Goal: Task Accomplishment & Management: Manage account settings

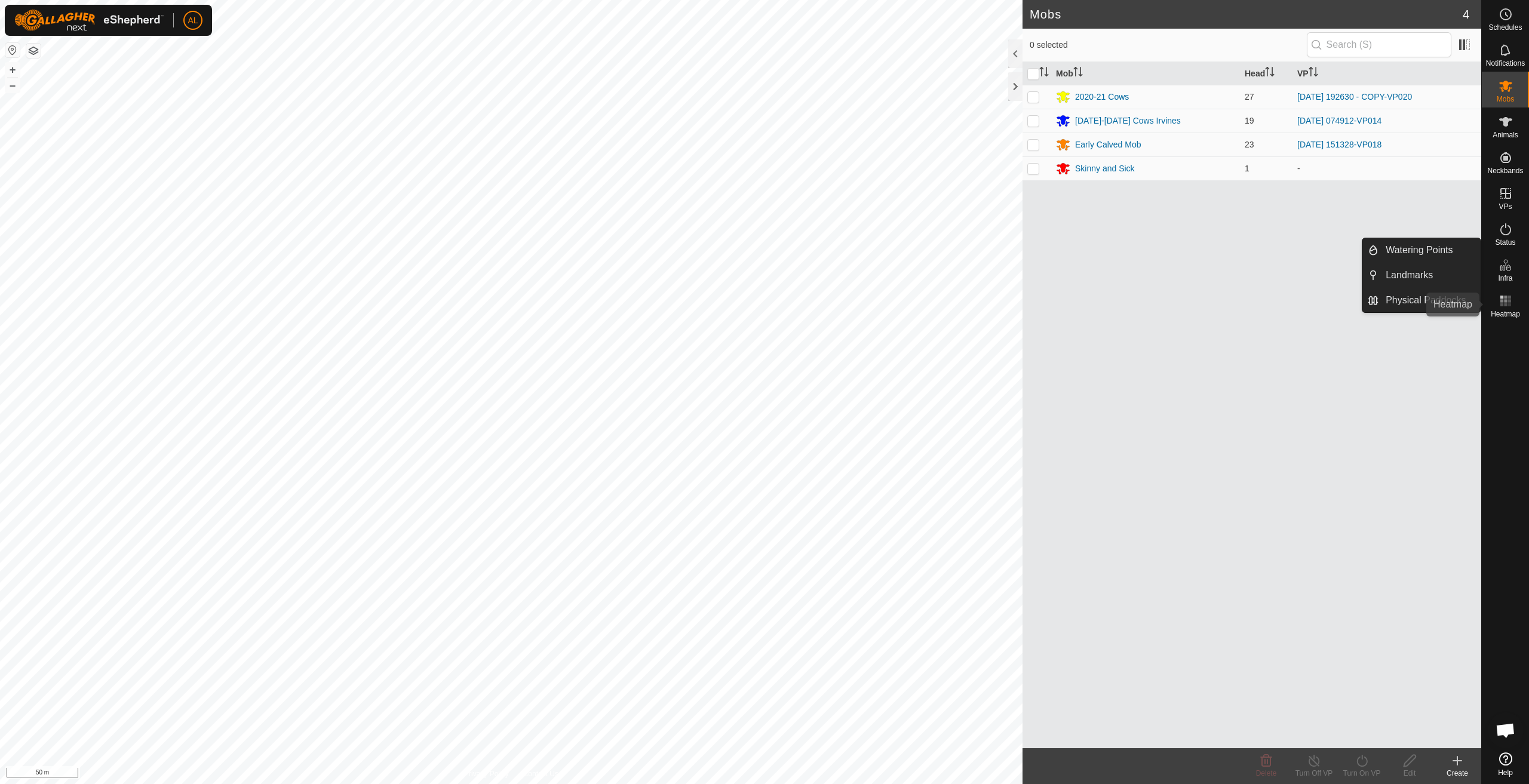
click at [1509, 297] on rect at bounding box center [1509, 297] width 3 height 3
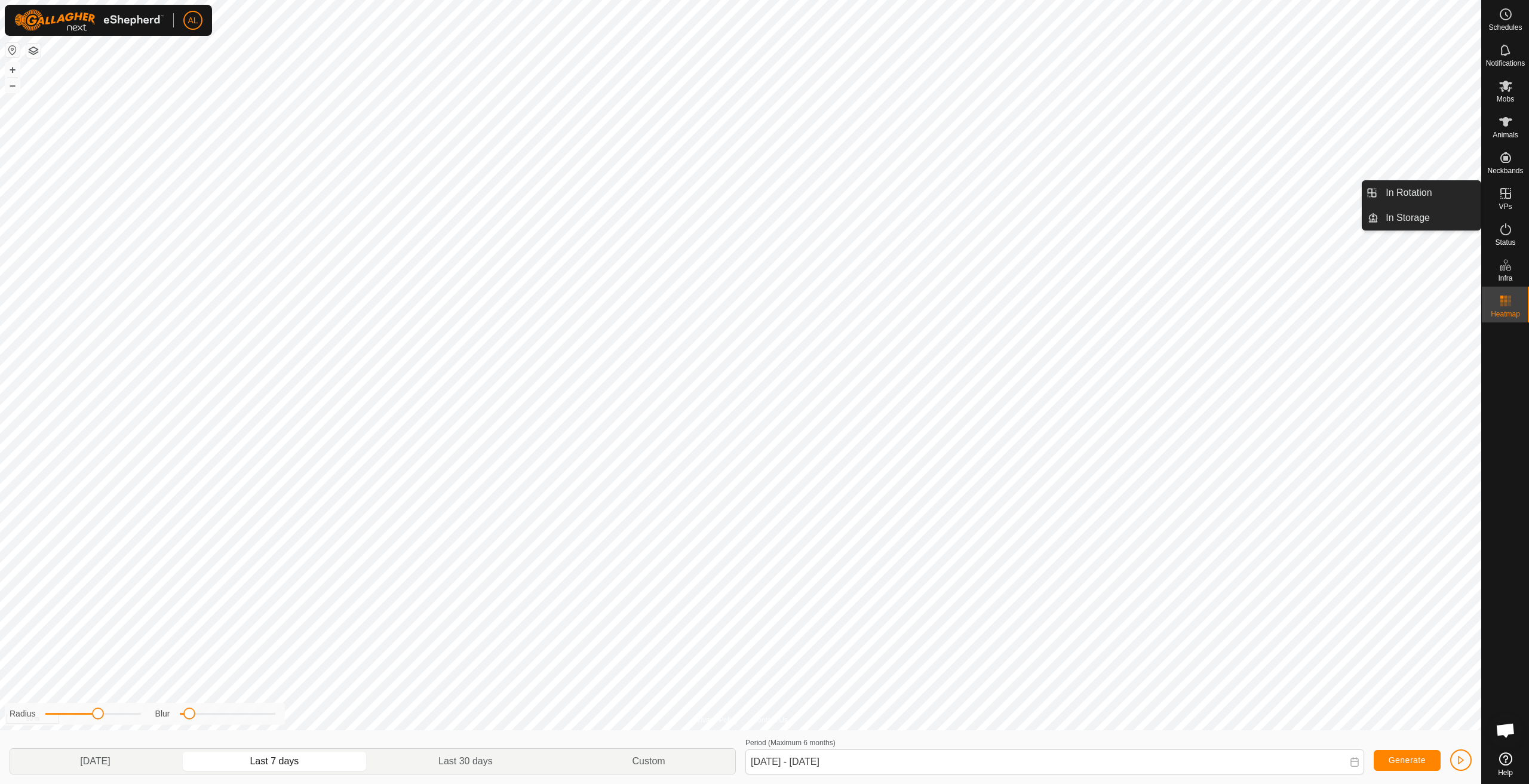
click at [1508, 199] on icon at bounding box center [1506, 194] width 14 height 14
click at [1445, 195] on link "In Rotation" at bounding box center [1430, 193] width 102 height 24
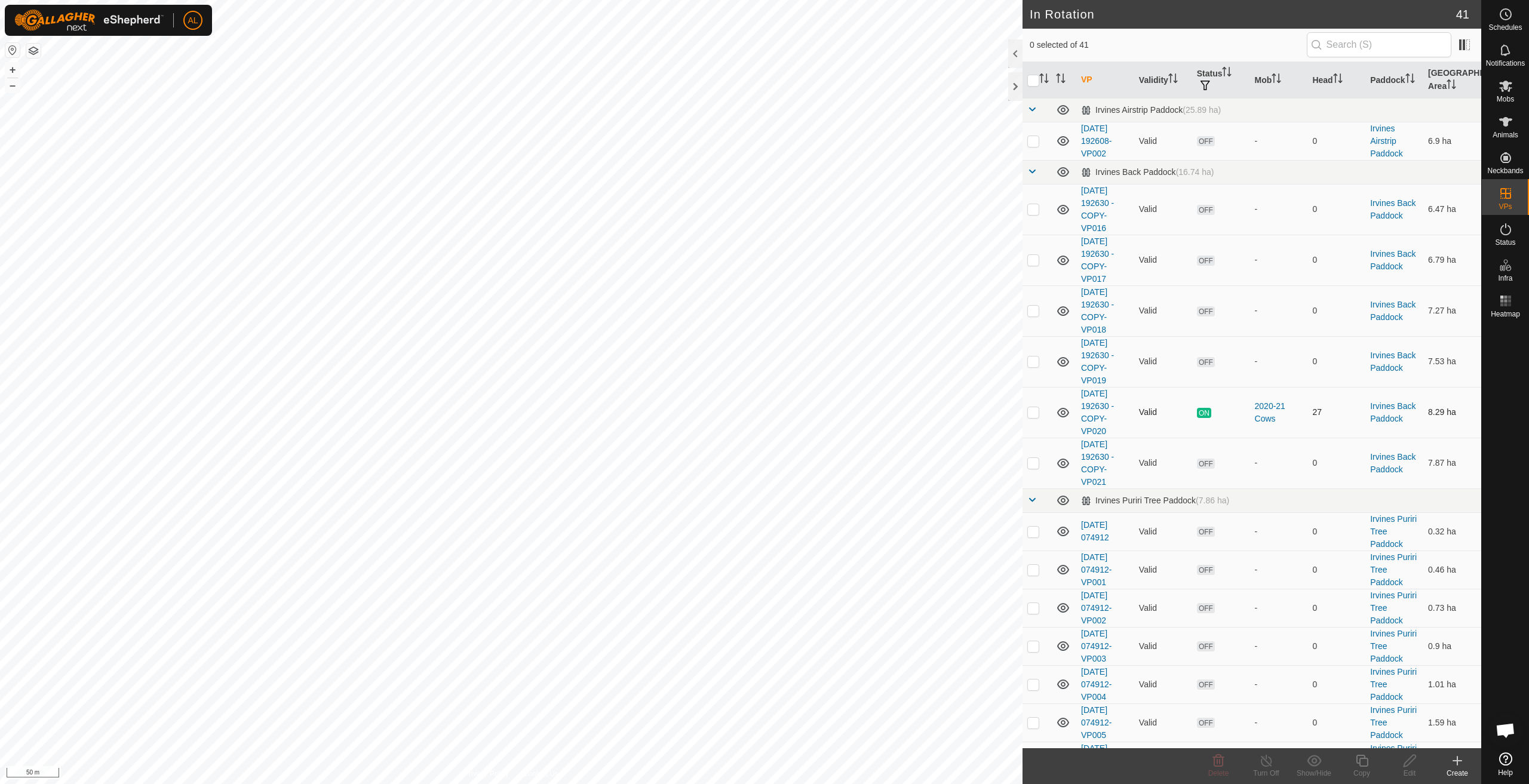
click at [1038, 409] on p-checkbox at bounding box center [1033, 412] width 12 height 9
checkbox input "true"
click at [1366, 761] on icon at bounding box center [1362, 761] width 15 height 14
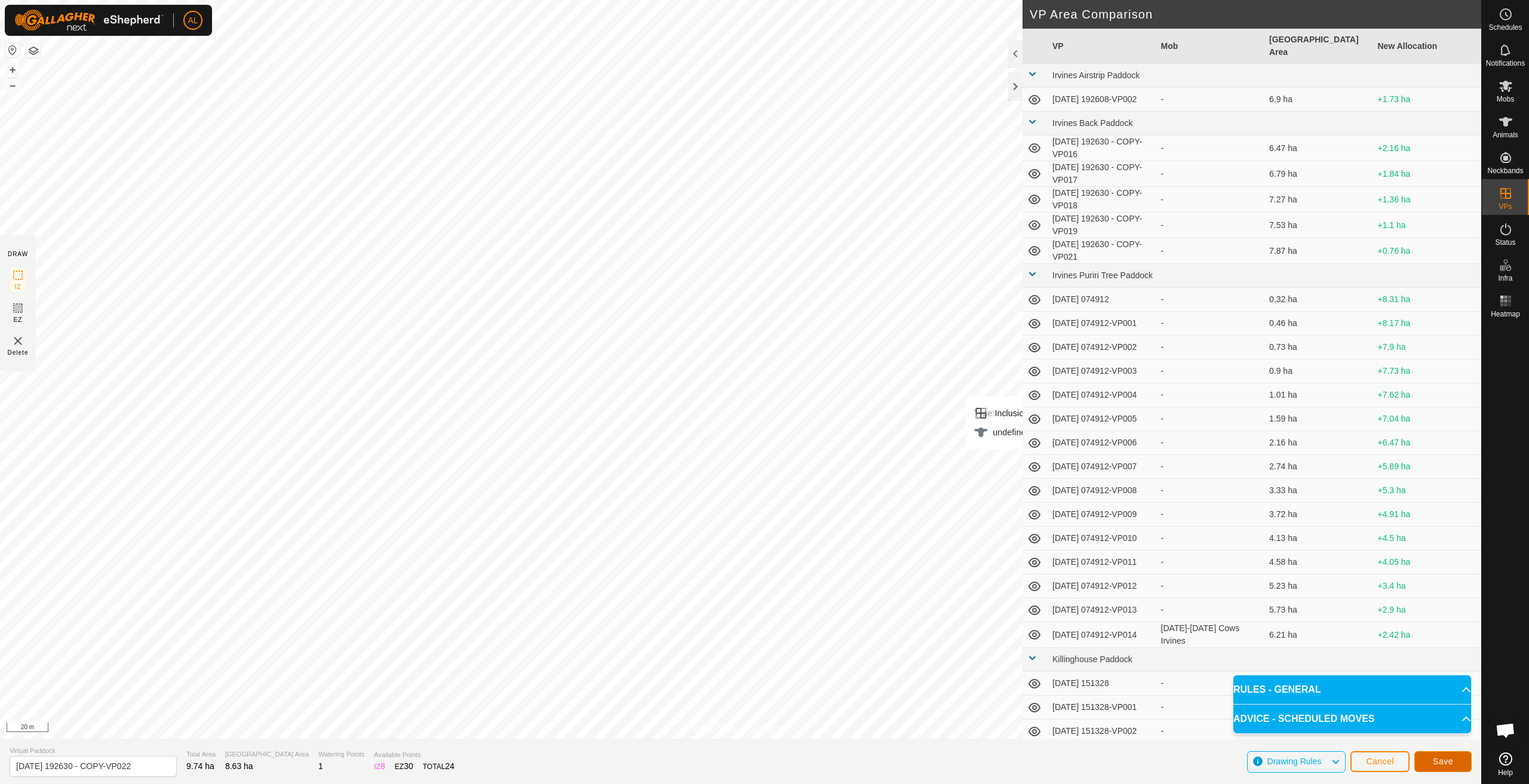
click at [1434, 759] on span "Save" at bounding box center [1443, 761] width 21 height 9
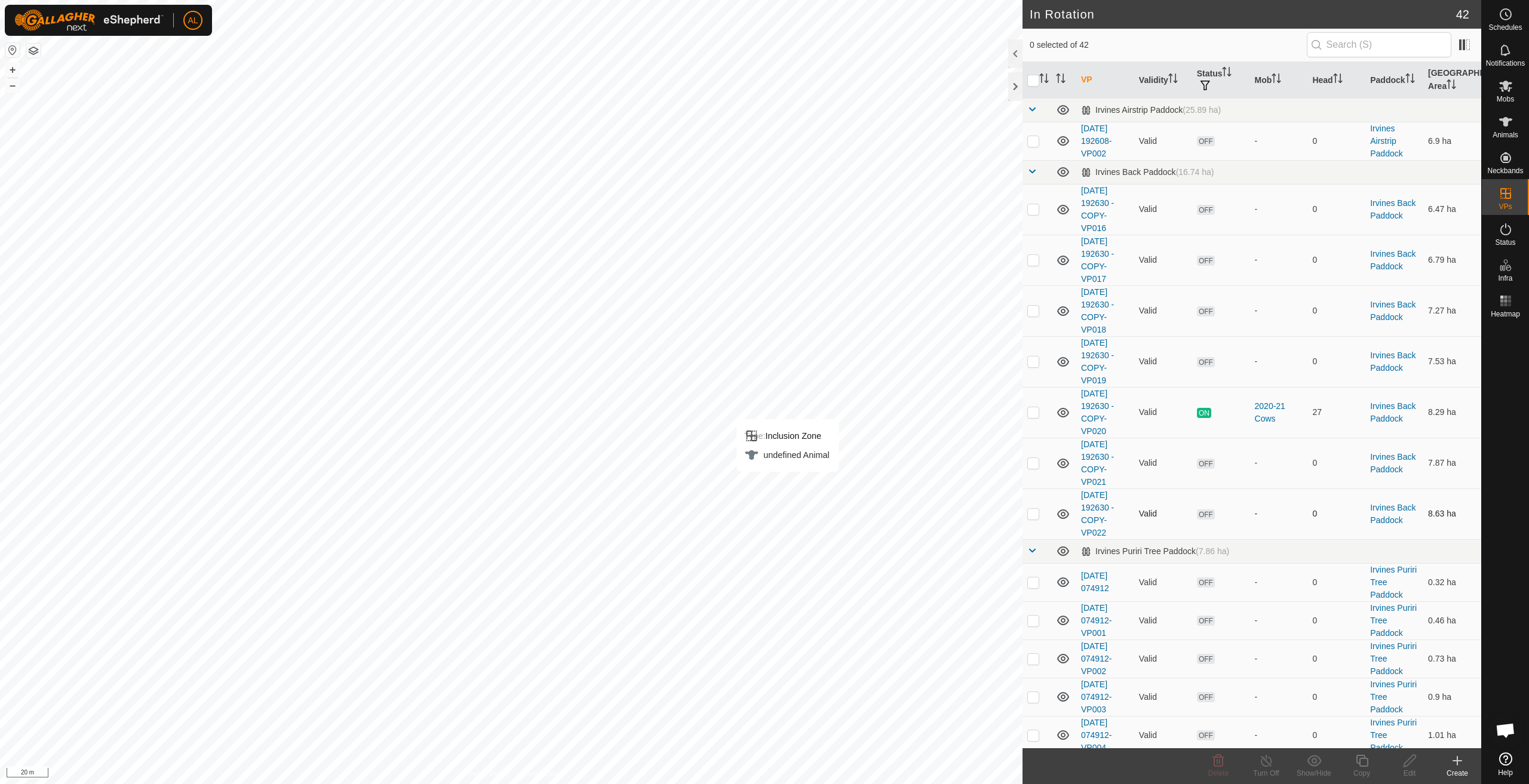
drag, startPoint x: 1034, startPoint y: 515, endPoint x: 1023, endPoint y: 518, distance: 11.4
click at [1034, 516] on p-checkbox at bounding box center [1033, 513] width 12 height 9
checkbox input "true"
click at [1369, 757] on copy-svg-icon at bounding box center [1361, 761] width 48 height 14
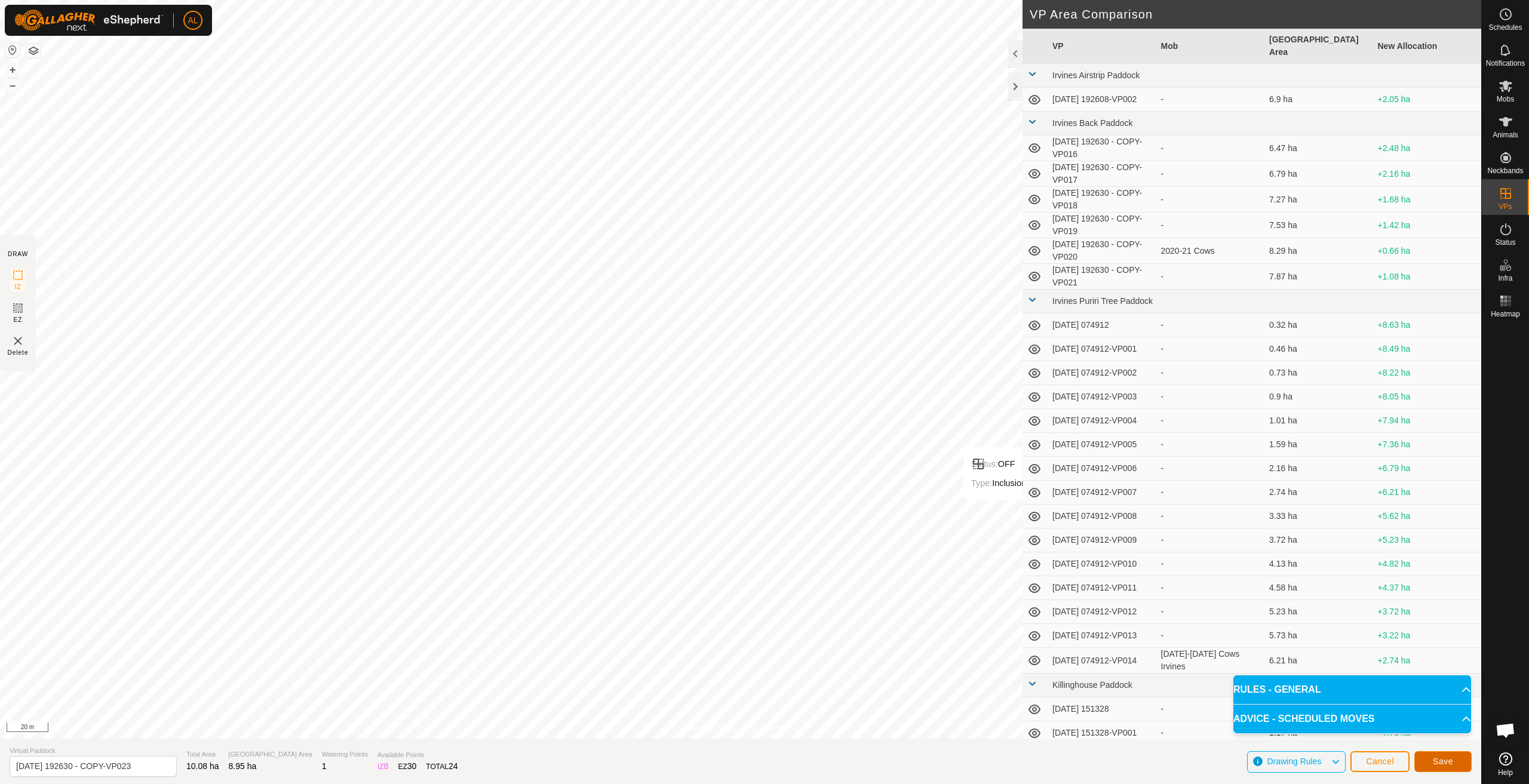
click at [1447, 771] on button "Save" at bounding box center [1443, 761] width 57 height 21
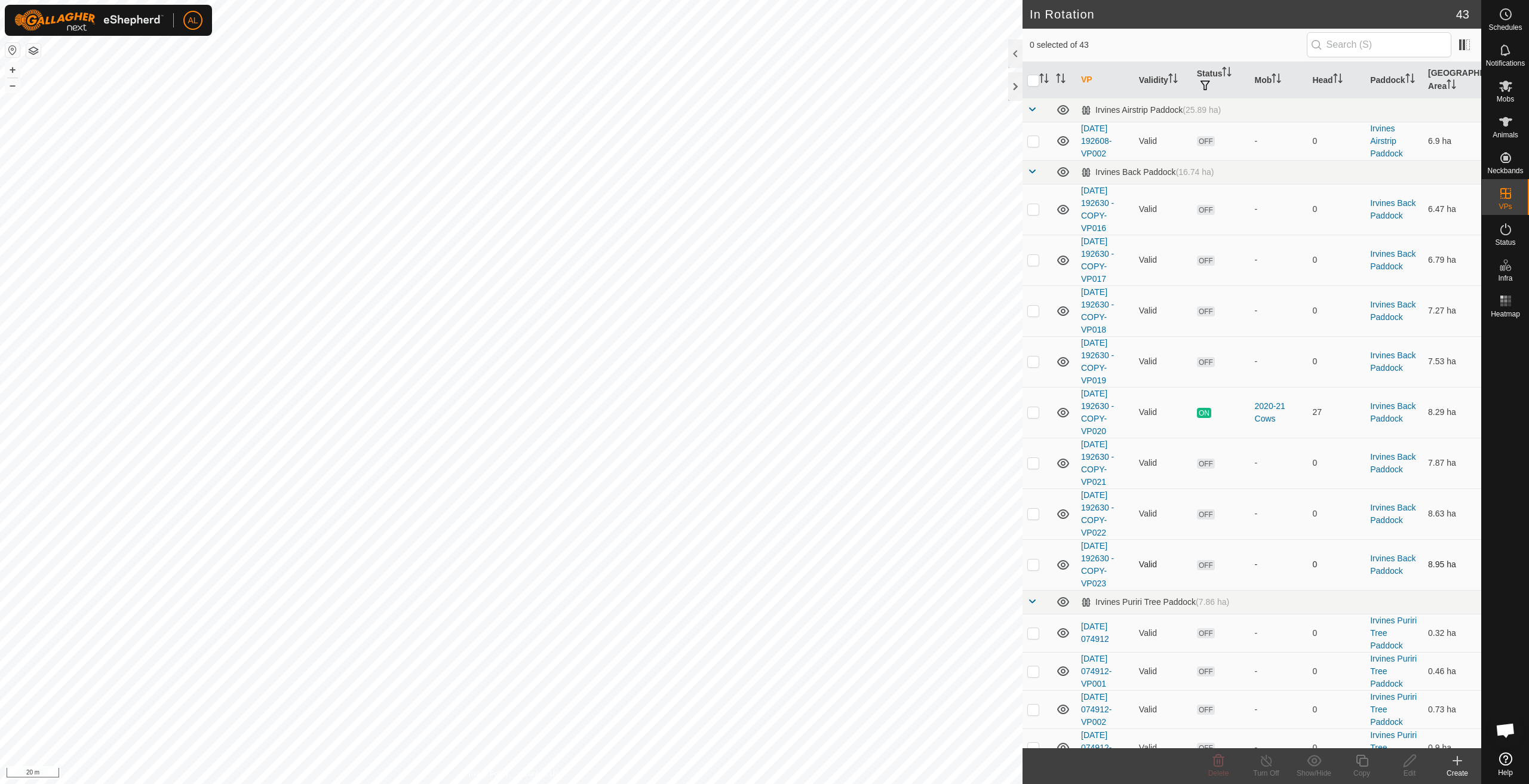
click at [1031, 563] on p-checkbox at bounding box center [1033, 563] width 12 height 9
checkbox input "true"
click at [1365, 766] on icon at bounding box center [1362, 761] width 15 height 14
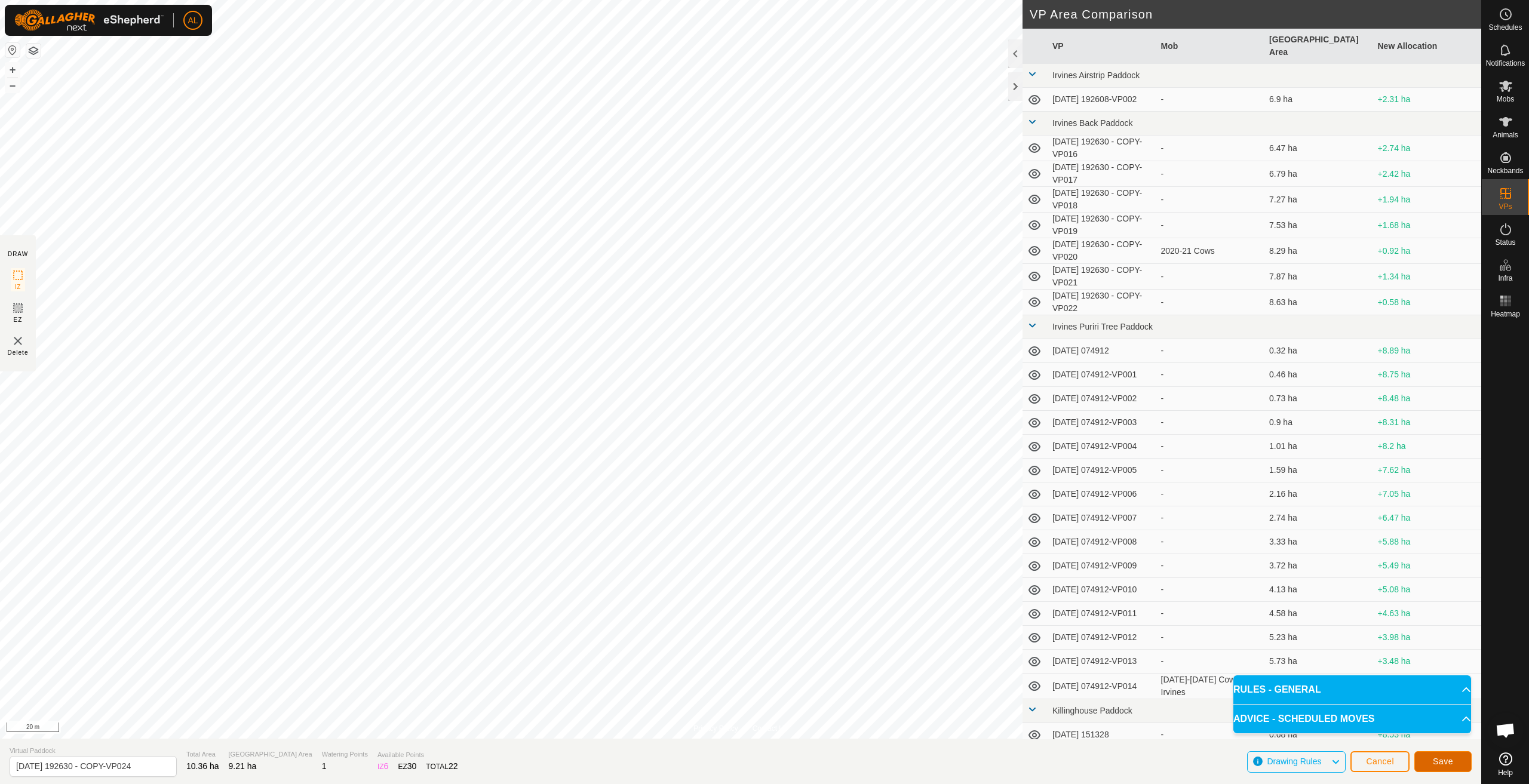
click at [1439, 759] on span "Save" at bounding box center [1443, 761] width 21 height 9
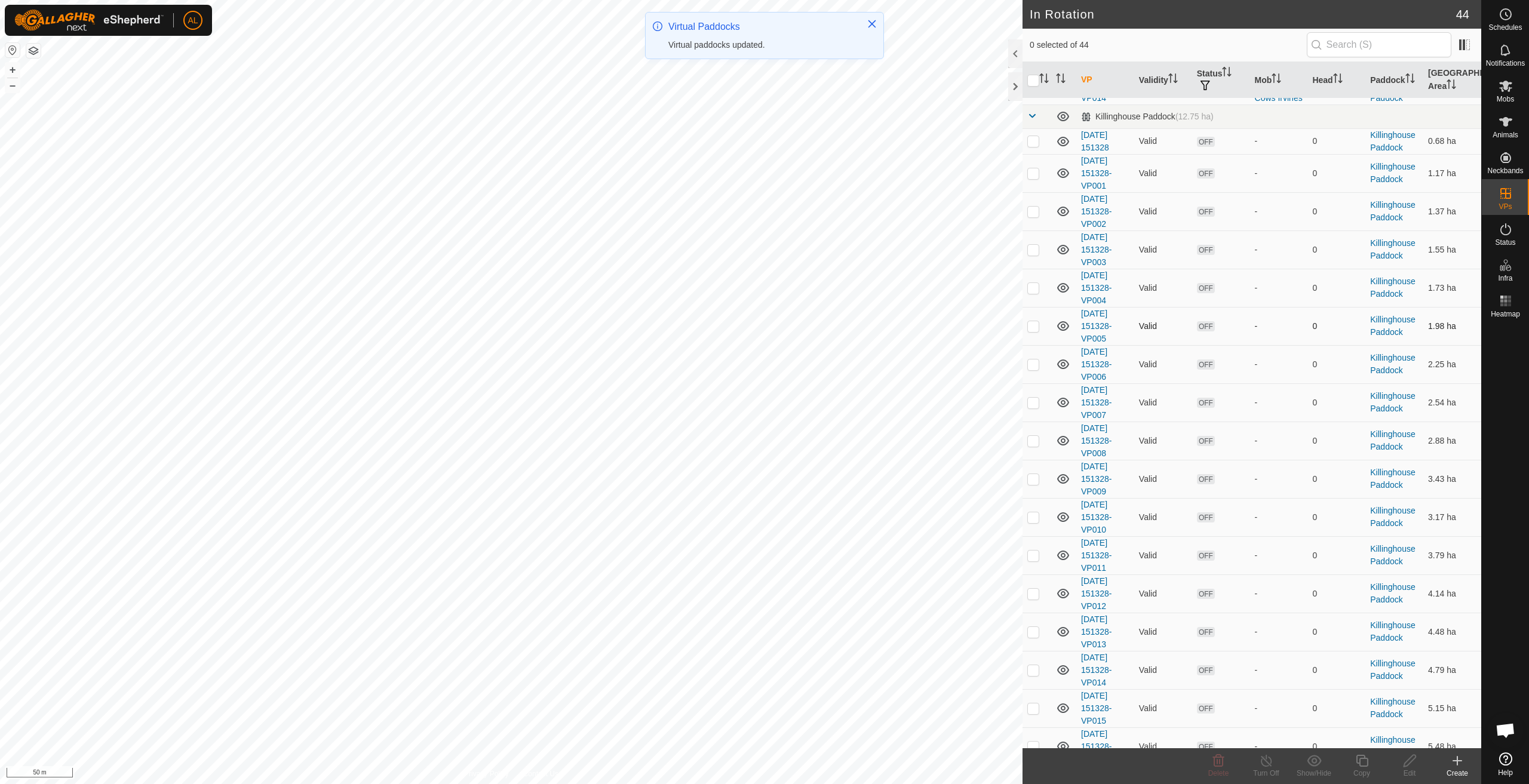
scroll to position [1134, 0]
click at [1033, 136] on p-checkbox at bounding box center [1033, 139] width 12 height 9
checkbox input "true"
click at [1037, 172] on p-checkbox at bounding box center [1033, 172] width 12 height 9
checkbox input "true"
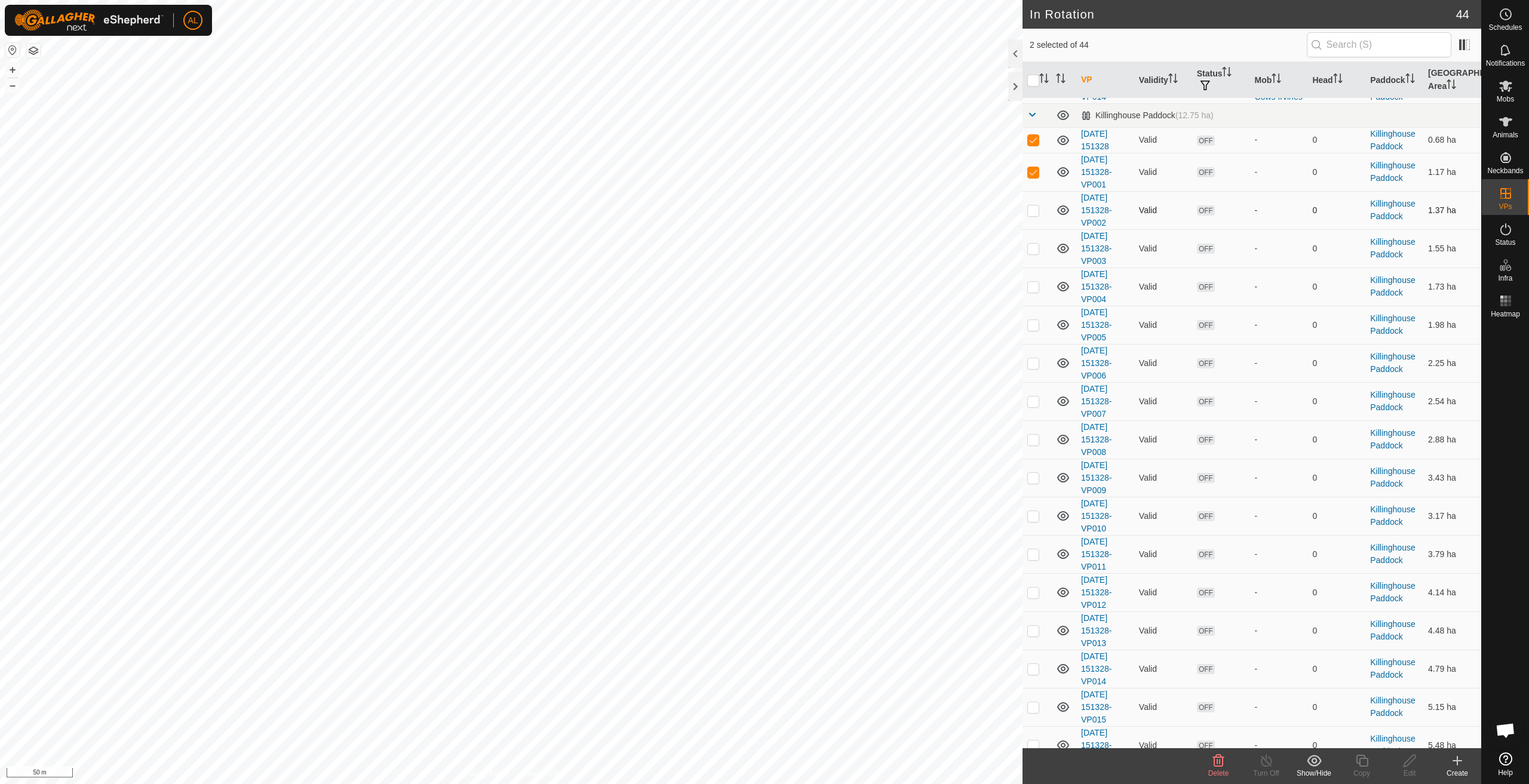
click at [1032, 204] on td at bounding box center [1037, 210] width 28 height 38
checkbox input "true"
drag, startPoint x: 1034, startPoint y: 243, endPoint x: 1034, endPoint y: 270, distance: 27.0
click at [1034, 245] on p-checkbox at bounding box center [1033, 248] width 12 height 9
checkbox input "true"
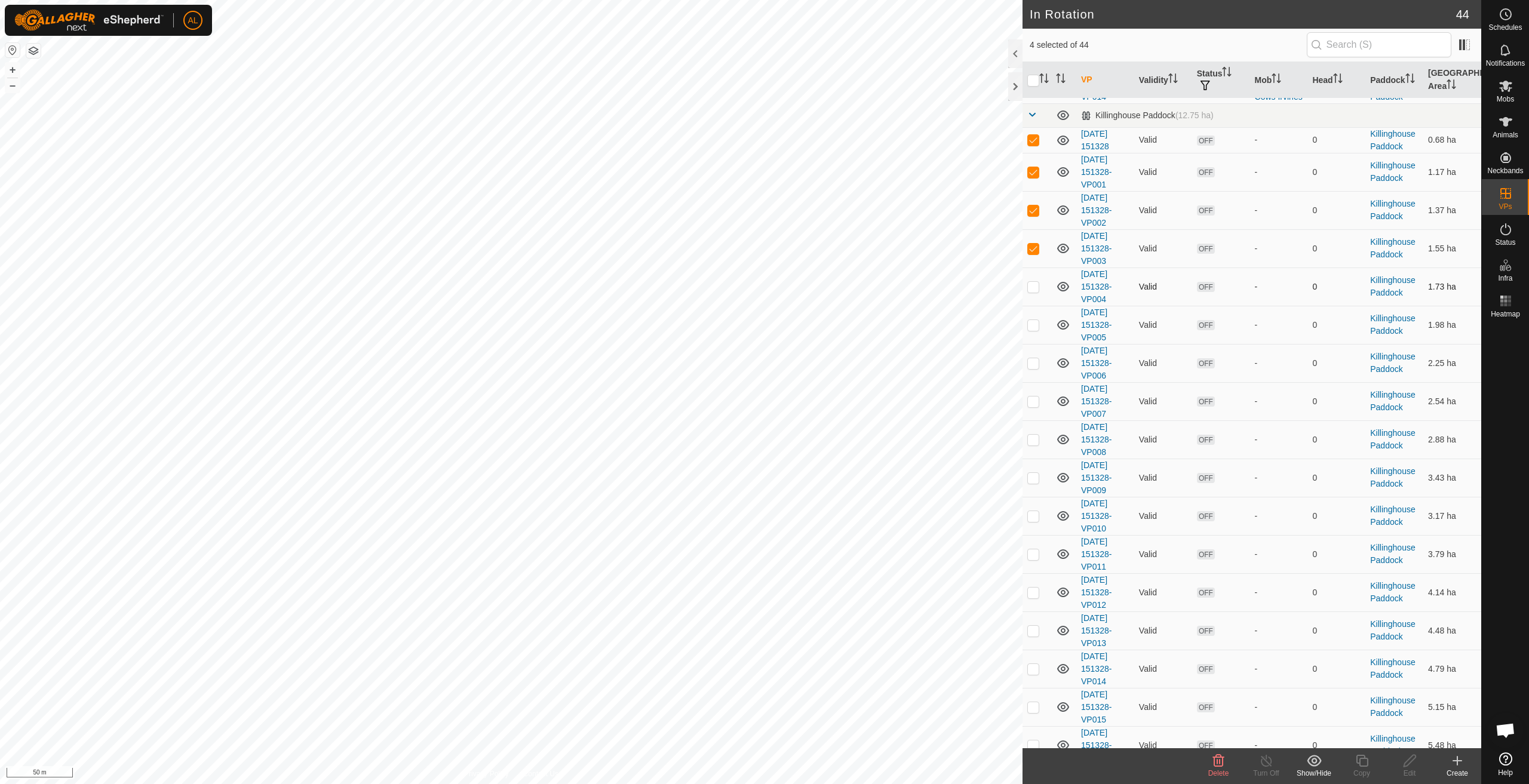
click at [1033, 292] on td at bounding box center [1037, 287] width 28 height 38
checkbox input "true"
click at [1031, 334] on td at bounding box center [1037, 325] width 28 height 38
checkbox input "true"
click at [1032, 365] on p-checkbox at bounding box center [1033, 363] width 12 height 9
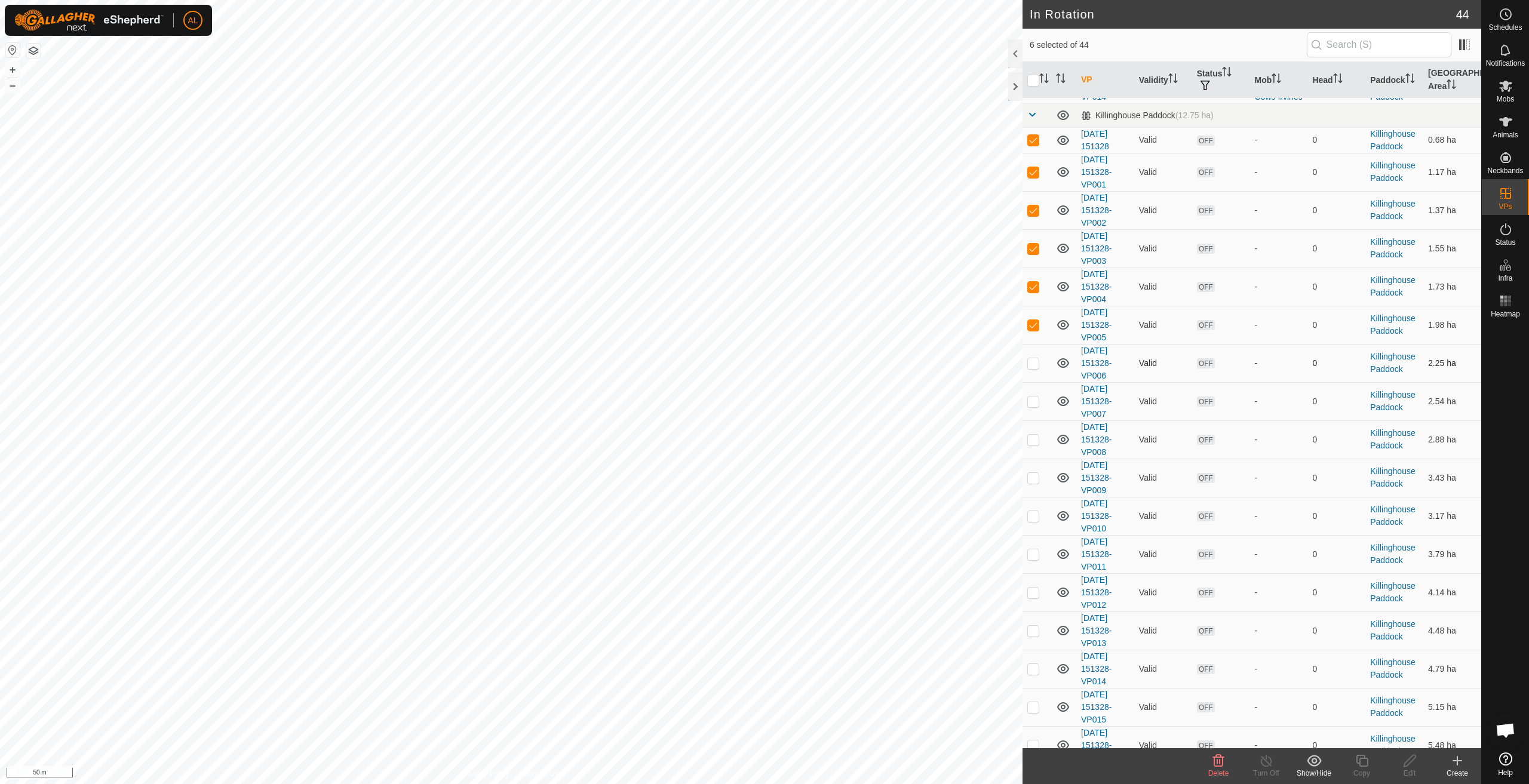
checkbox input "true"
click at [1031, 400] on p-checkbox at bounding box center [1033, 401] width 12 height 9
checkbox input "true"
click at [1033, 431] on td at bounding box center [1037, 439] width 28 height 38
checkbox input "true"
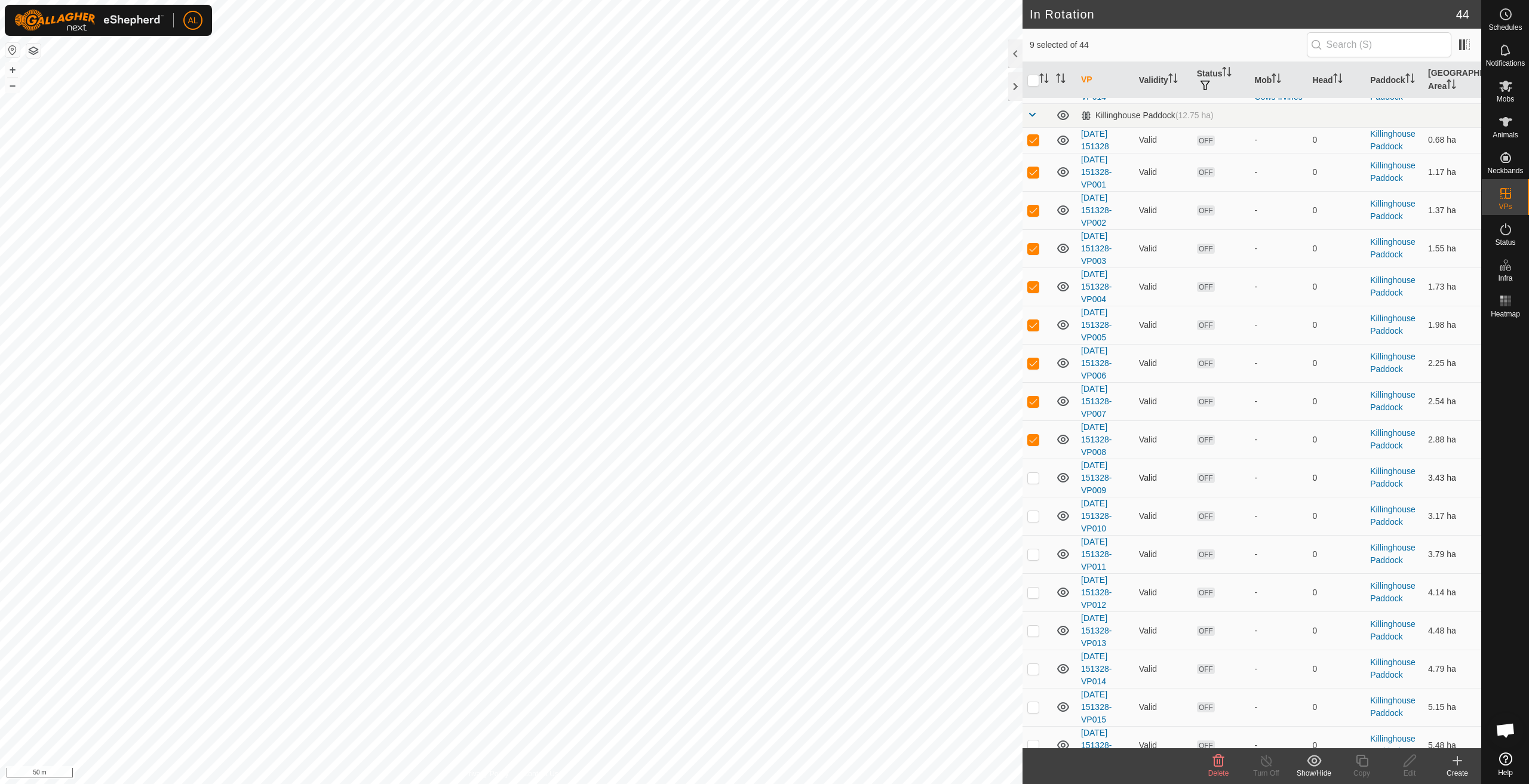
click at [1036, 482] on td at bounding box center [1037, 477] width 28 height 38
checkbox input "true"
click at [1030, 519] on p-checkbox at bounding box center [1033, 515] width 12 height 9
checkbox input "true"
click at [1035, 553] on p-checkbox at bounding box center [1033, 553] width 12 height 9
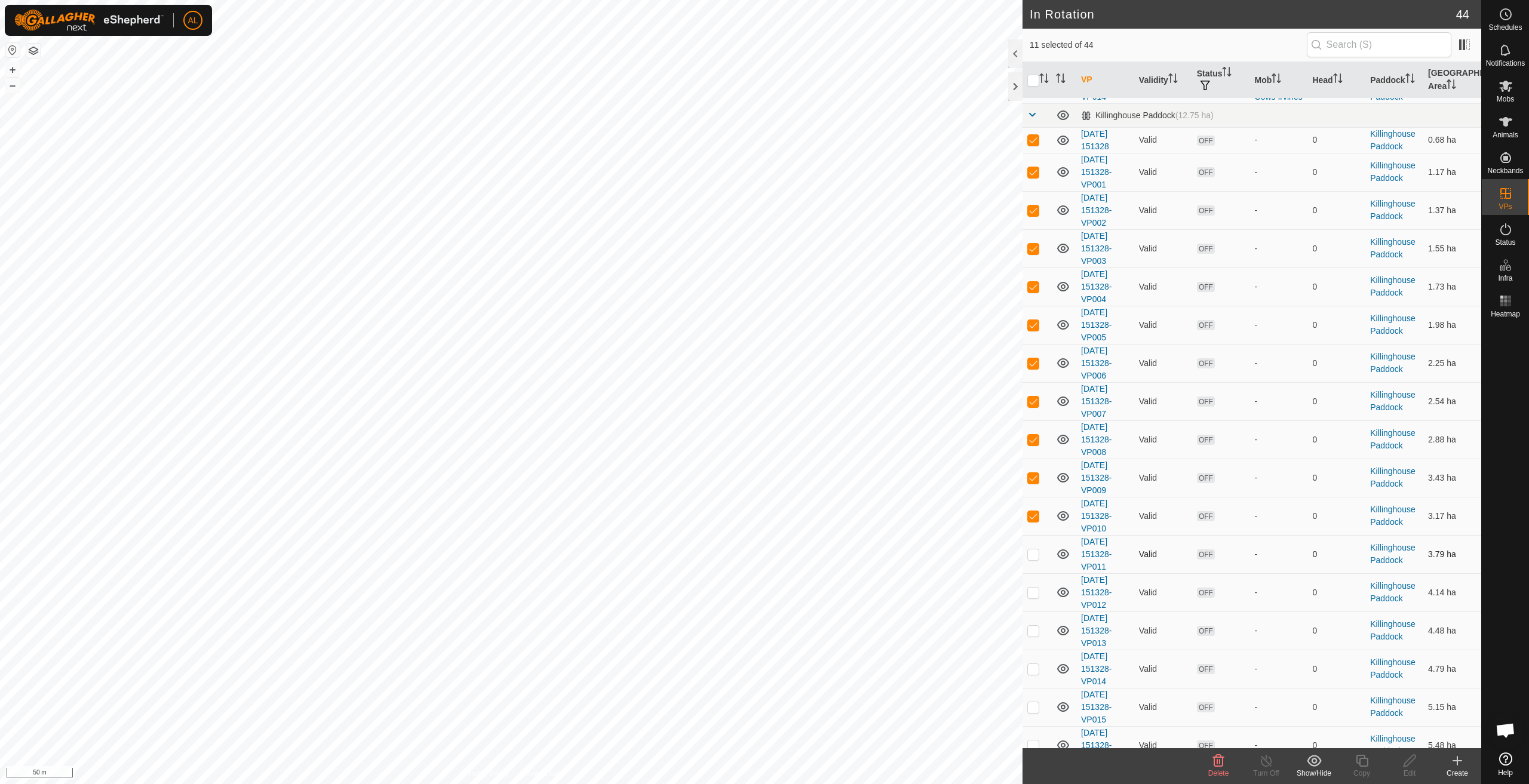
checkbox input "true"
click at [1034, 592] on p-checkbox at bounding box center [1033, 592] width 12 height 9
checkbox input "true"
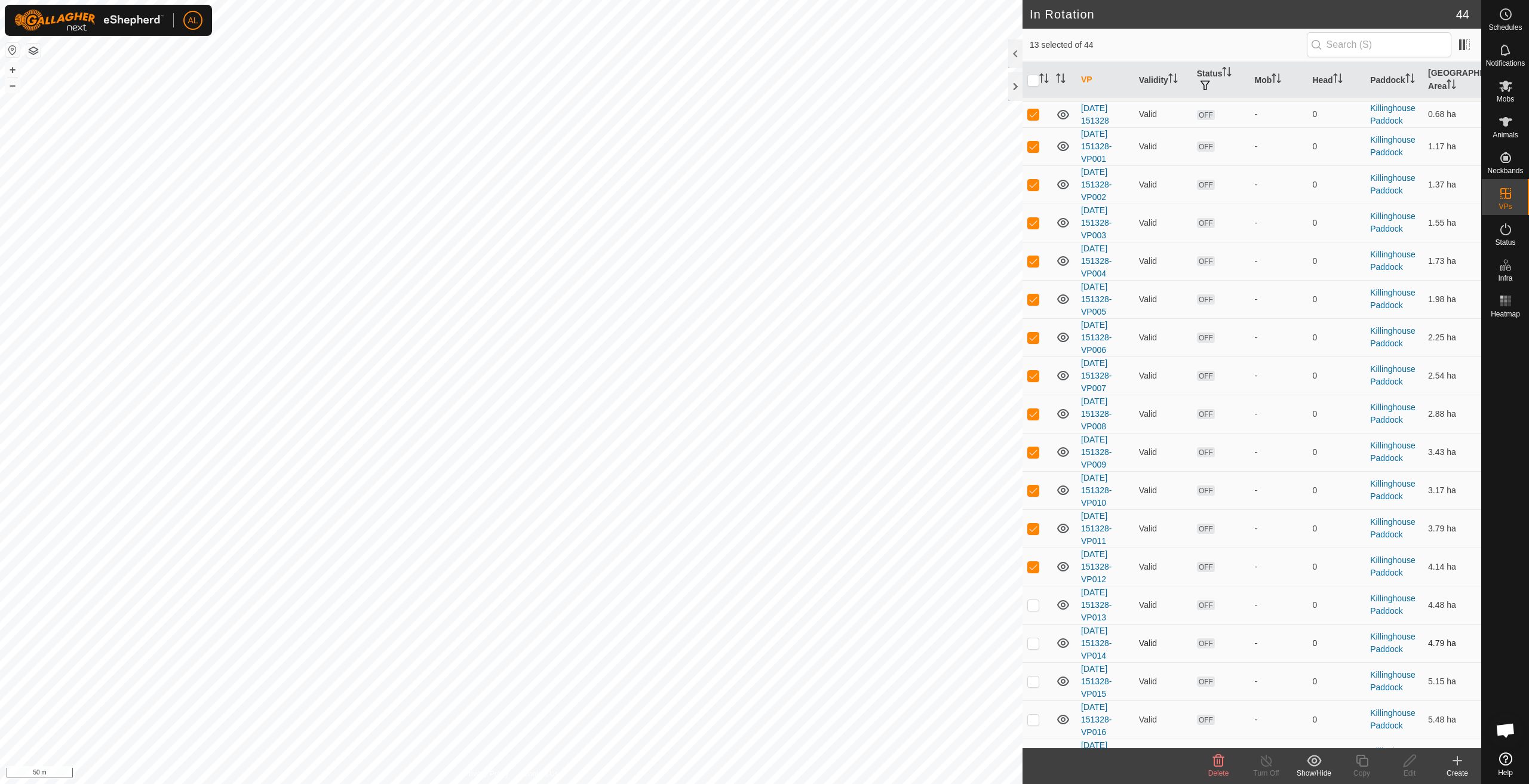
scroll to position [1227, 0]
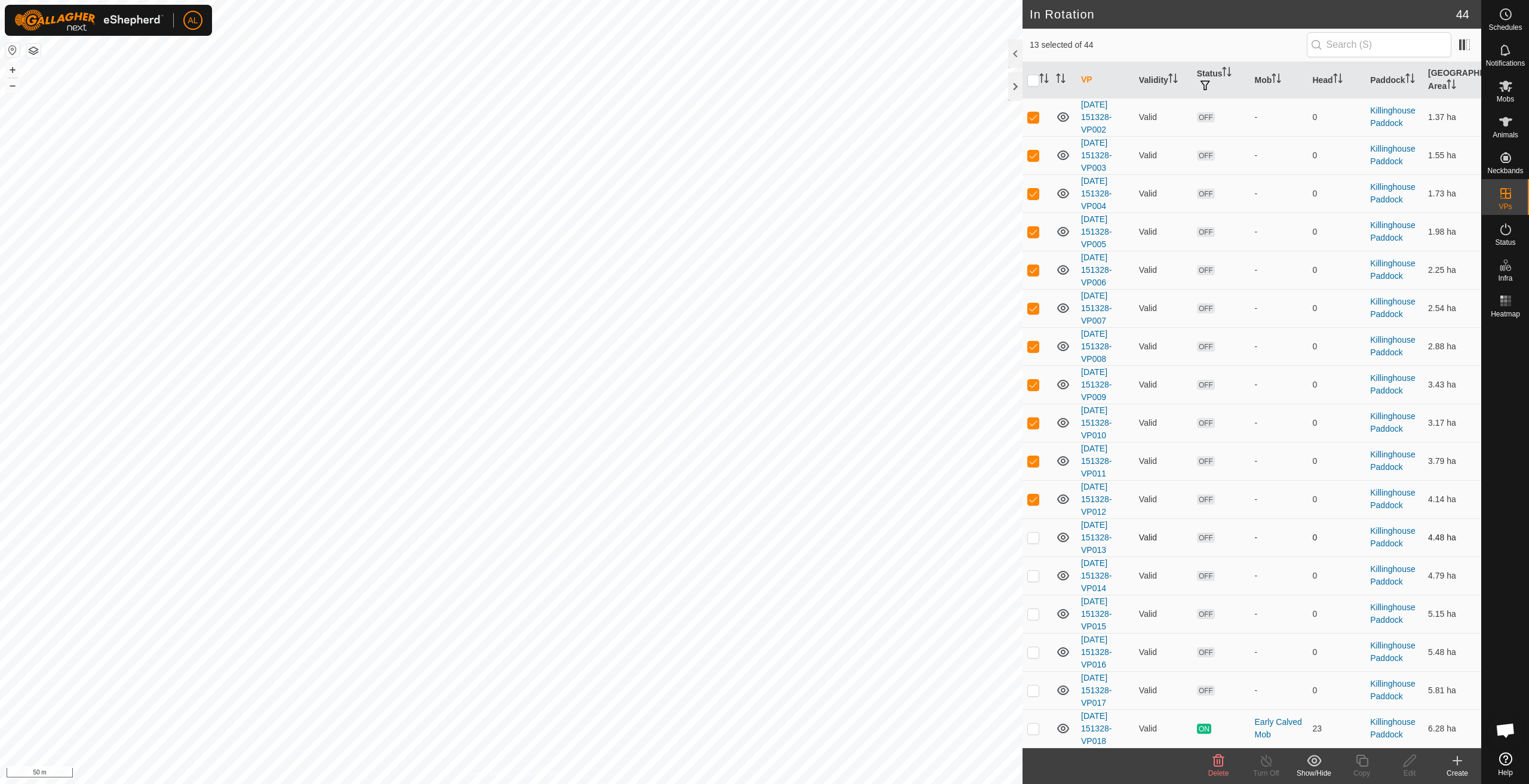
click at [1031, 534] on p-checkbox at bounding box center [1033, 537] width 12 height 9
checkbox input "true"
click at [1034, 578] on p-checkbox at bounding box center [1033, 575] width 12 height 9
checkbox input "true"
click at [1036, 617] on p-checkbox at bounding box center [1033, 613] width 12 height 9
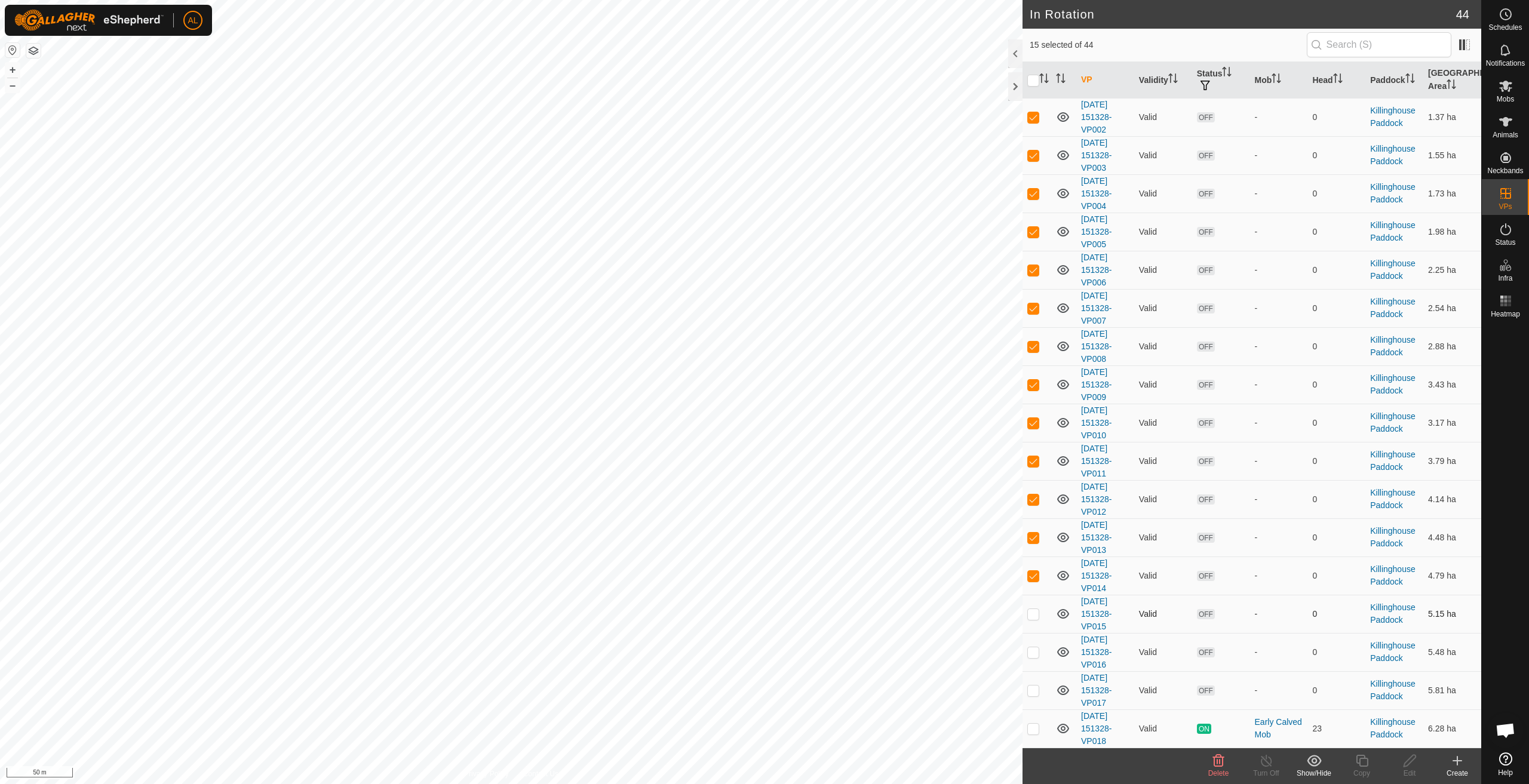
checkbox input "true"
click at [1037, 658] on td at bounding box center [1037, 652] width 28 height 38
checkbox input "true"
click at [1036, 688] on p-checkbox at bounding box center [1033, 690] width 12 height 9
checkbox input "true"
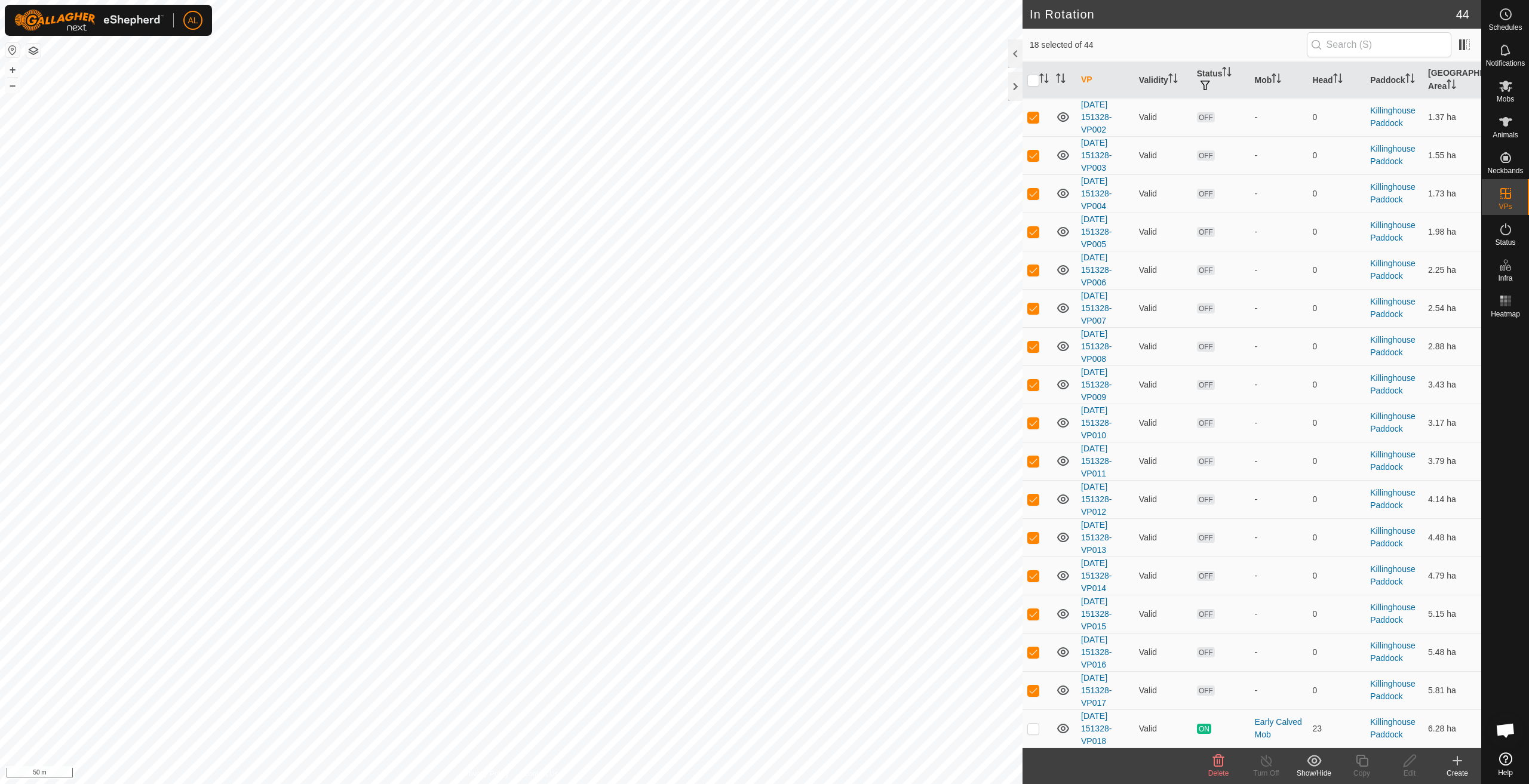
click at [1319, 767] on icon at bounding box center [1314, 761] width 15 height 14
click at [1339, 704] on link "Hide" at bounding box center [1349, 707] width 119 height 24
click at [1318, 772] on div "Show/Hide" at bounding box center [1314, 773] width 48 height 11
click at [1326, 736] on link "Move to 'In Storage'" at bounding box center [1349, 734] width 119 height 24
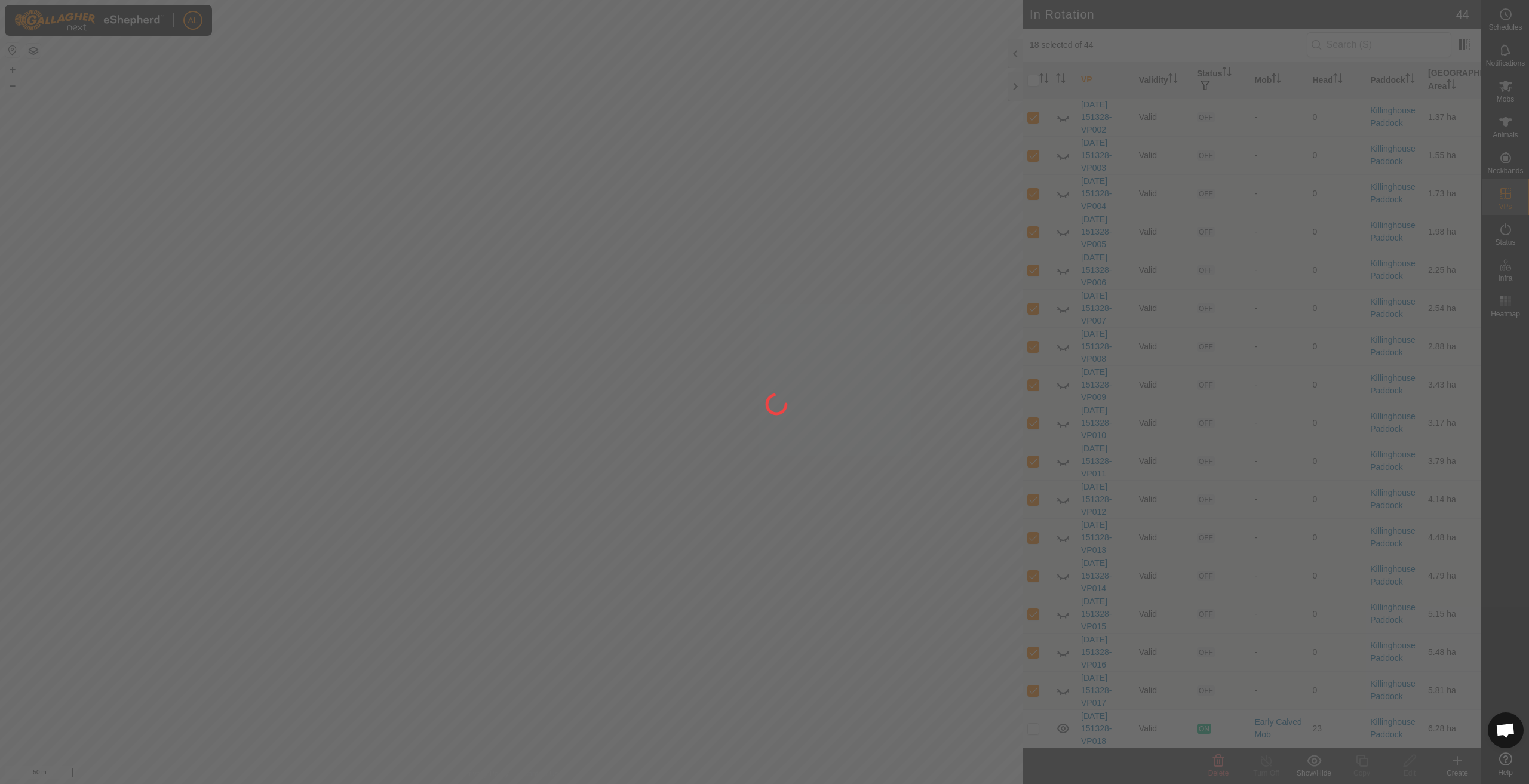
checkbox input "false"
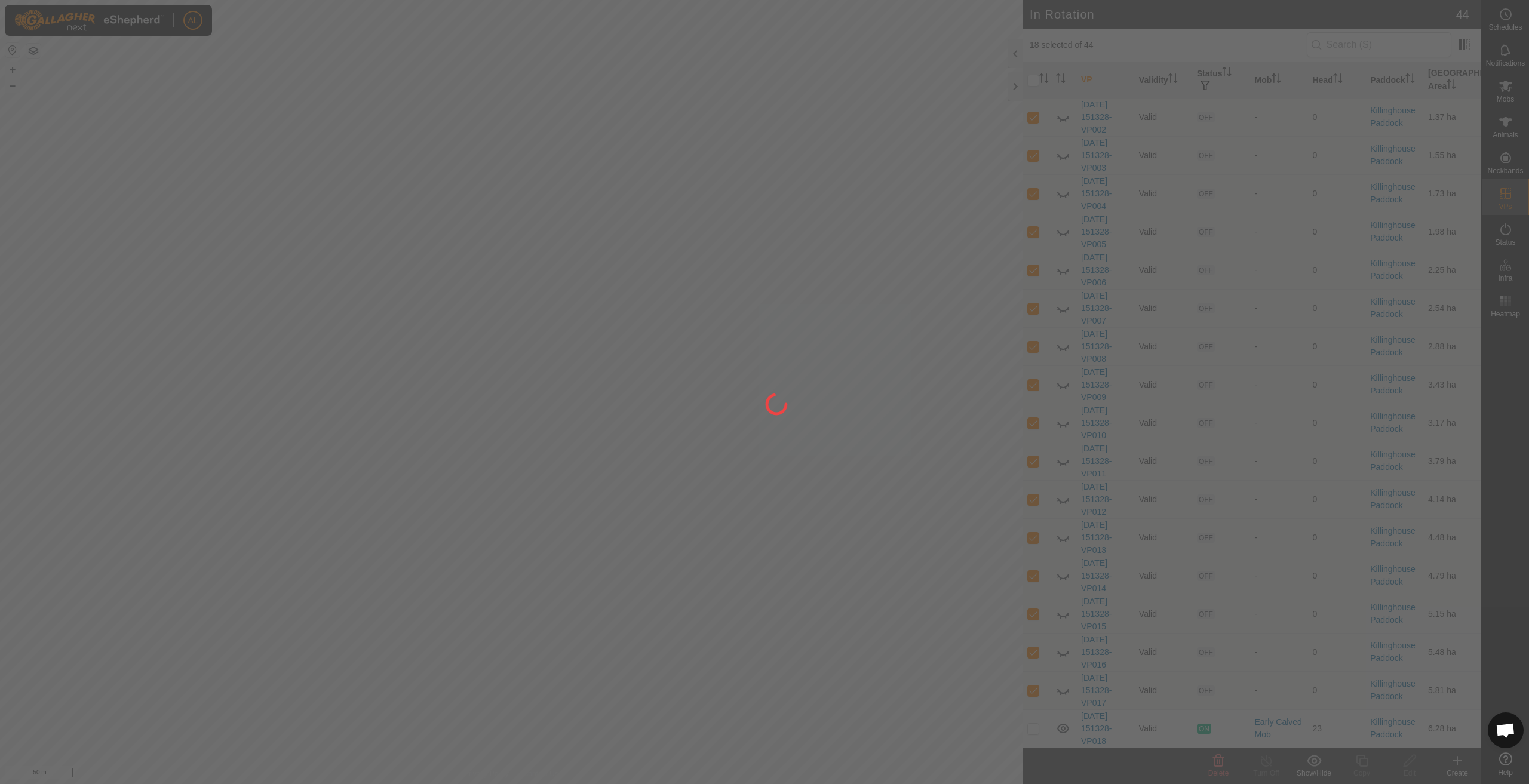
checkbox input "false"
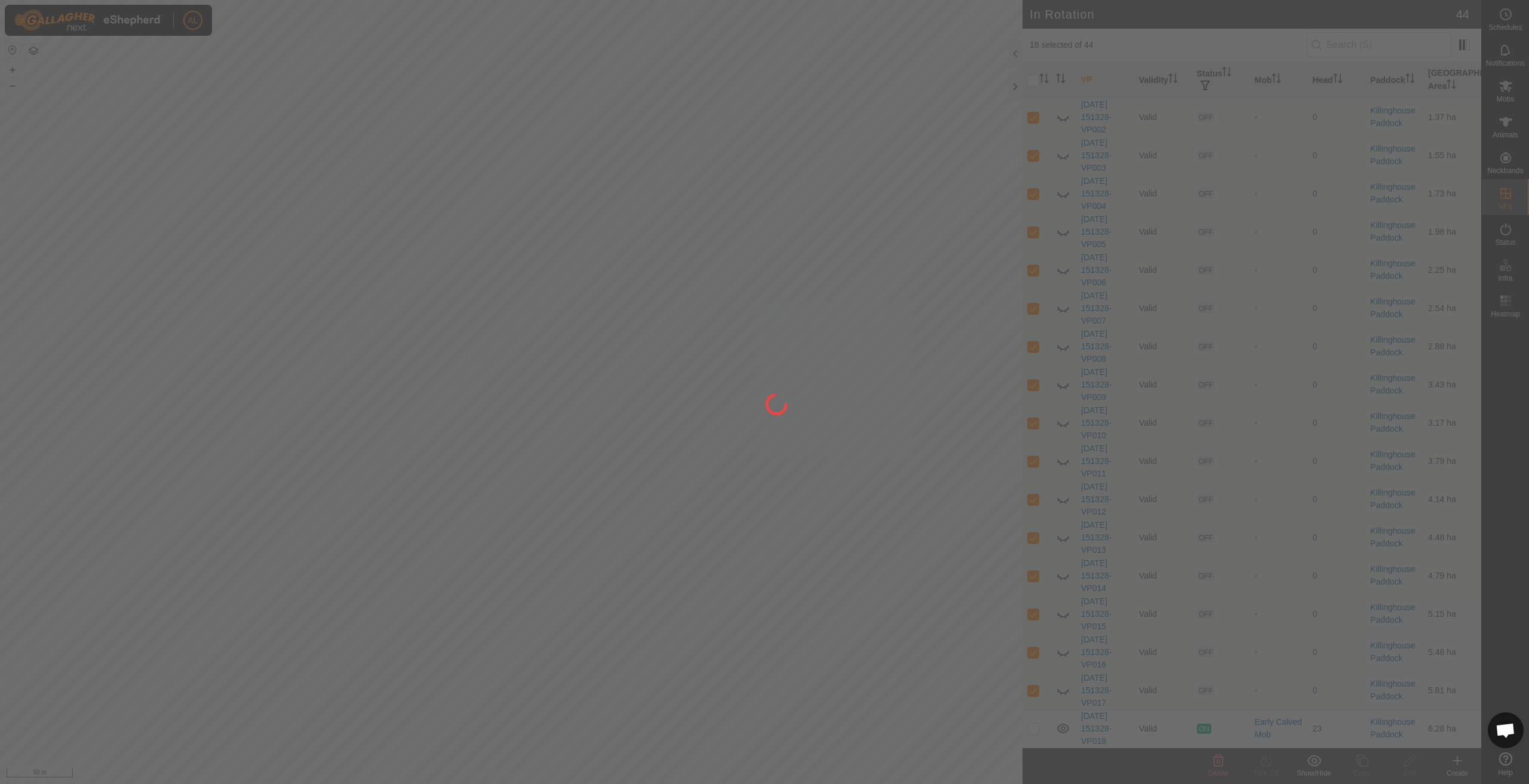
checkbox input "false"
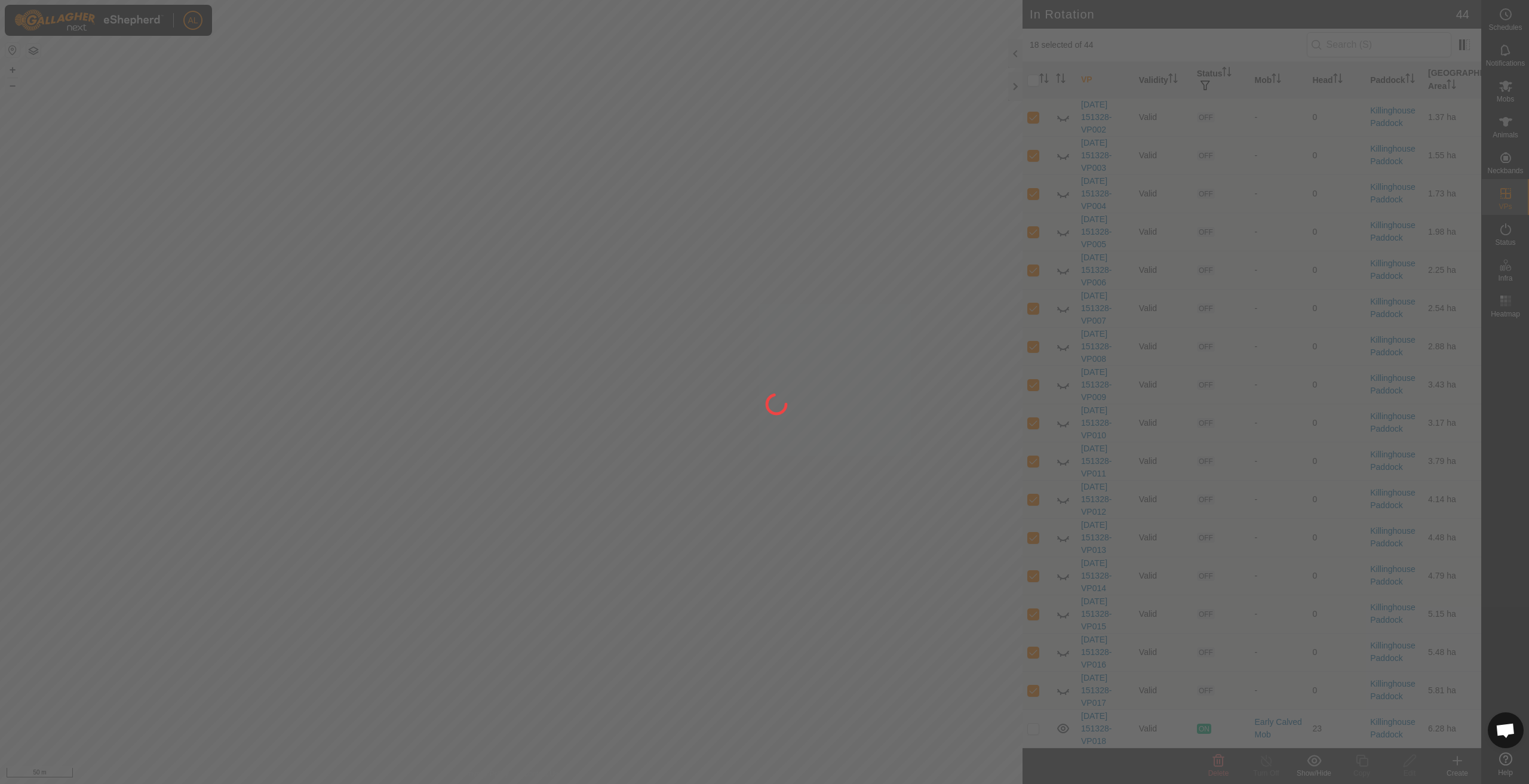
checkbox input "false"
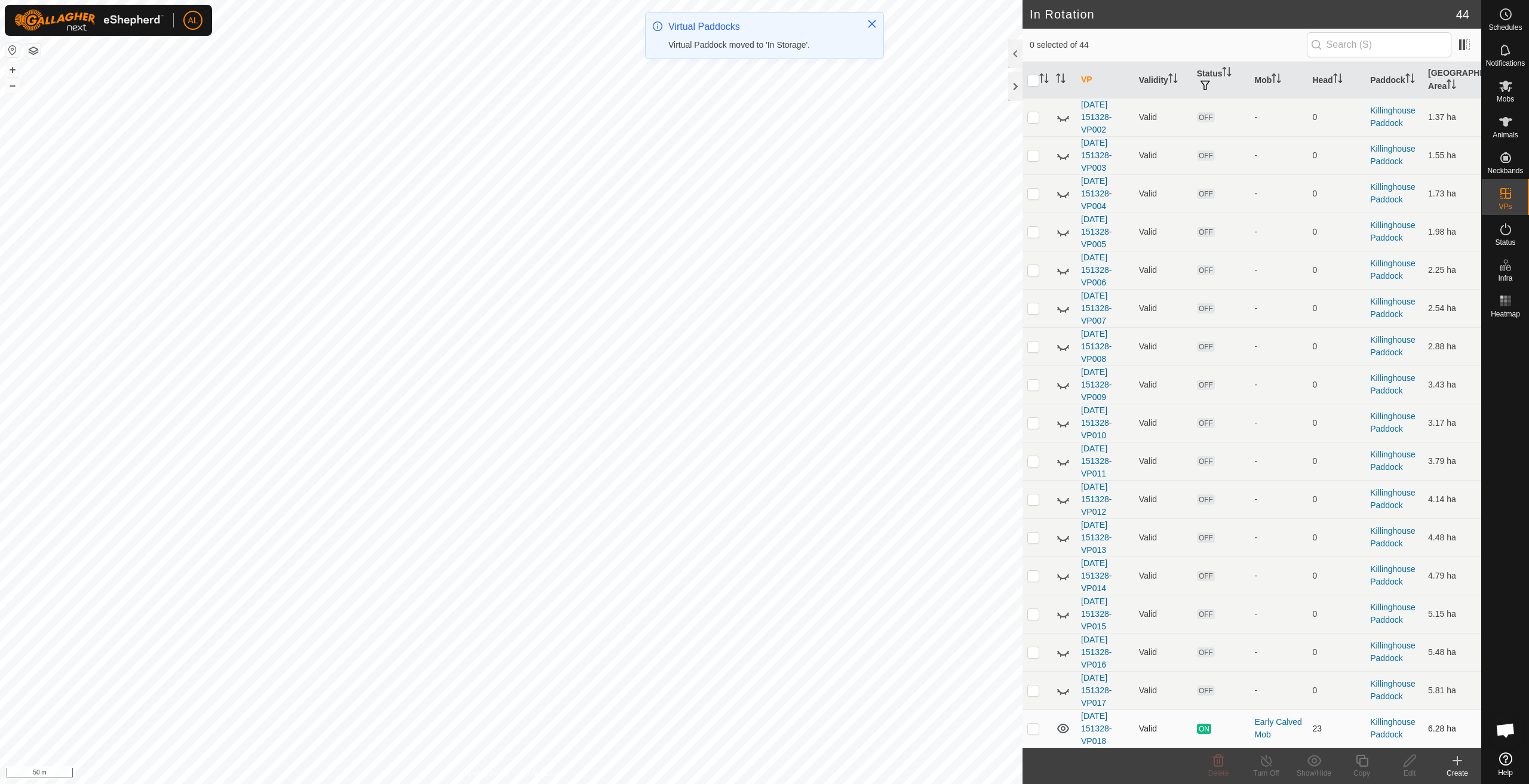
click at [1032, 731] on p-checkbox at bounding box center [1033, 728] width 12 height 9
checkbox input "true"
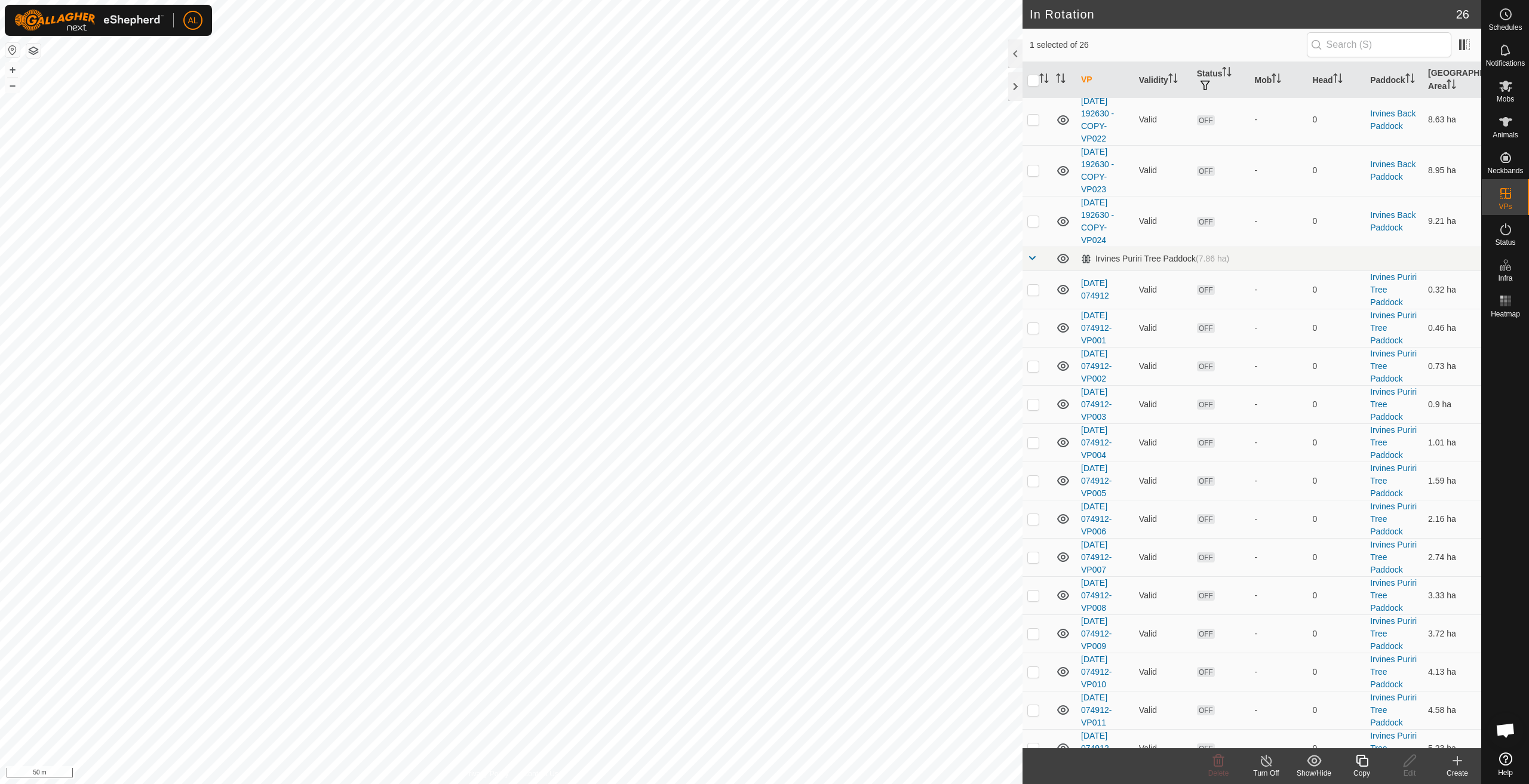
scroll to position [552, 0]
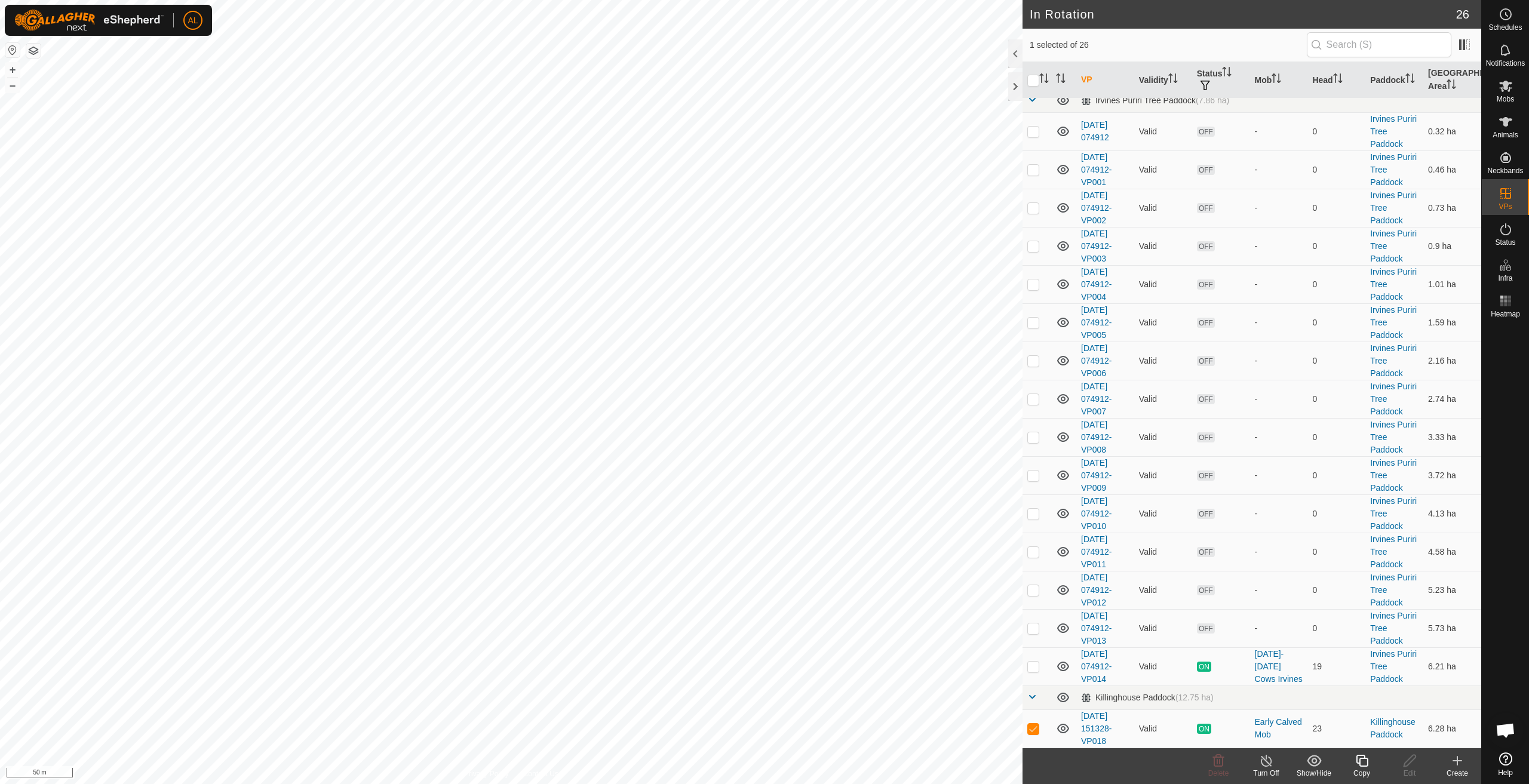
click at [1363, 758] on icon at bounding box center [1361, 761] width 12 height 12
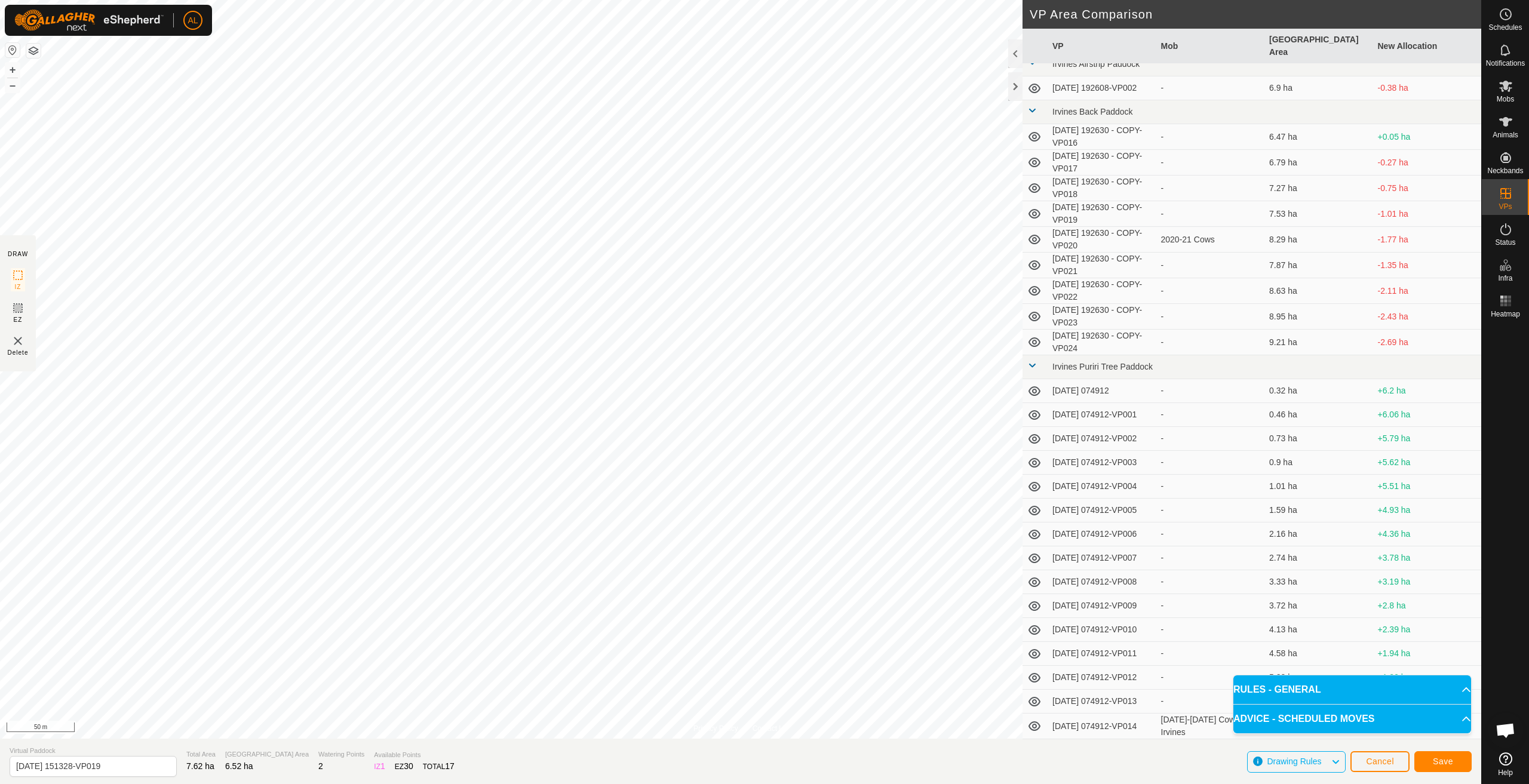
scroll to position [24, 0]
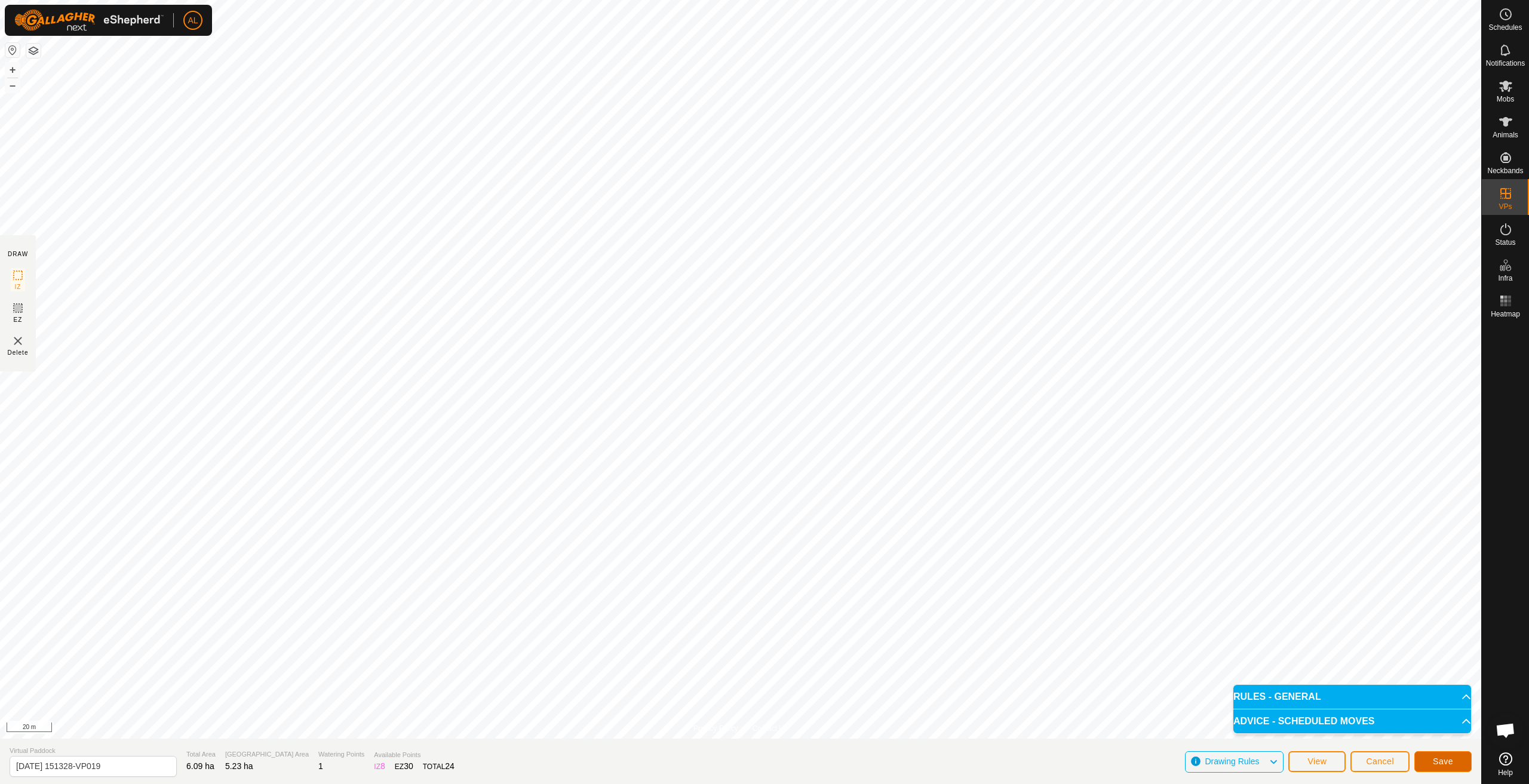
click at [1437, 763] on span "Save" at bounding box center [1443, 761] width 21 height 9
click at [1499, 194] on icon at bounding box center [1506, 194] width 14 height 14
click at [1443, 194] on link "In Rotation" at bounding box center [1430, 193] width 102 height 24
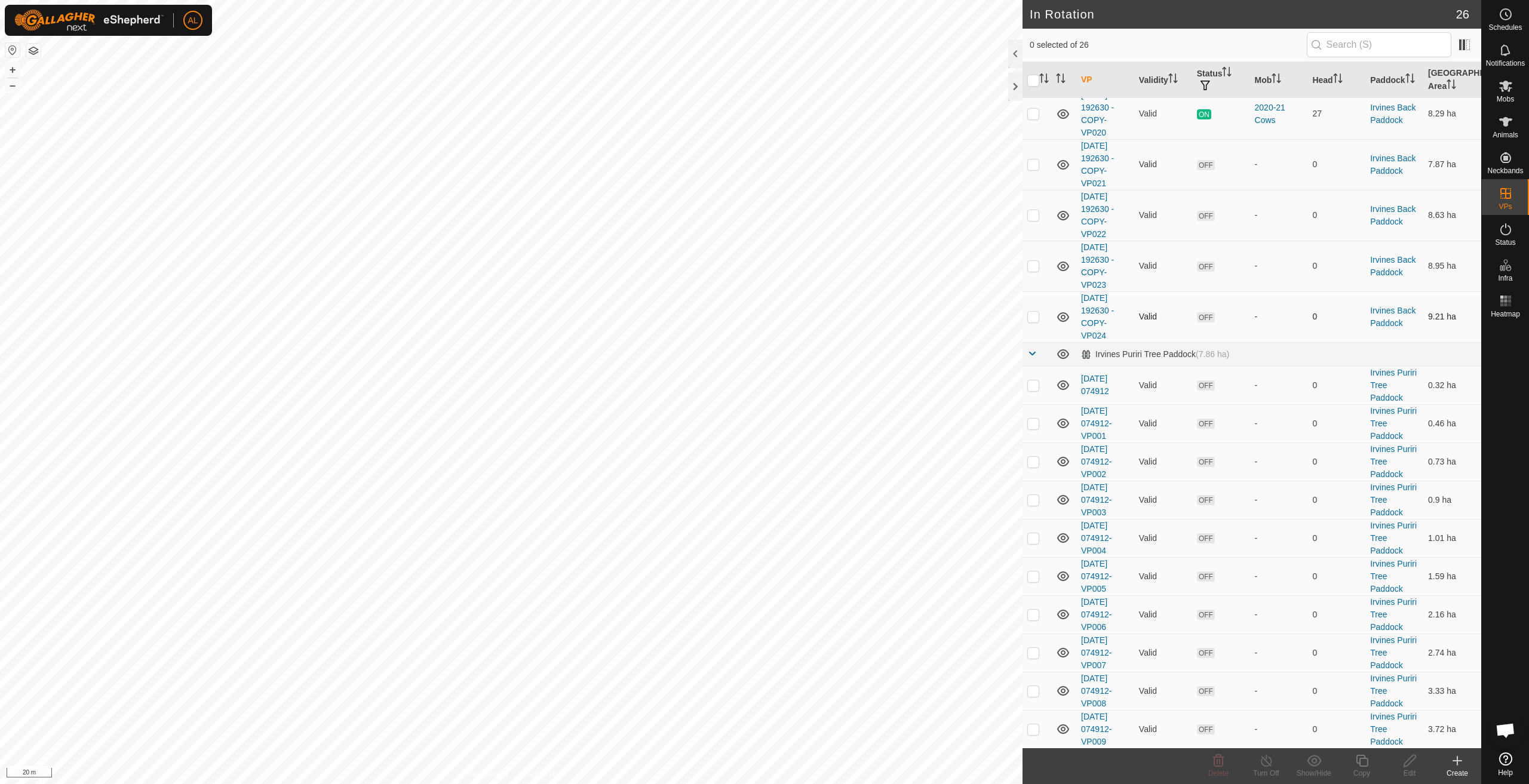
scroll to position [552, 0]
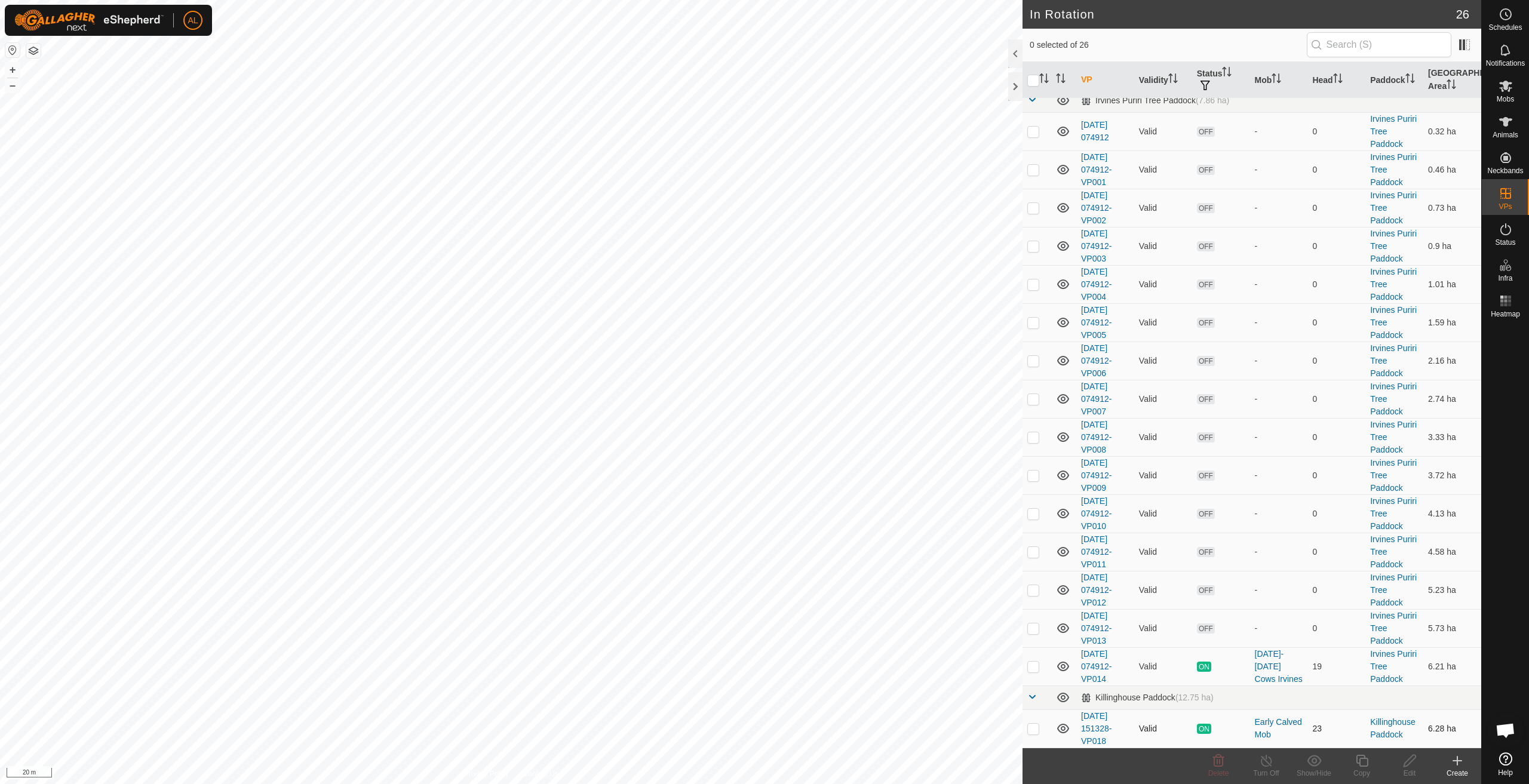
click at [1038, 734] on td at bounding box center [1037, 729] width 28 height 38
checkbox input "true"
drag, startPoint x: 1508, startPoint y: 226, endPoint x: 1496, endPoint y: 222, distance: 12.6
click at [1508, 226] on icon at bounding box center [1506, 229] width 11 height 12
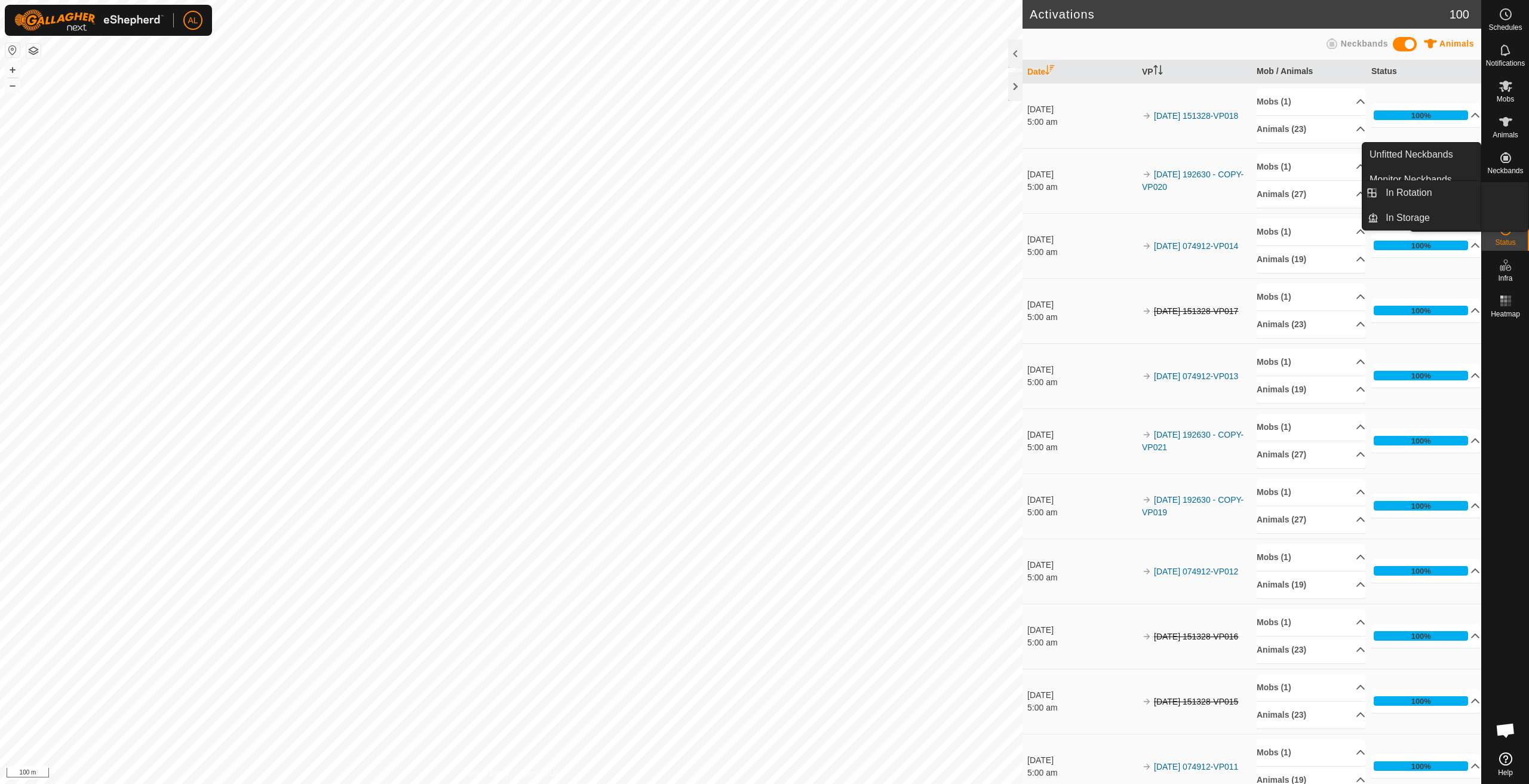
drag, startPoint x: 1501, startPoint y: 193, endPoint x: 1507, endPoint y: 199, distance: 8.5
click at [1460, 192] on link "In Rotation" at bounding box center [1430, 193] width 102 height 24
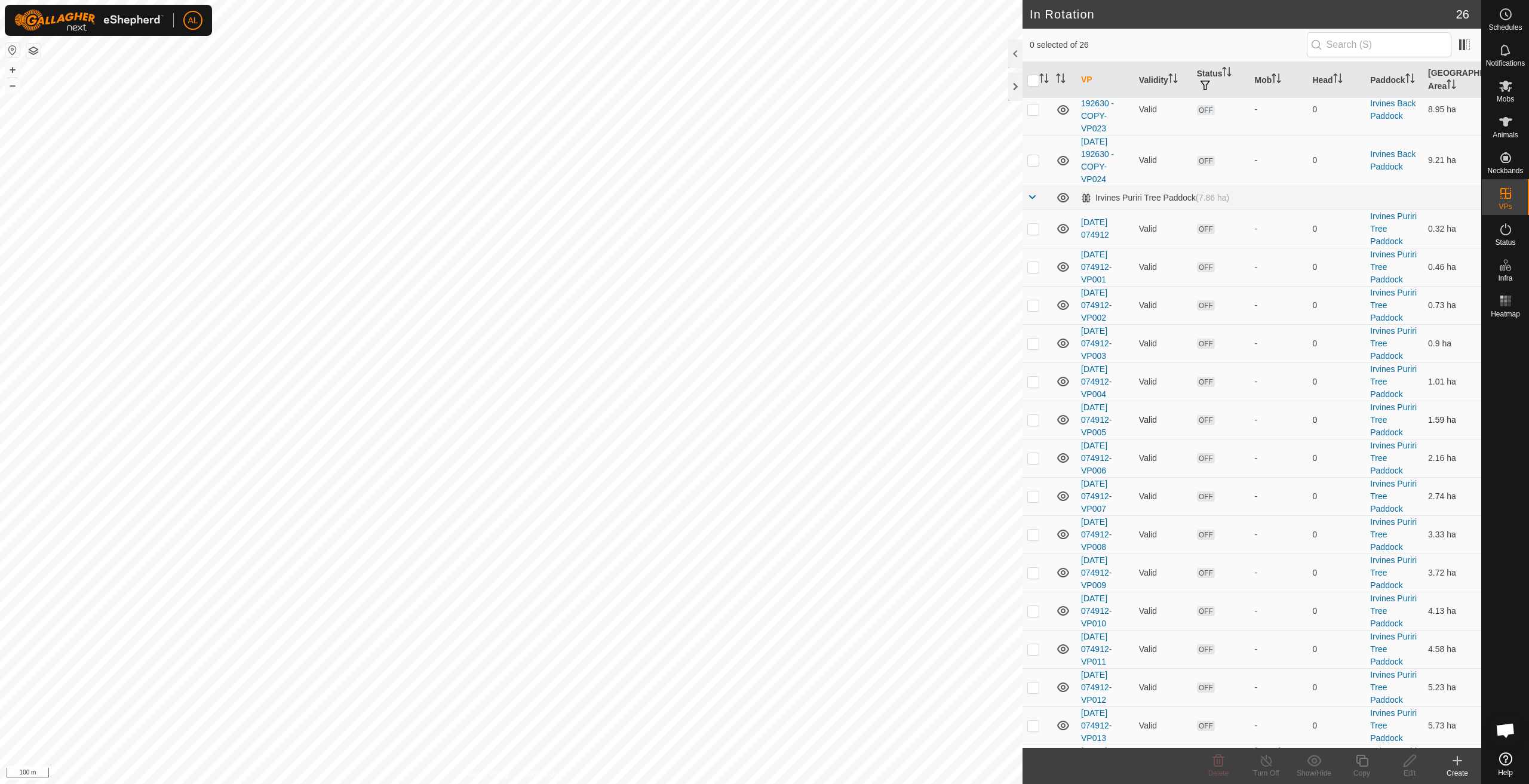
scroll to position [552, 0]
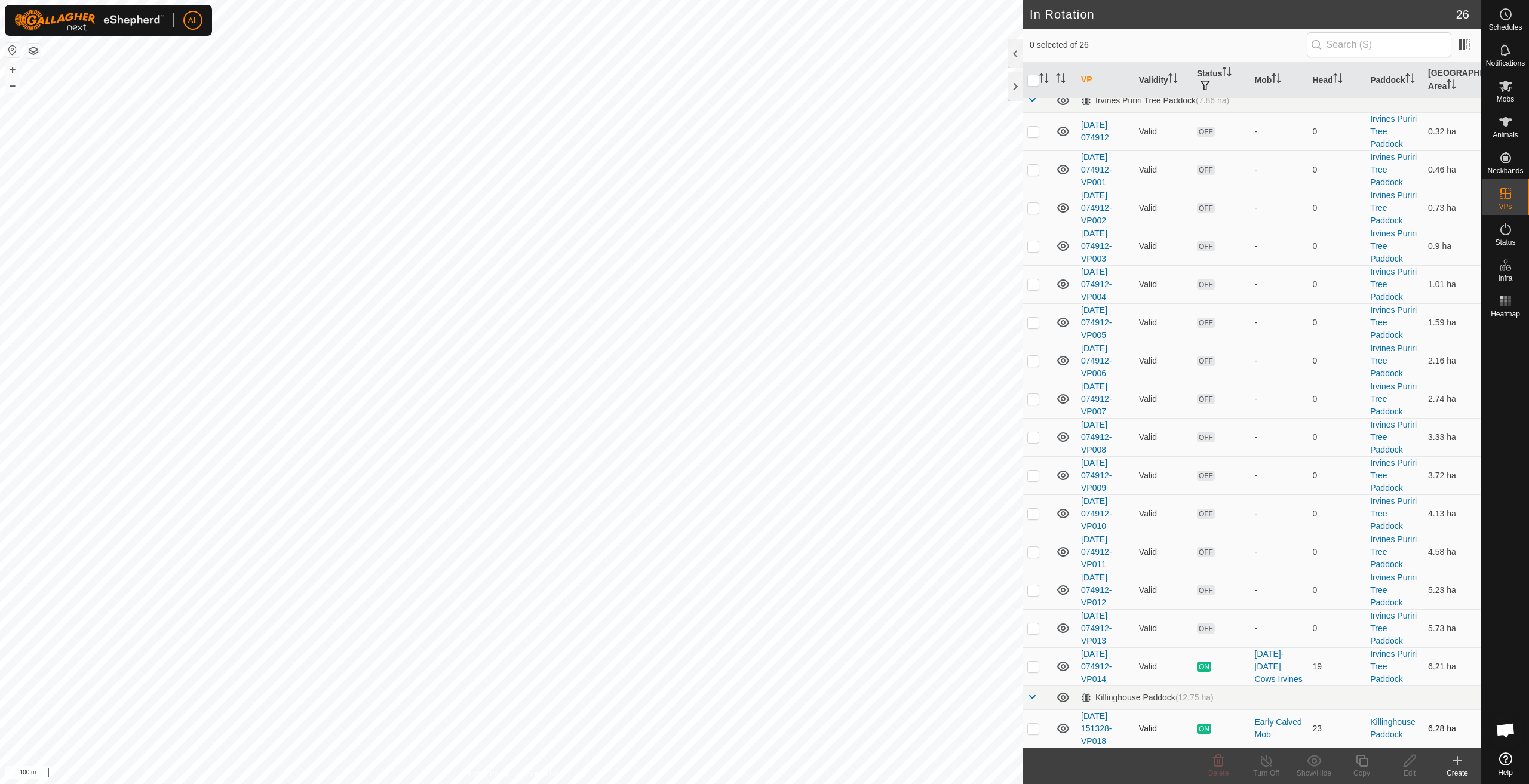
click at [1038, 727] on p-checkbox at bounding box center [1033, 728] width 12 height 9
checkbox input "true"
click at [1505, 12] on icon at bounding box center [1506, 14] width 14 height 14
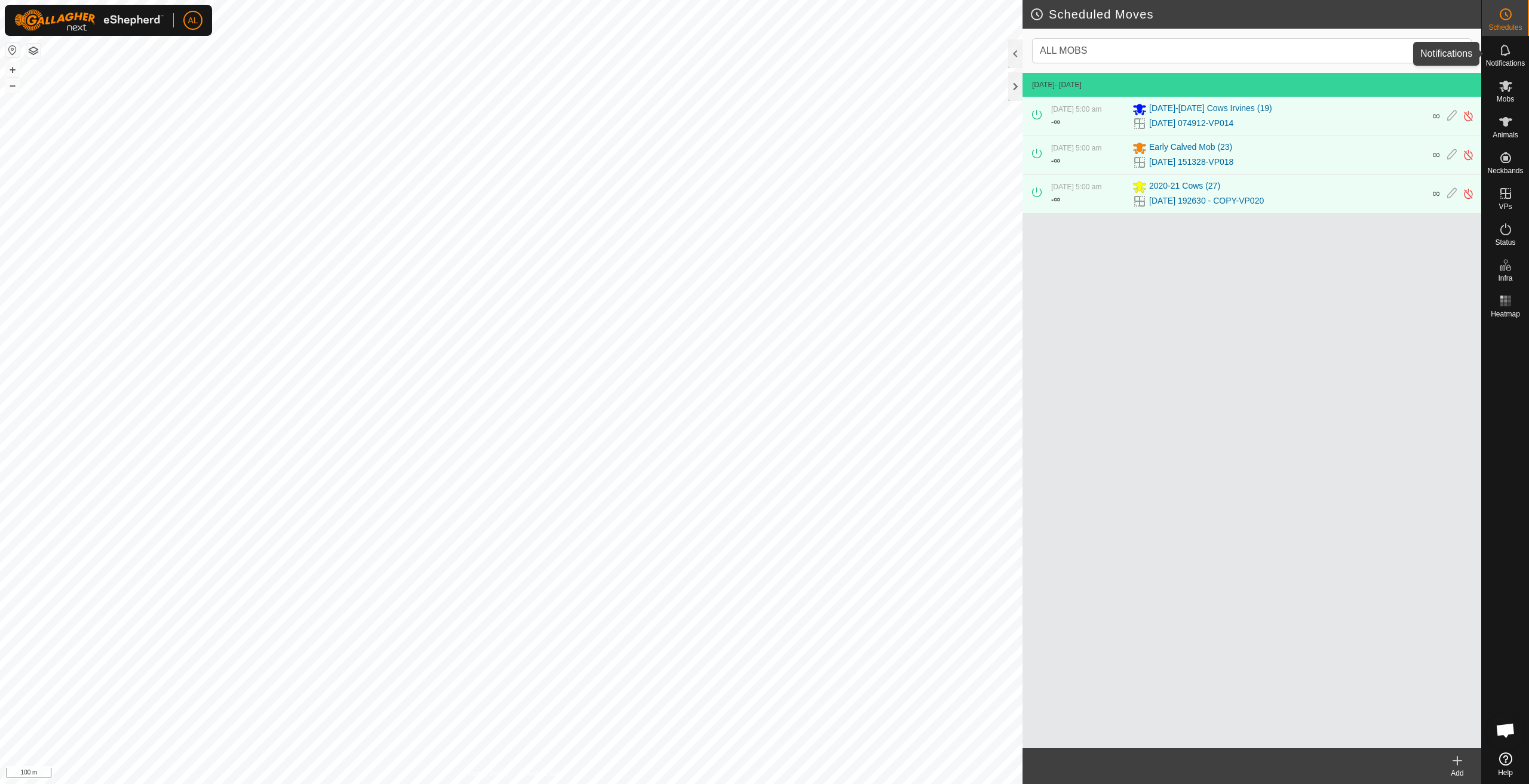
click at [1509, 55] on icon at bounding box center [1506, 50] width 14 height 14
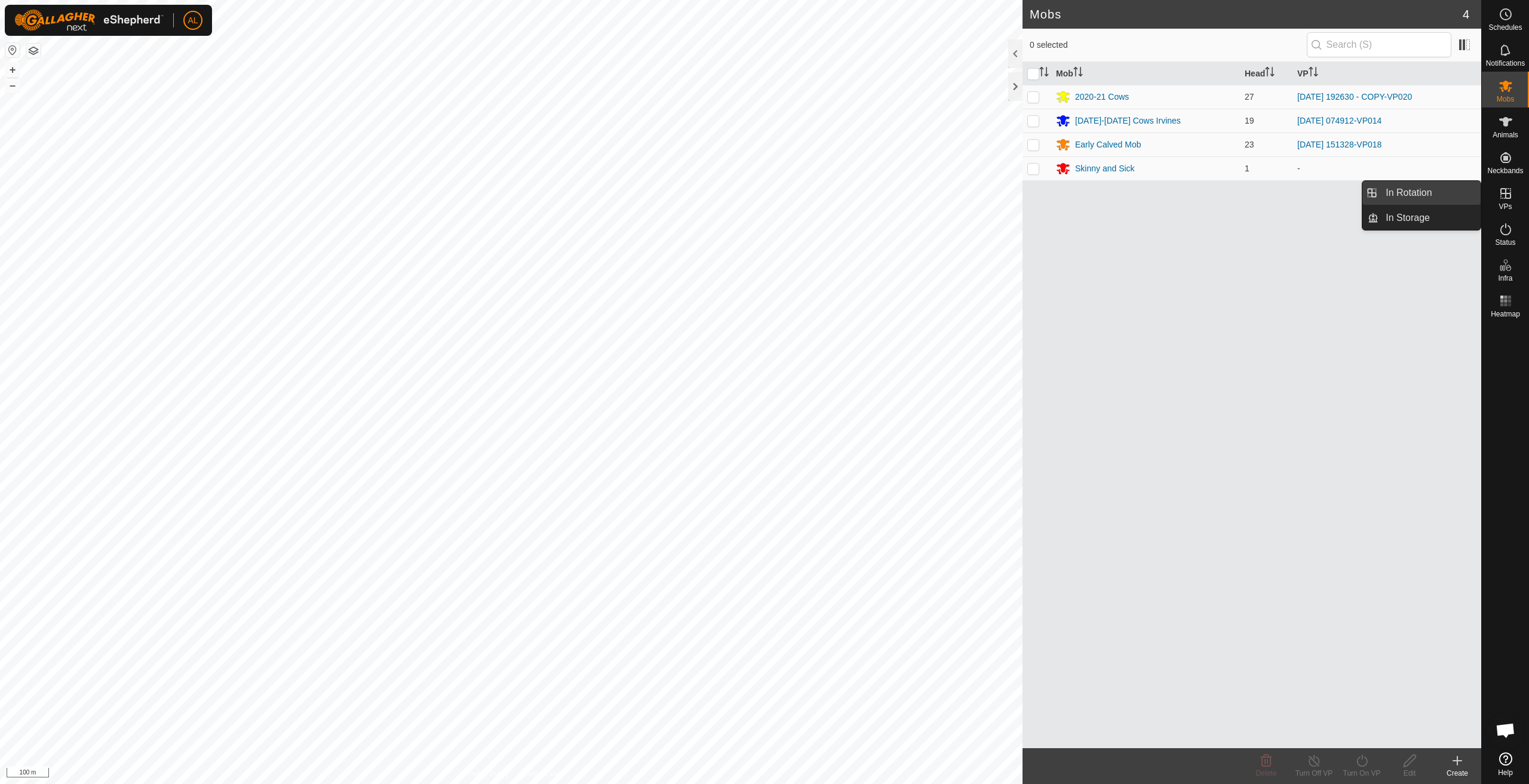
click at [1461, 194] on link "In Rotation" at bounding box center [1430, 193] width 102 height 24
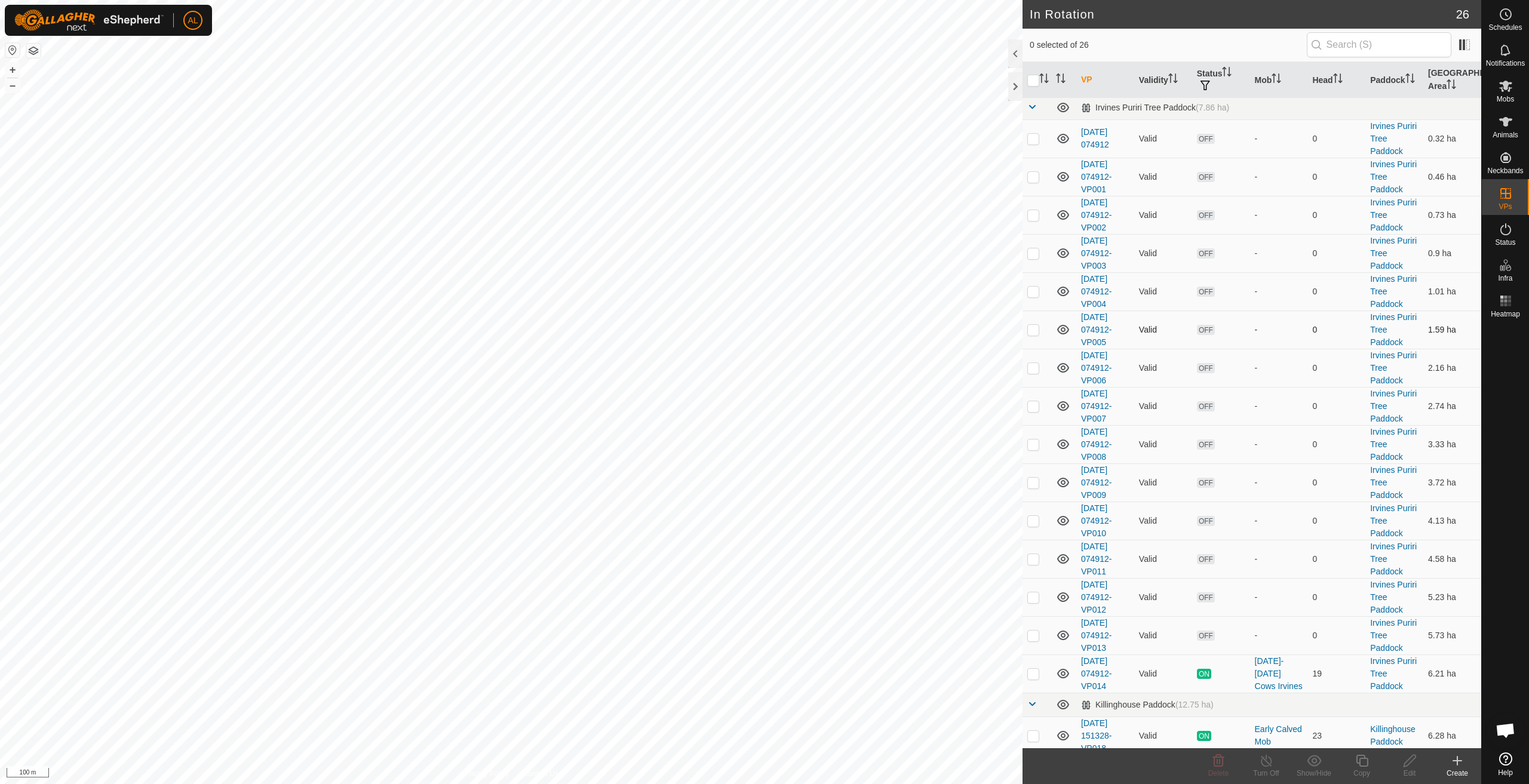
scroll to position [552, 0]
click at [1033, 731] on p-checkbox at bounding box center [1033, 728] width 12 height 9
checkbox input "true"
click at [1359, 763] on icon at bounding box center [1361, 761] width 12 height 12
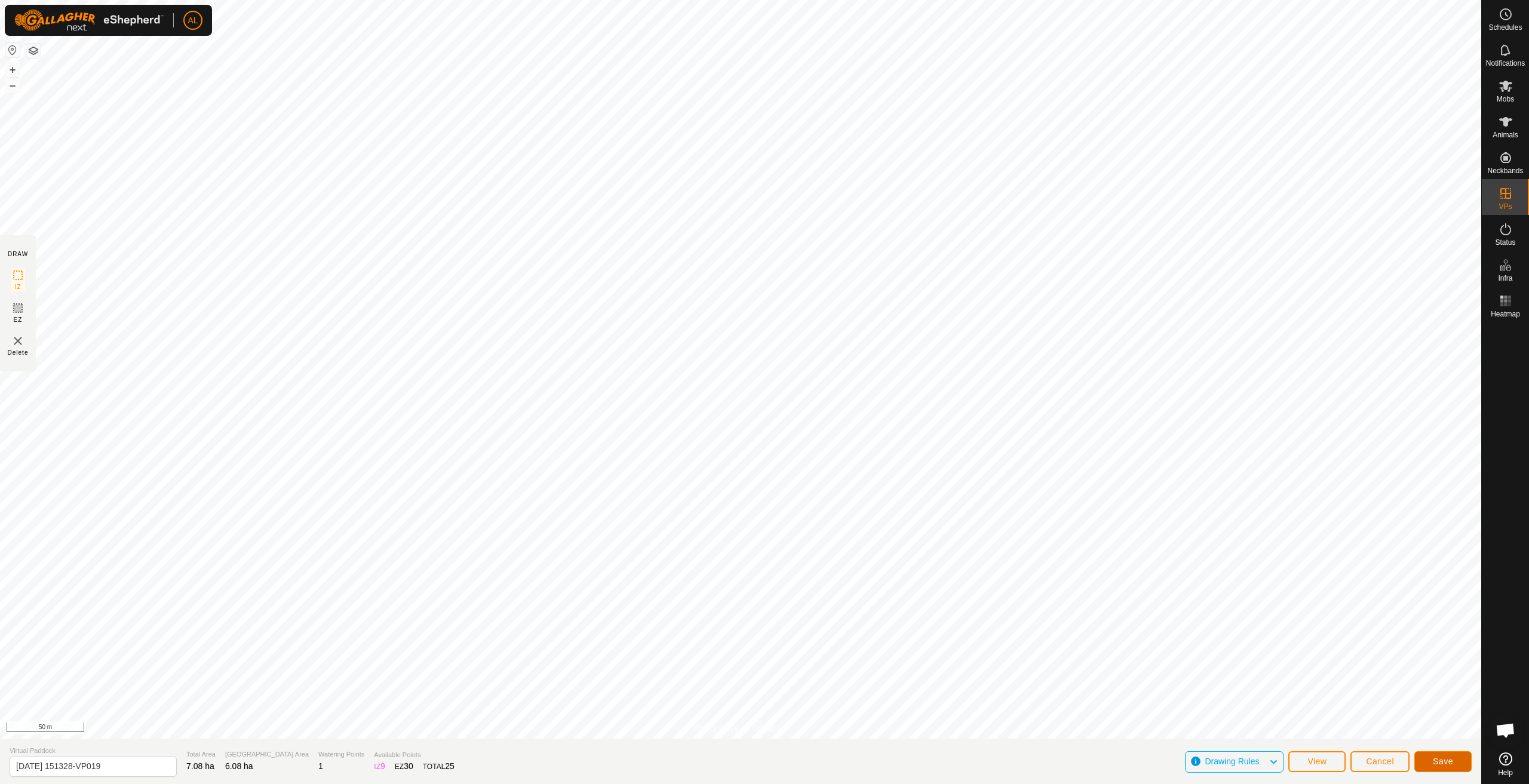
click at [1443, 759] on span "Save" at bounding box center [1443, 761] width 21 height 9
click at [1319, 759] on span "View" at bounding box center [1317, 761] width 19 height 9
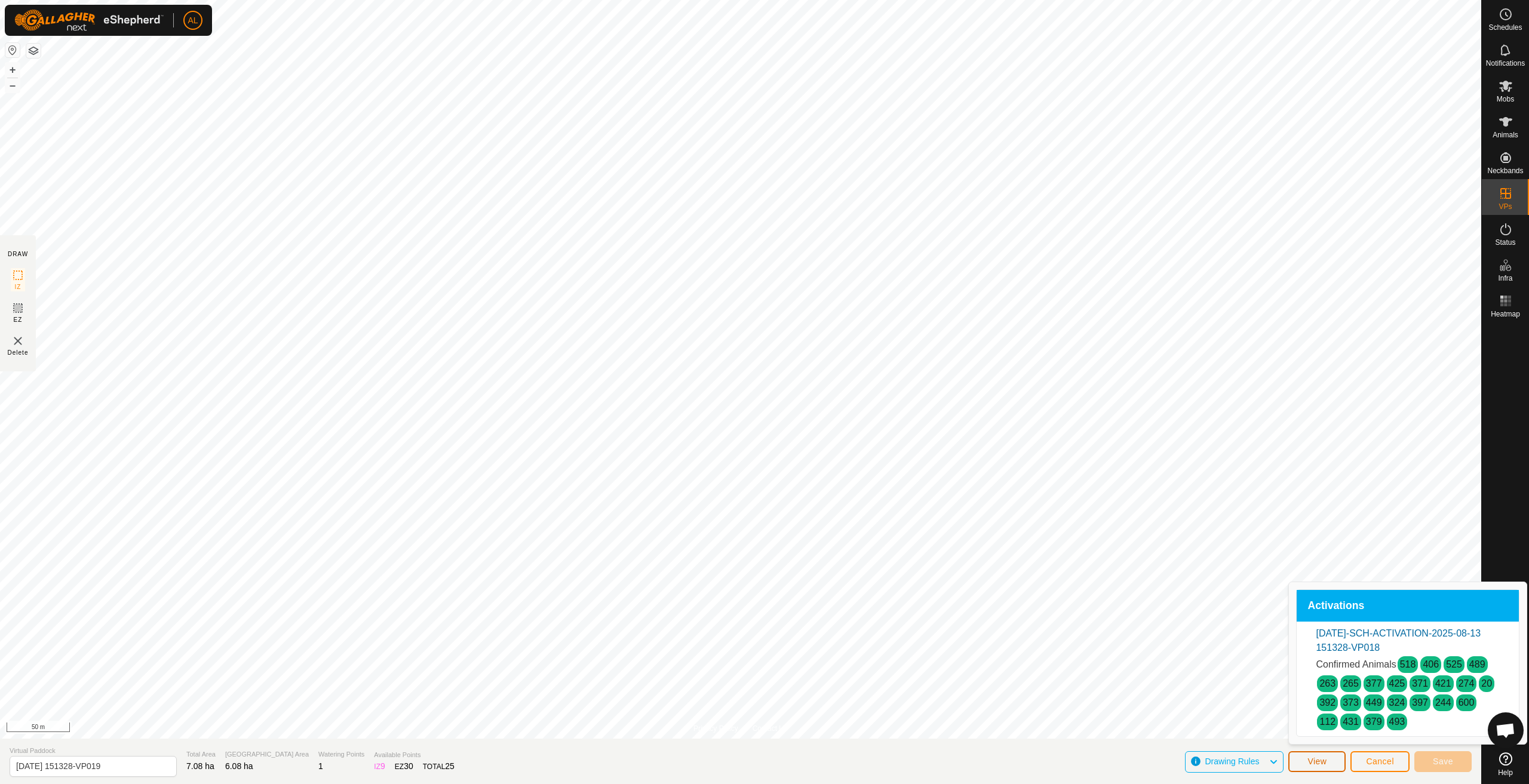
click at [1312, 759] on span "View" at bounding box center [1317, 761] width 19 height 9
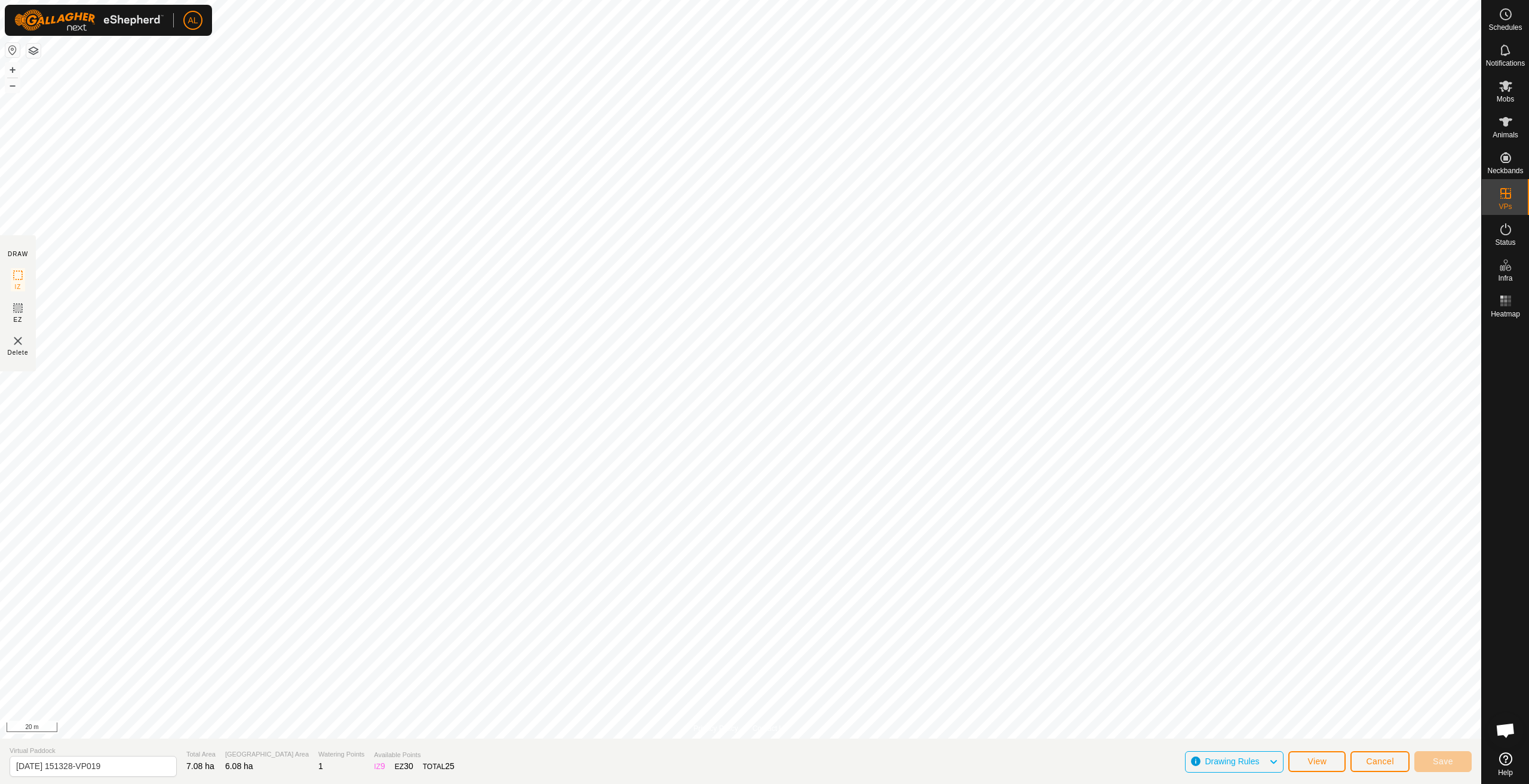
click at [1265, 759] on span "Drawing Rules" at bounding box center [1237, 762] width 64 height 16
click at [1281, 708] on p-accordion-header "RULES - GENERAL" at bounding box center [1352, 705] width 238 height 24
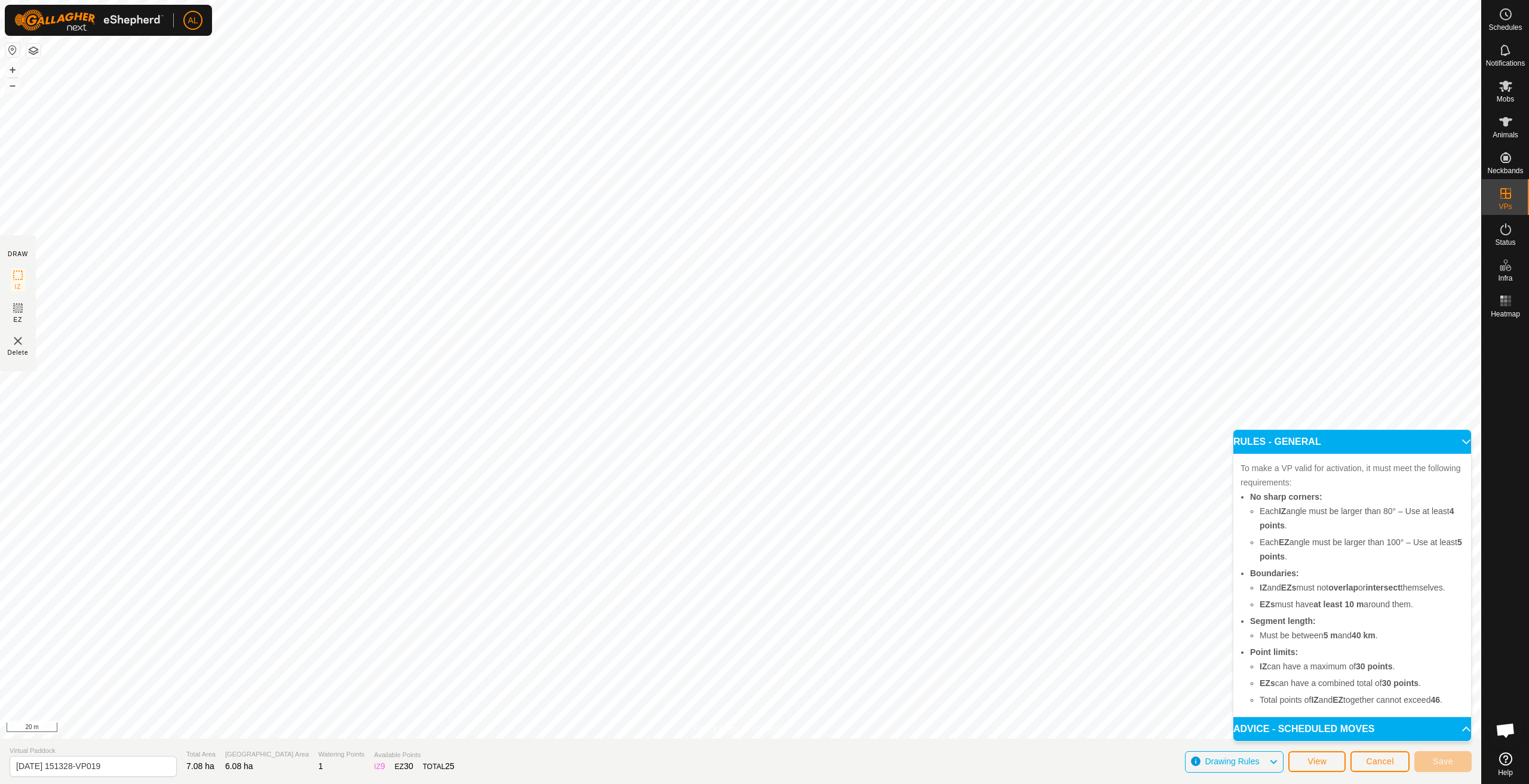
click at [1286, 734] on p-accordion-header "ADVICE - SCHEDULED MOVES" at bounding box center [1352, 729] width 238 height 24
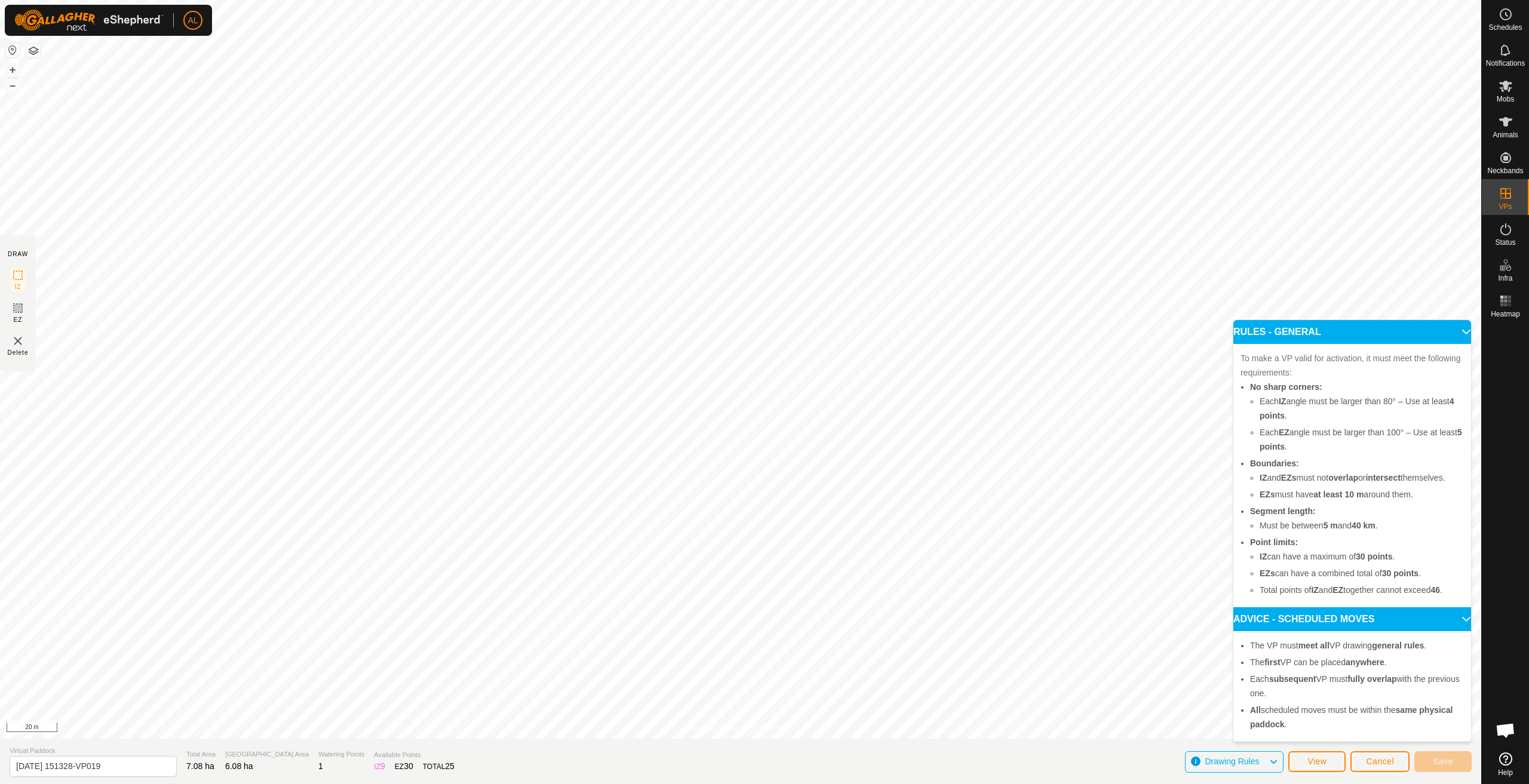
click at [1259, 758] on span "Drawing Rules" at bounding box center [1232, 761] width 55 height 9
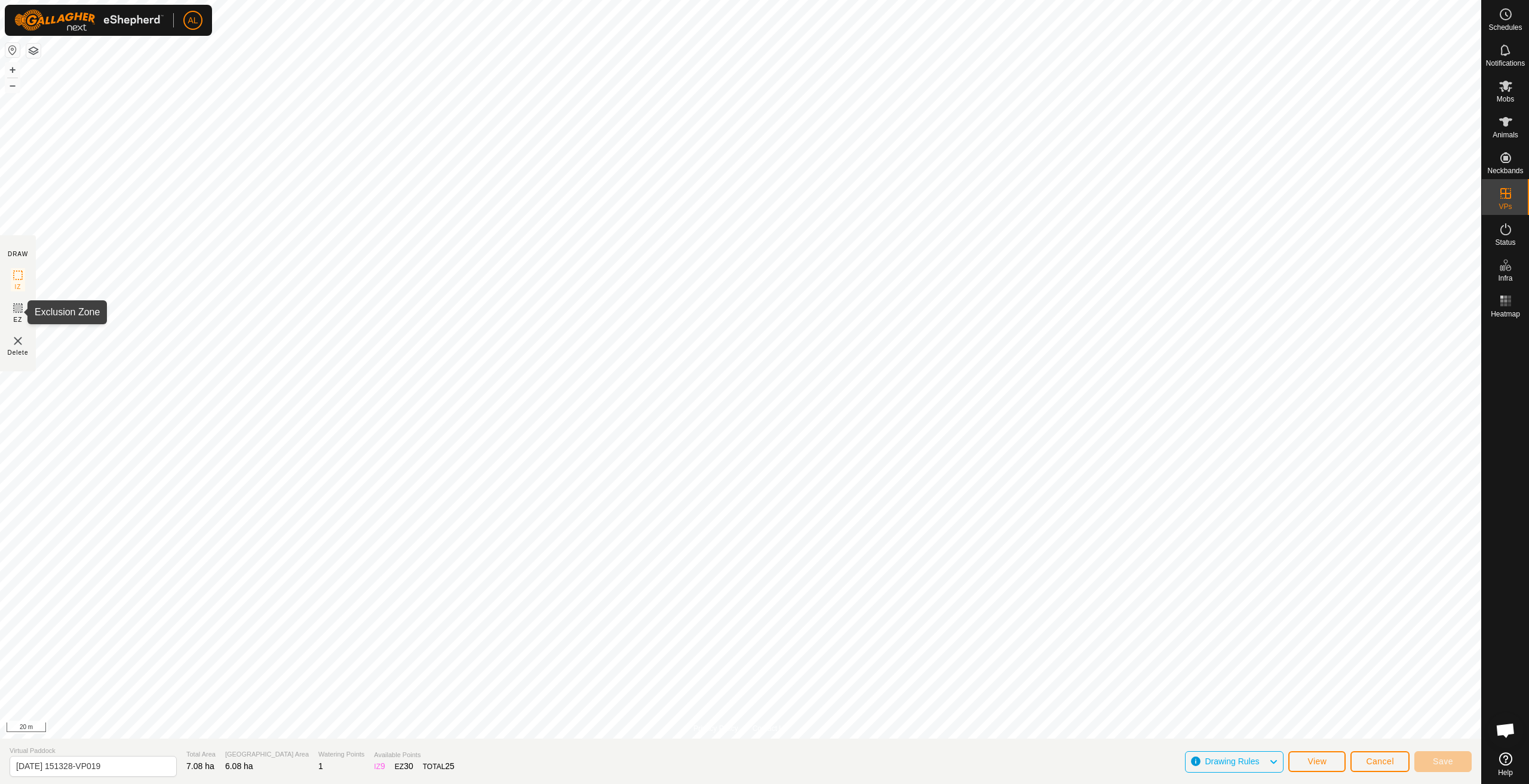
click at [13, 309] on rect at bounding box center [18, 307] width 9 height 9
click at [1459, 189] on link "In Rotation" at bounding box center [1430, 193] width 102 height 24
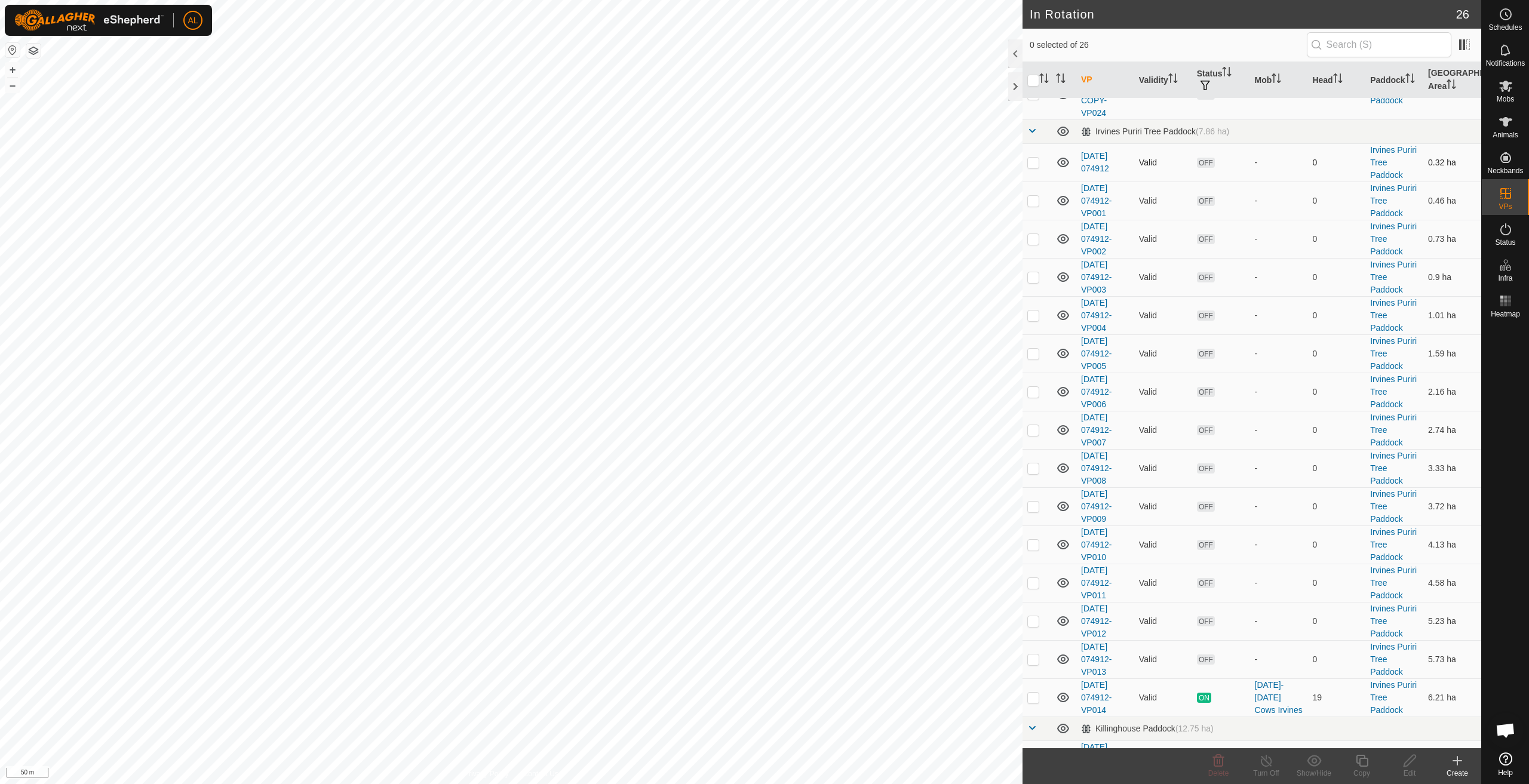
scroll to position [552, 0]
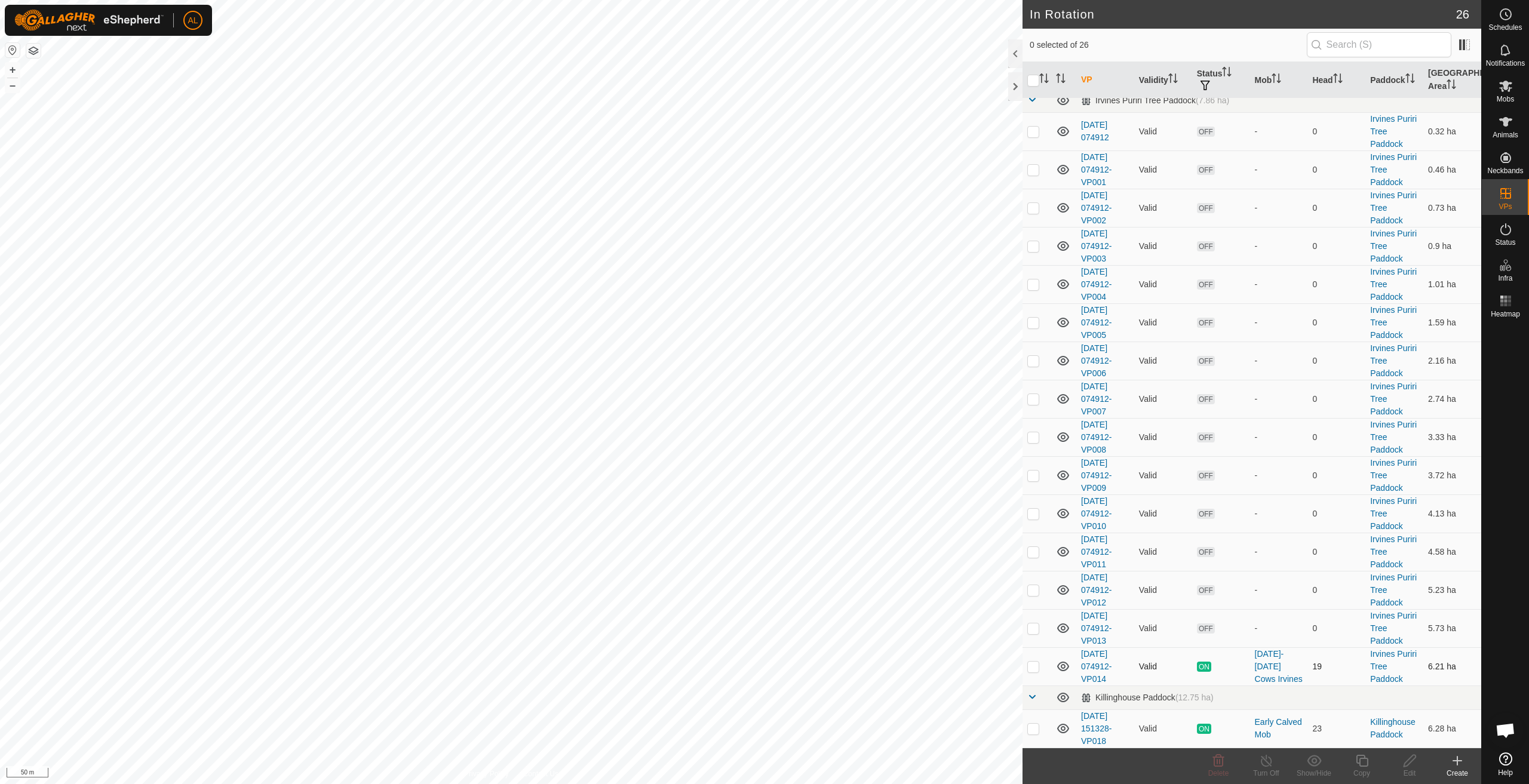
click at [1032, 669] on p-checkbox at bounding box center [1033, 666] width 12 height 9
checkbox input "true"
click at [1354, 766] on copy-svg-icon at bounding box center [1361, 761] width 48 height 14
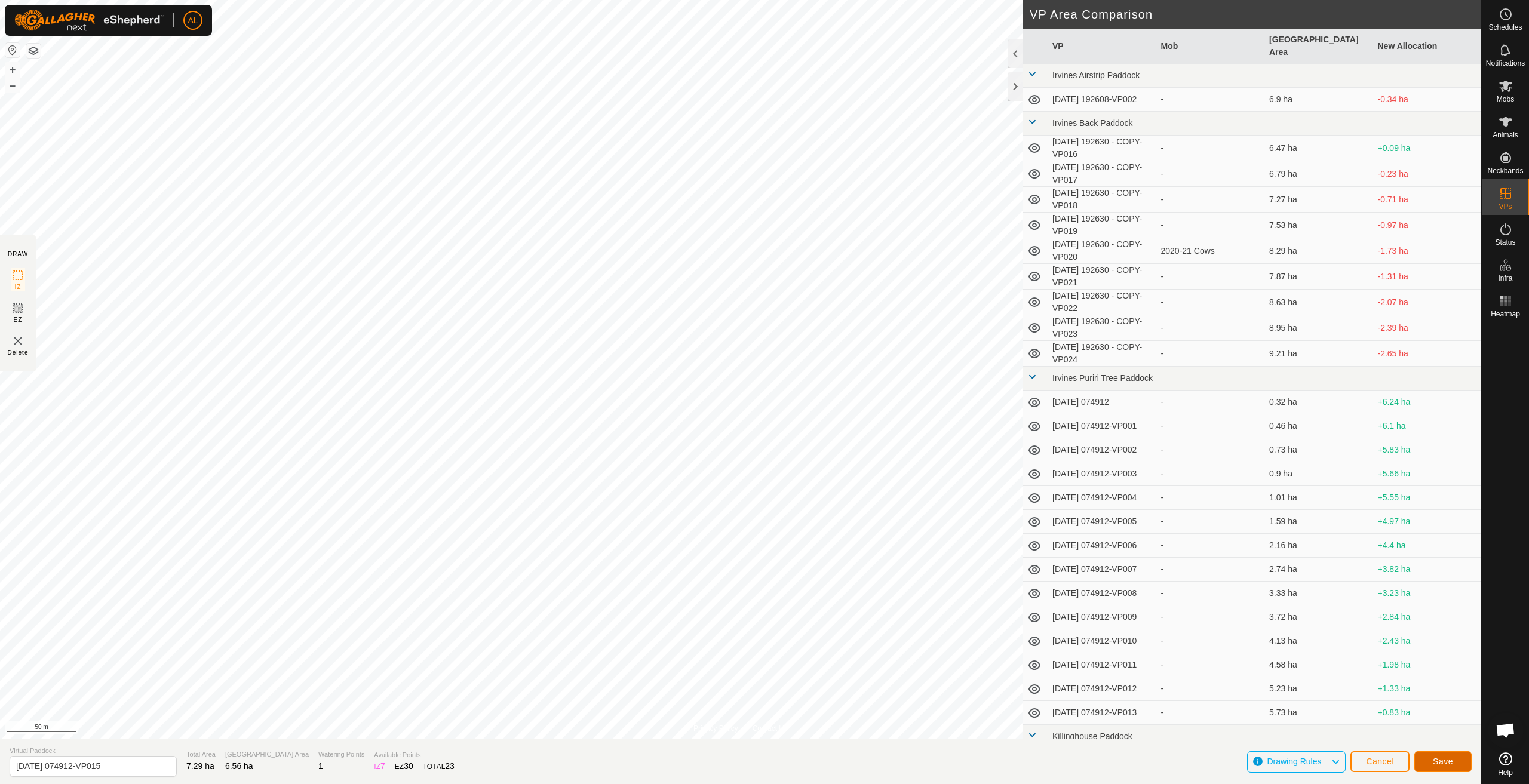
click at [1446, 755] on button "Save" at bounding box center [1443, 761] width 57 height 21
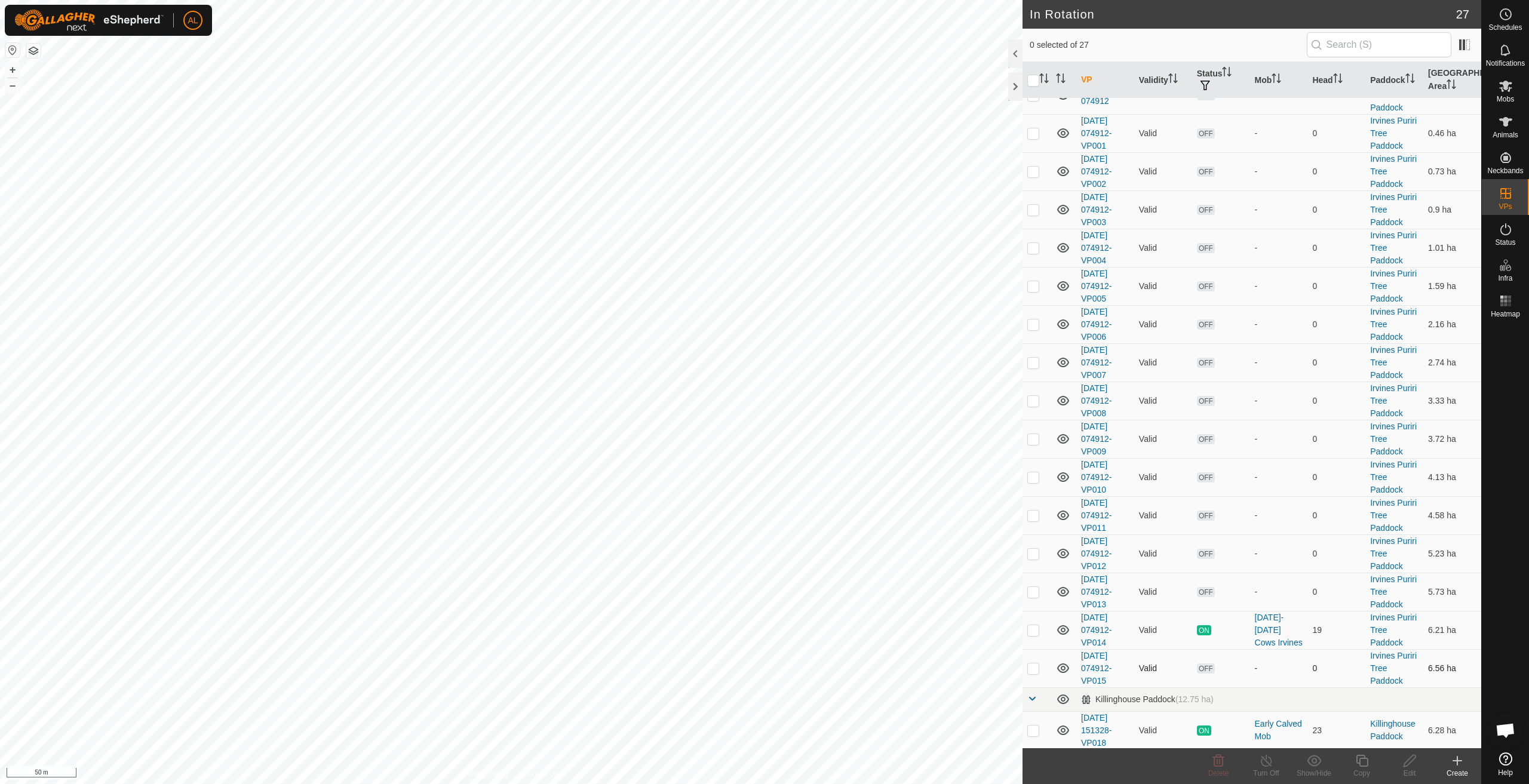
scroll to position [590, 0]
click at [1036, 668] on p-checkbox at bounding box center [1033, 666] width 12 height 9
checkbox input "true"
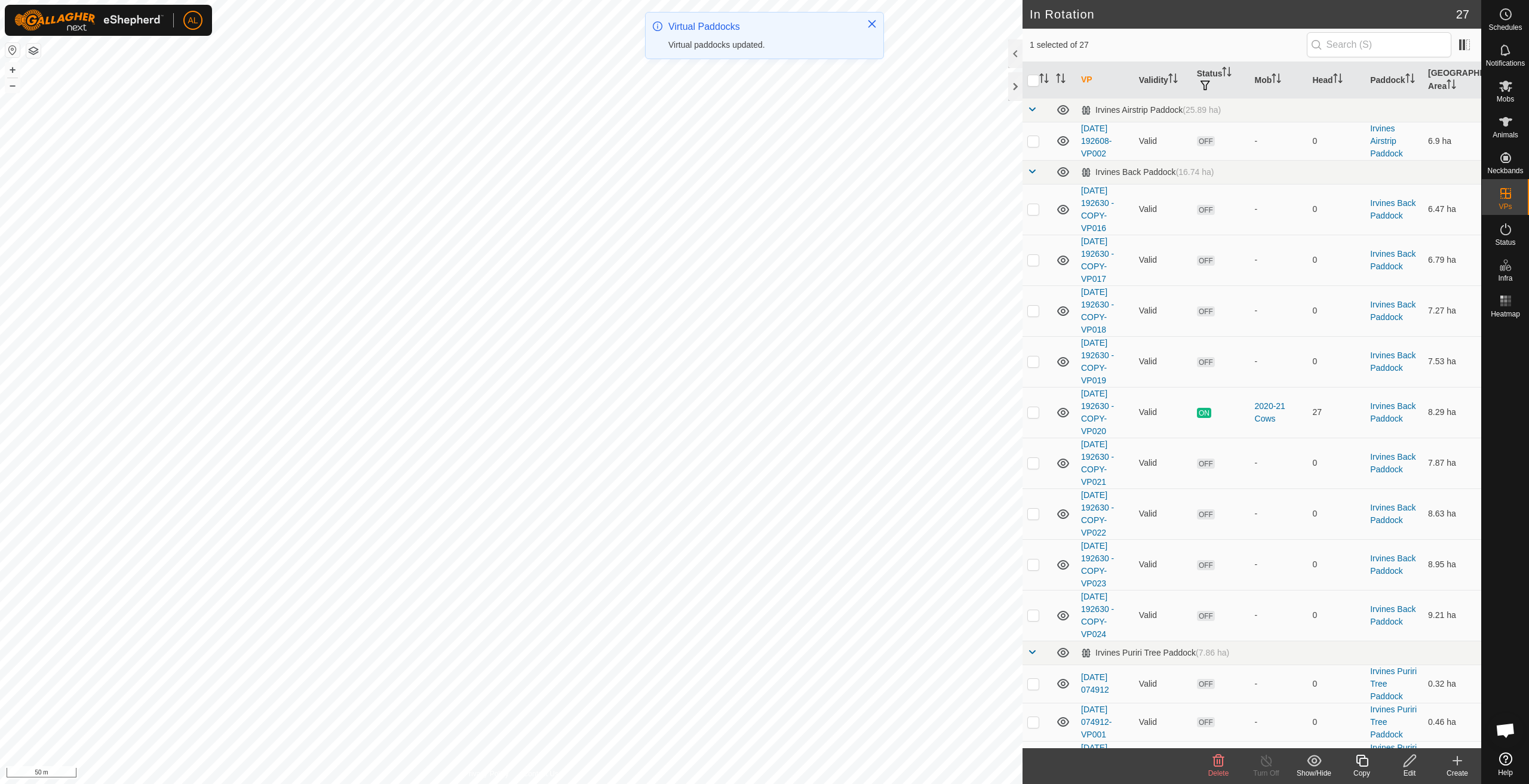
click at [1354, 763] on copy-svg-icon at bounding box center [1361, 761] width 48 height 14
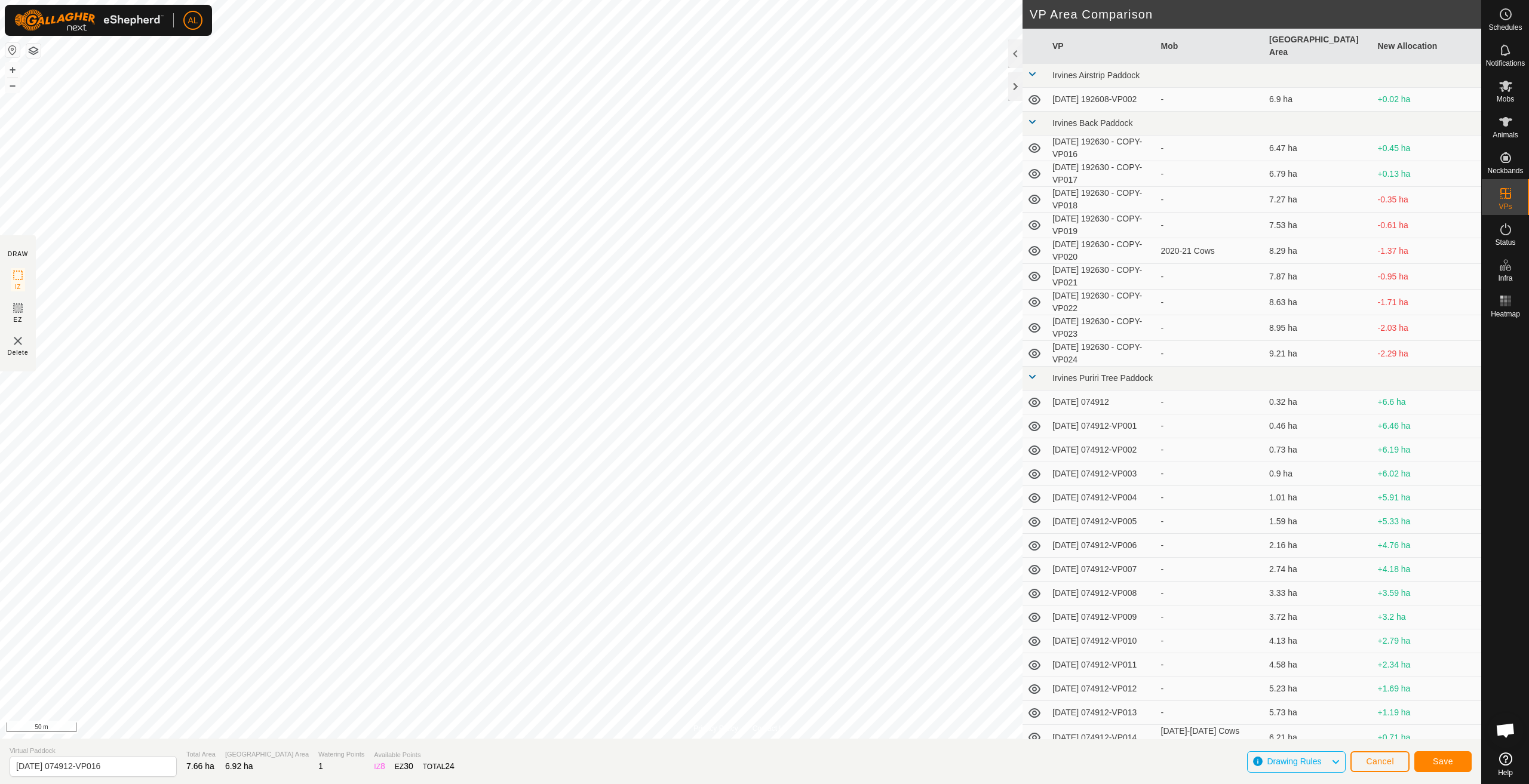
click at [1437, 749] on div "Save" at bounding box center [1443, 761] width 57 height 28
click at [1445, 756] on button "Save" at bounding box center [1443, 761] width 57 height 21
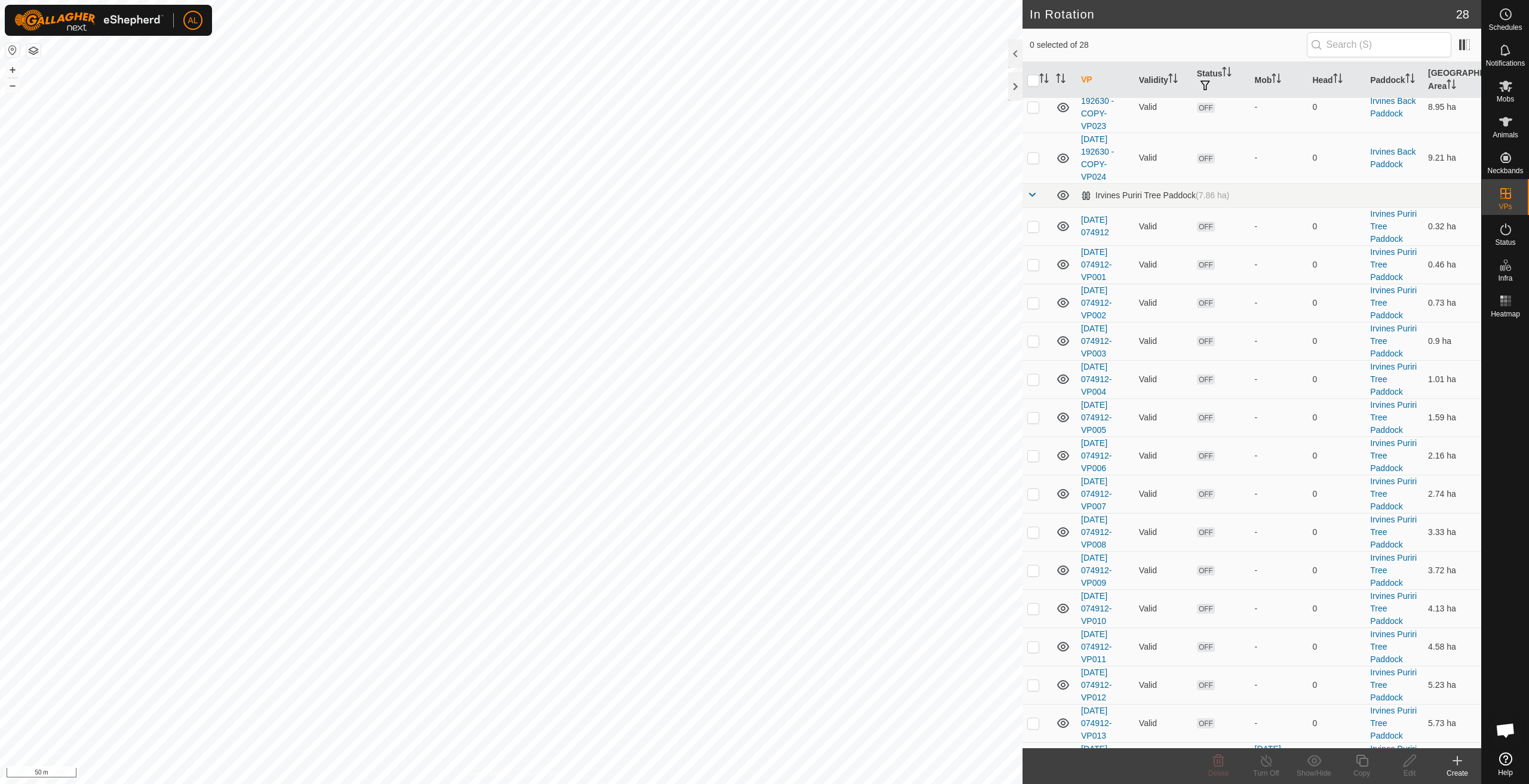
scroll to position [629, 0]
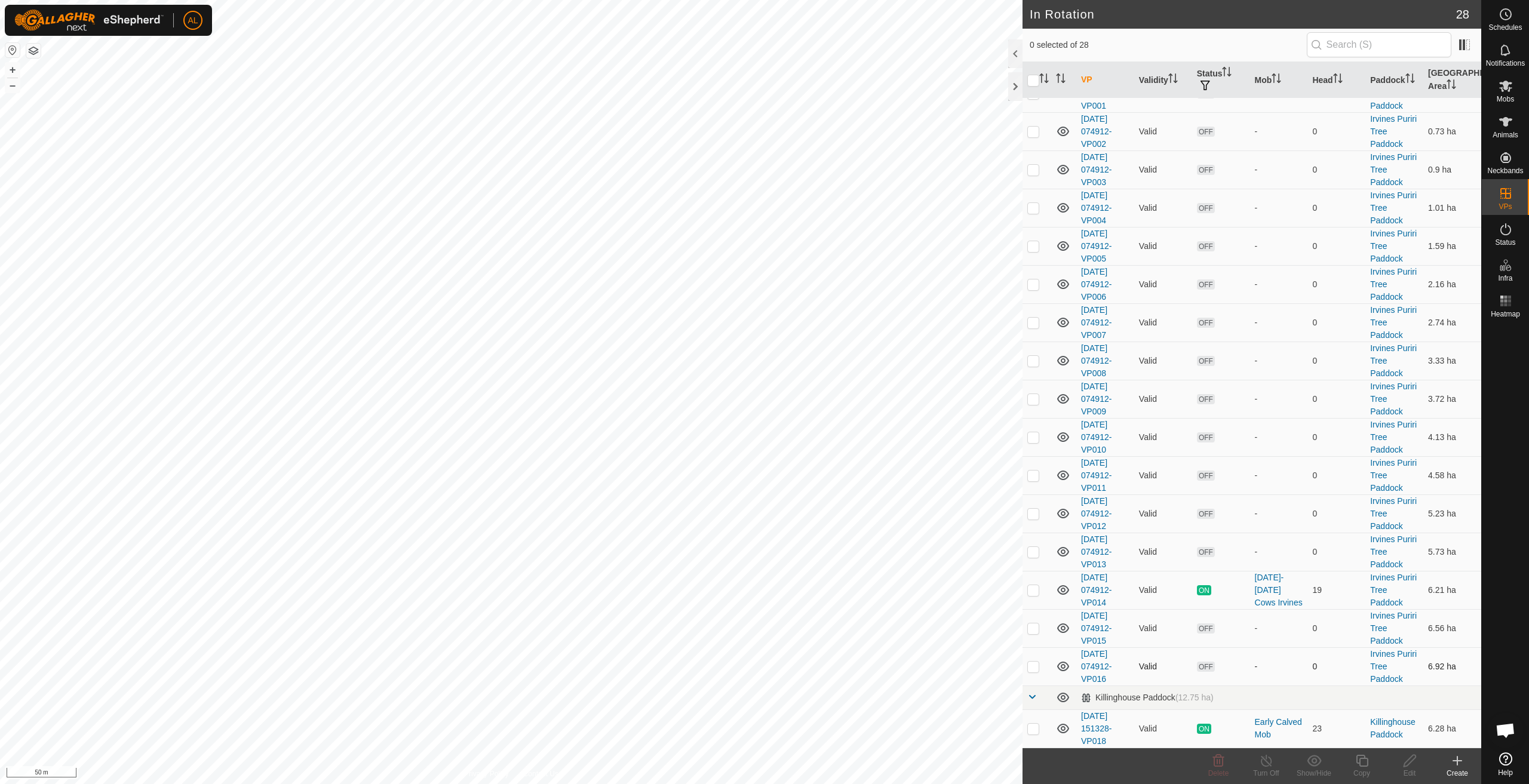
click at [1034, 667] on p-checkbox at bounding box center [1033, 666] width 12 height 9
checkbox input "true"
click at [1360, 762] on icon at bounding box center [1361, 761] width 12 height 12
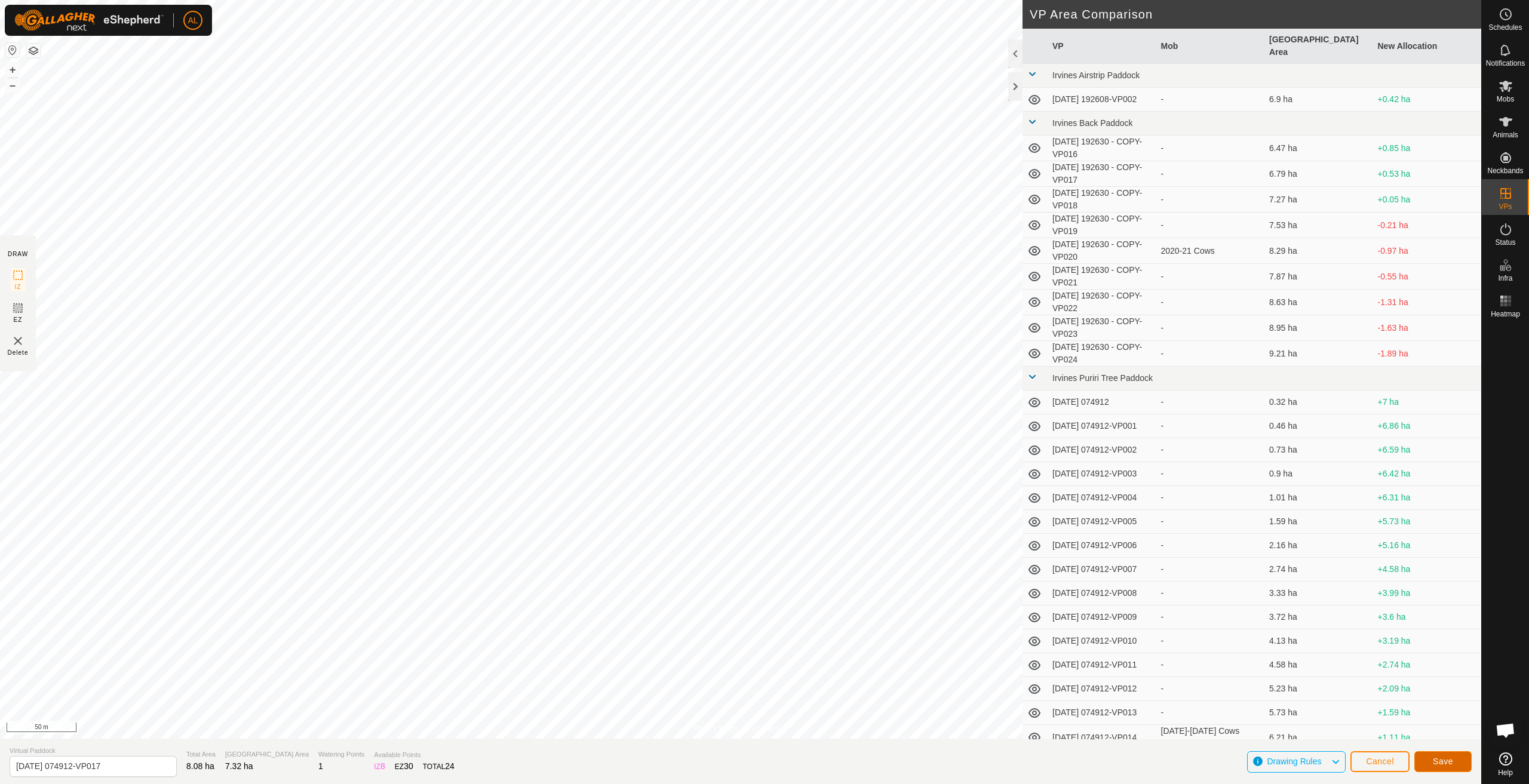
click at [1456, 760] on button "Save" at bounding box center [1443, 761] width 57 height 21
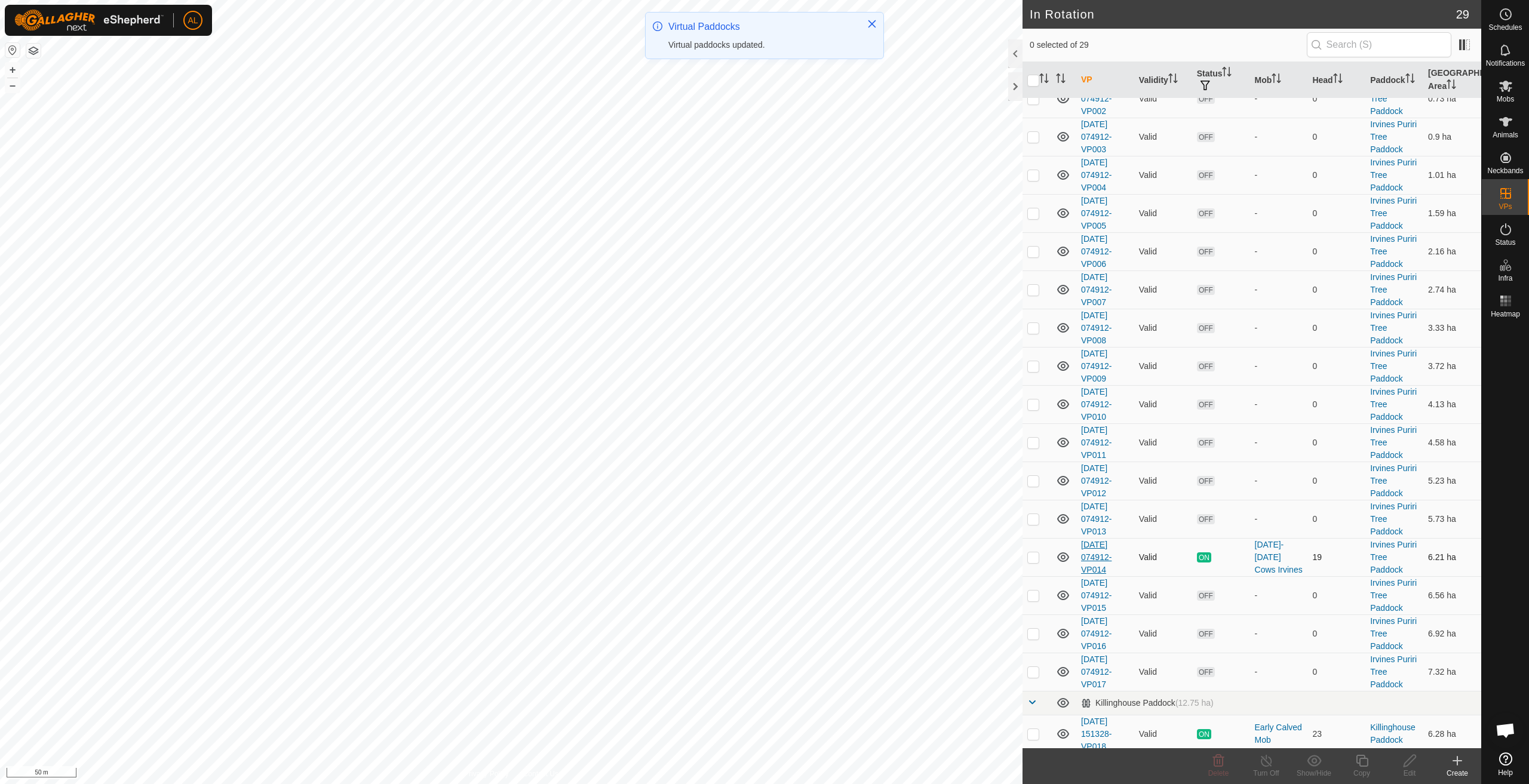
scroll to position [667, 0]
click at [1036, 666] on p-checkbox at bounding box center [1033, 666] width 12 height 9
checkbox input "true"
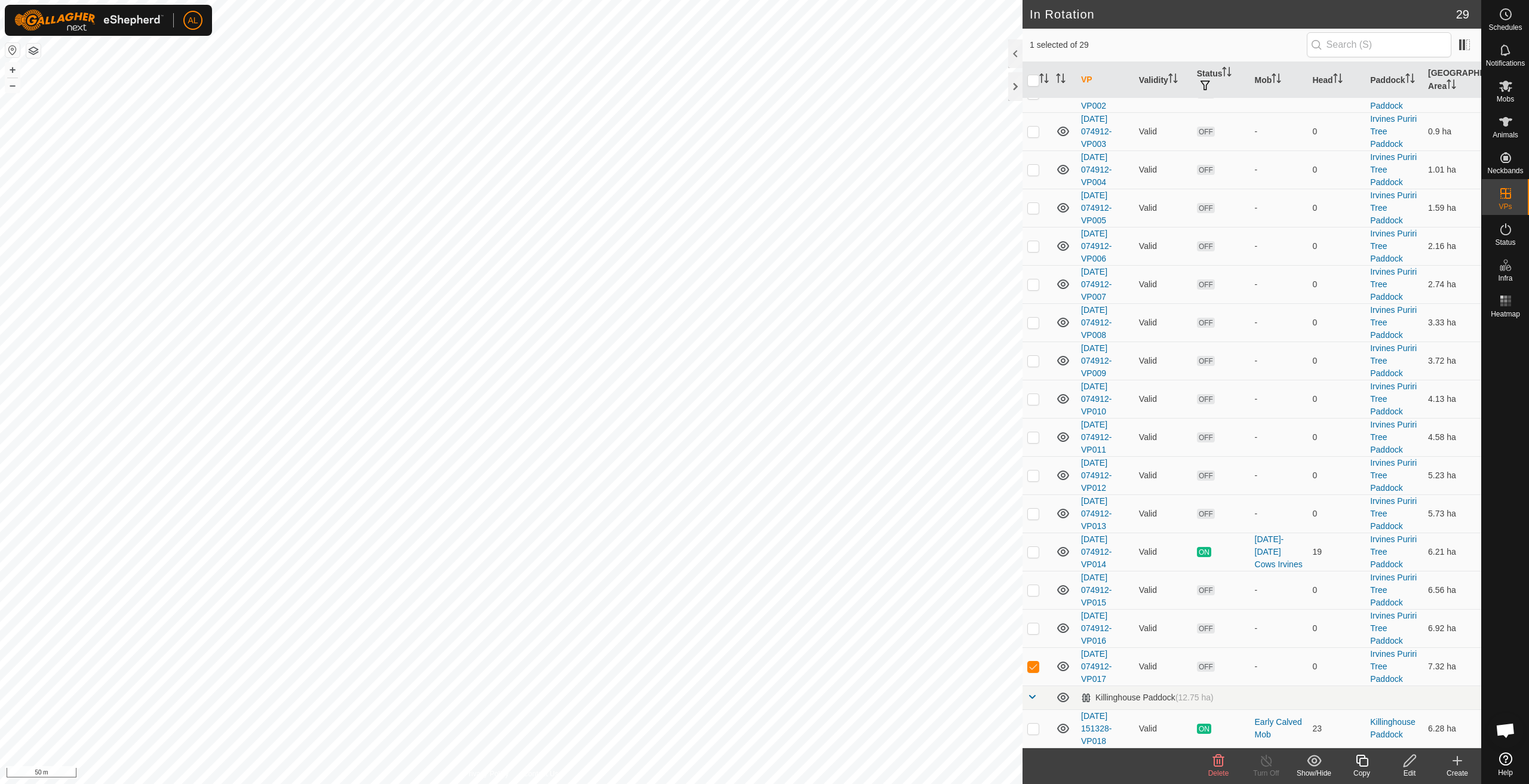
click at [1369, 765] on icon at bounding box center [1362, 761] width 15 height 14
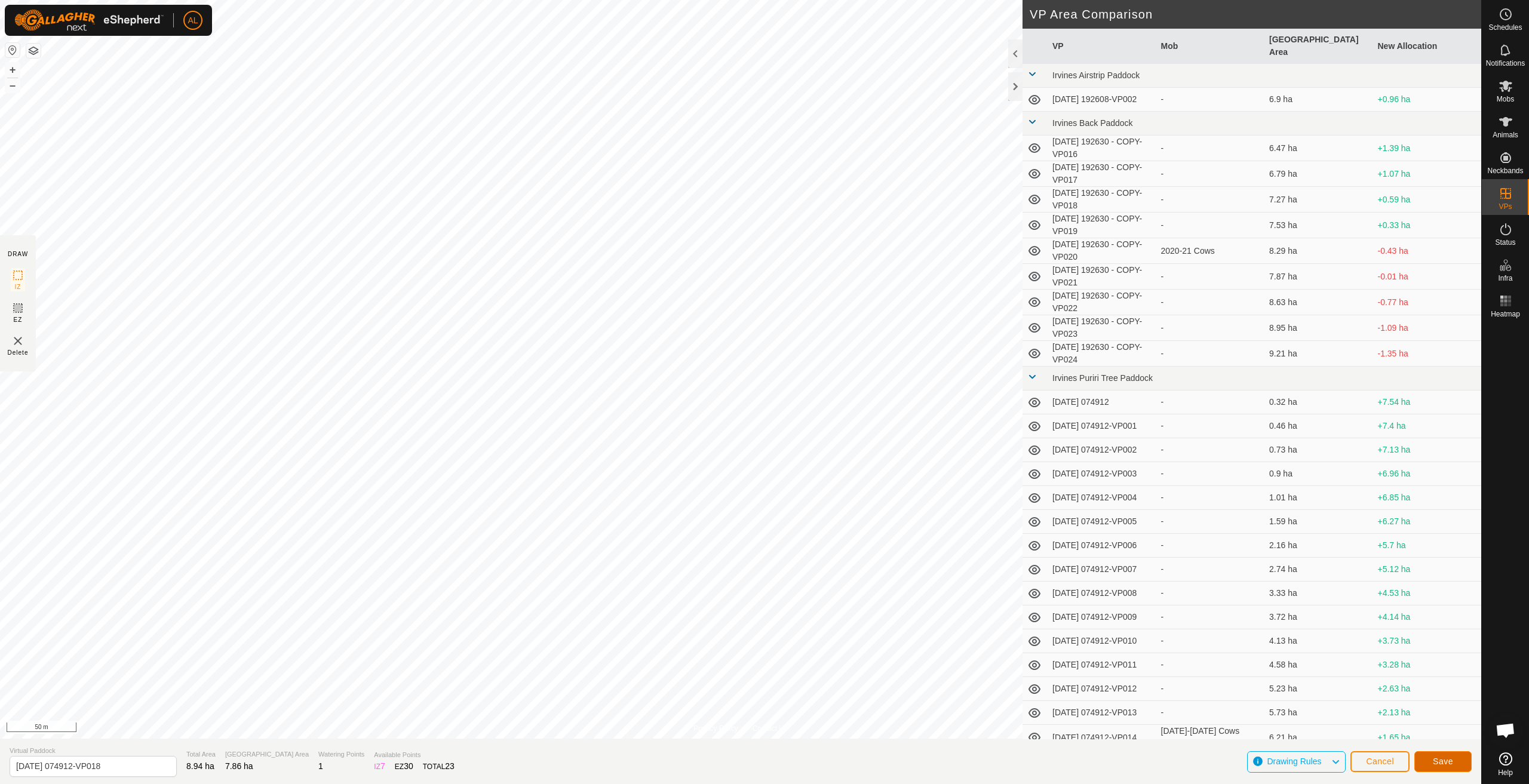
click at [1444, 759] on span "Save" at bounding box center [1443, 761] width 21 height 9
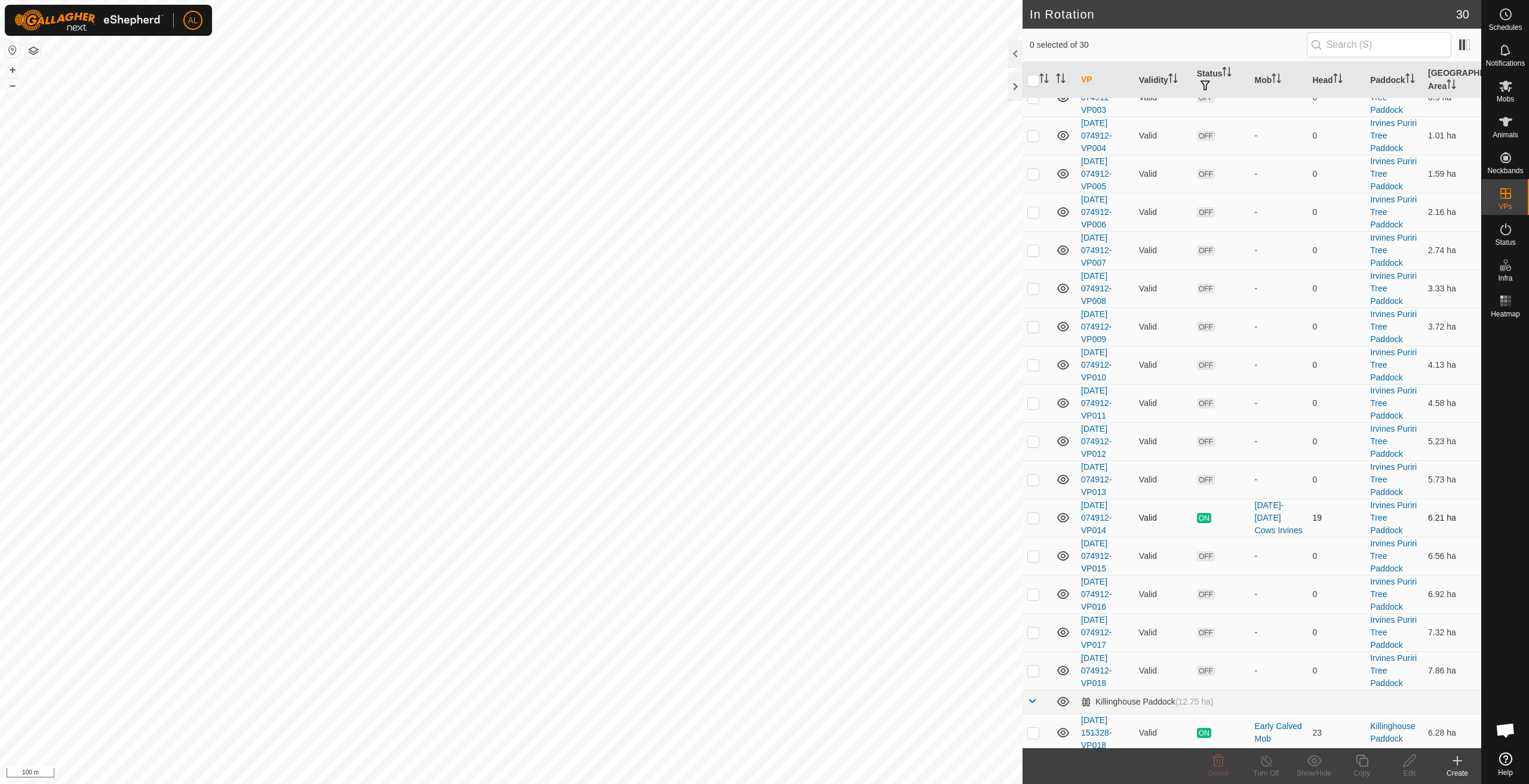
scroll to position [705, 0]
click at [1031, 731] on p-checkbox at bounding box center [1033, 728] width 12 height 9
checkbox input "true"
click at [1368, 766] on icon at bounding box center [1362, 761] width 15 height 14
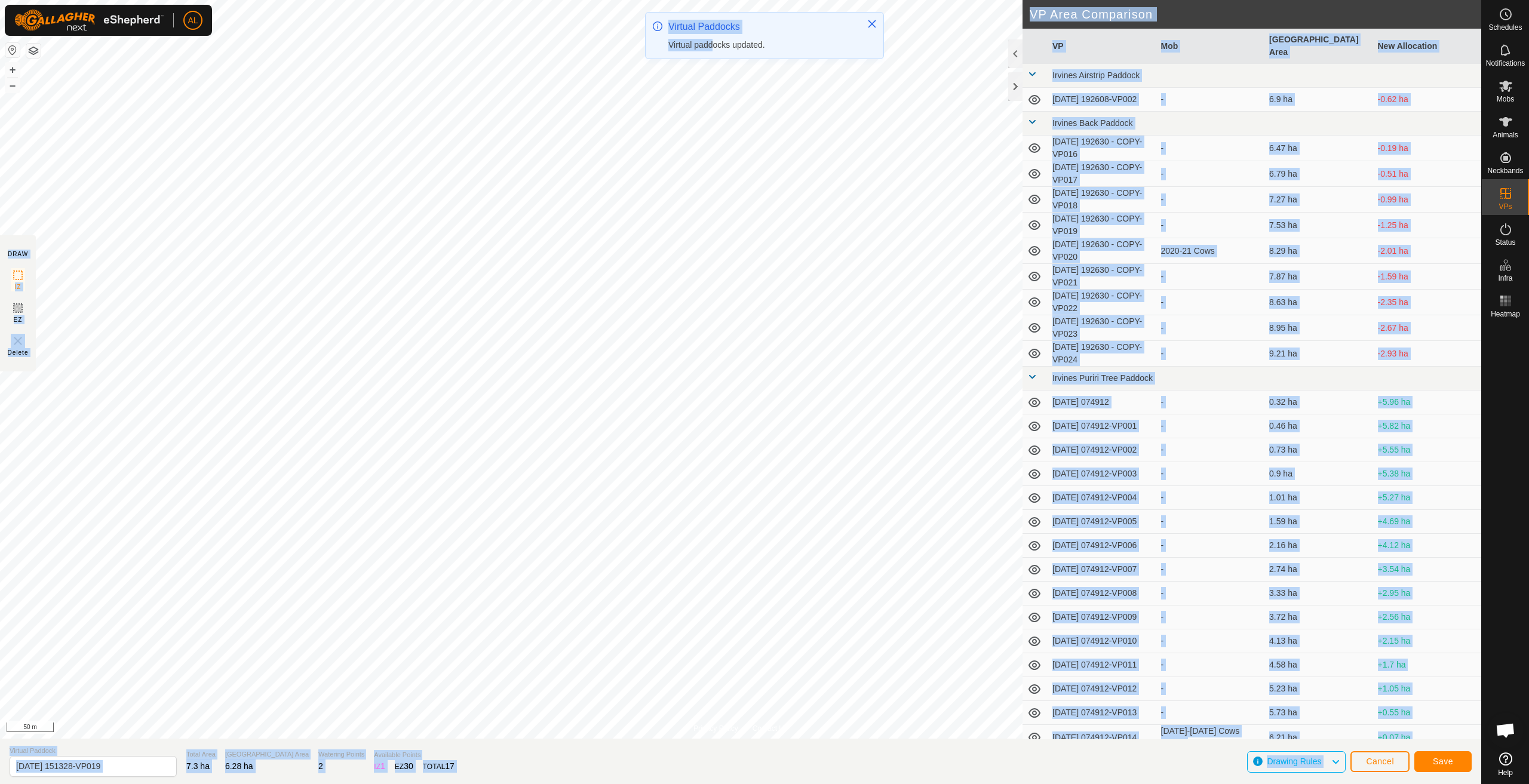
click at [669, 180] on div "AL Schedules Notifications Mobs Animals Neckbands VPs Status Infra Heatmap Help…" at bounding box center [764, 392] width 1529 height 784
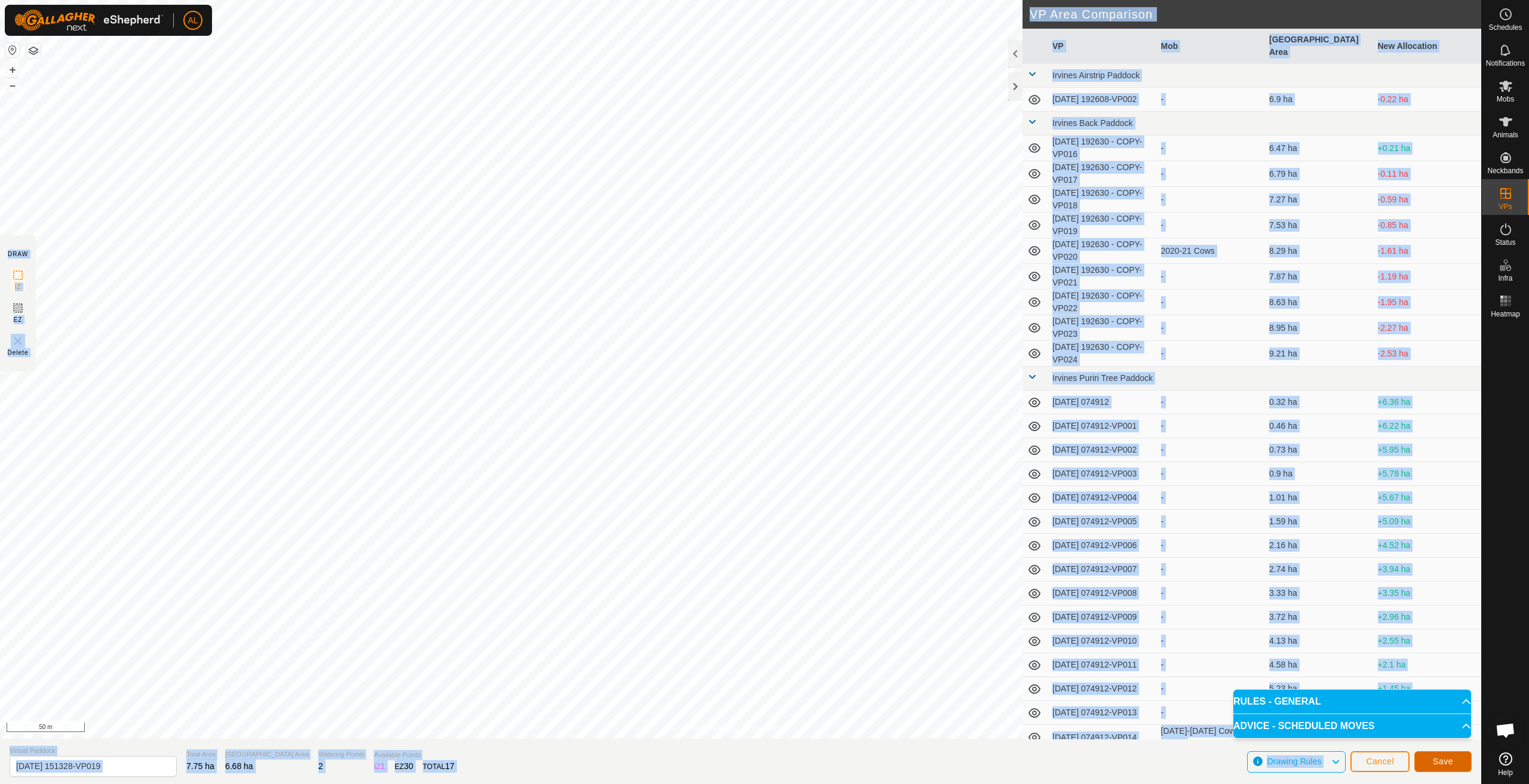
click at [1432, 761] on button "Save" at bounding box center [1443, 761] width 57 height 21
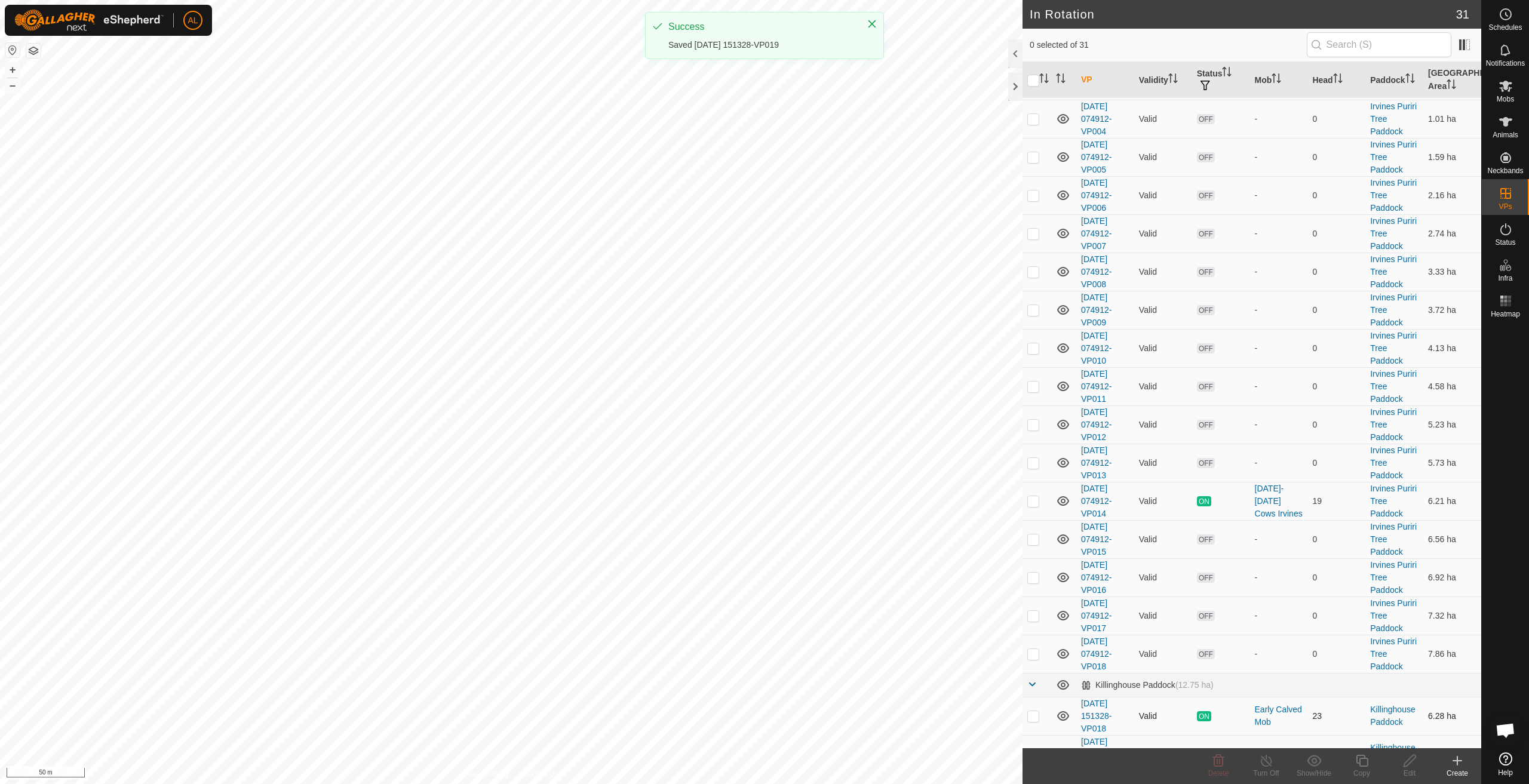
scroll to position [744, 0]
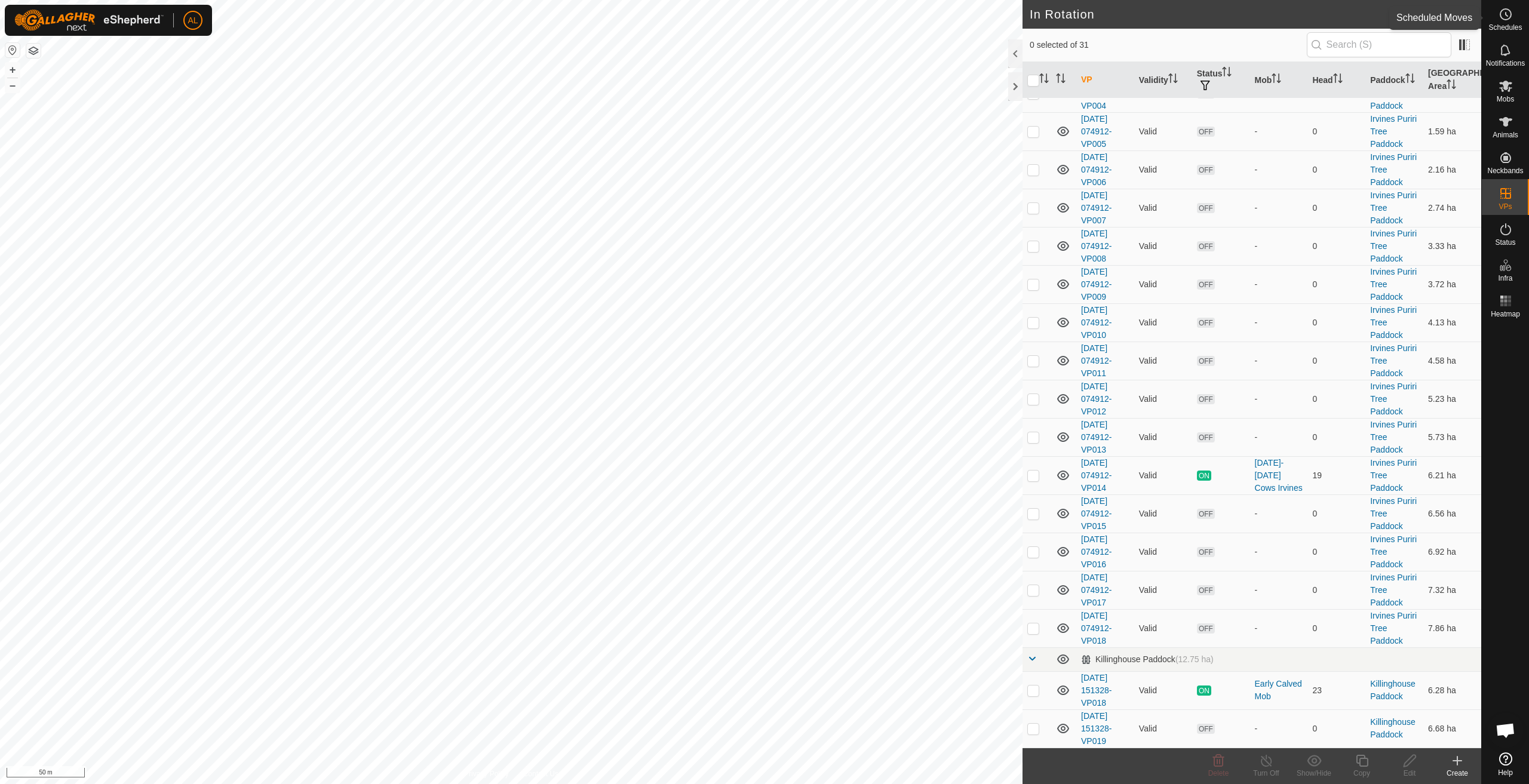
click at [1521, 21] on div "Schedules" at bounding box center [1506, 18] width 47 height 35
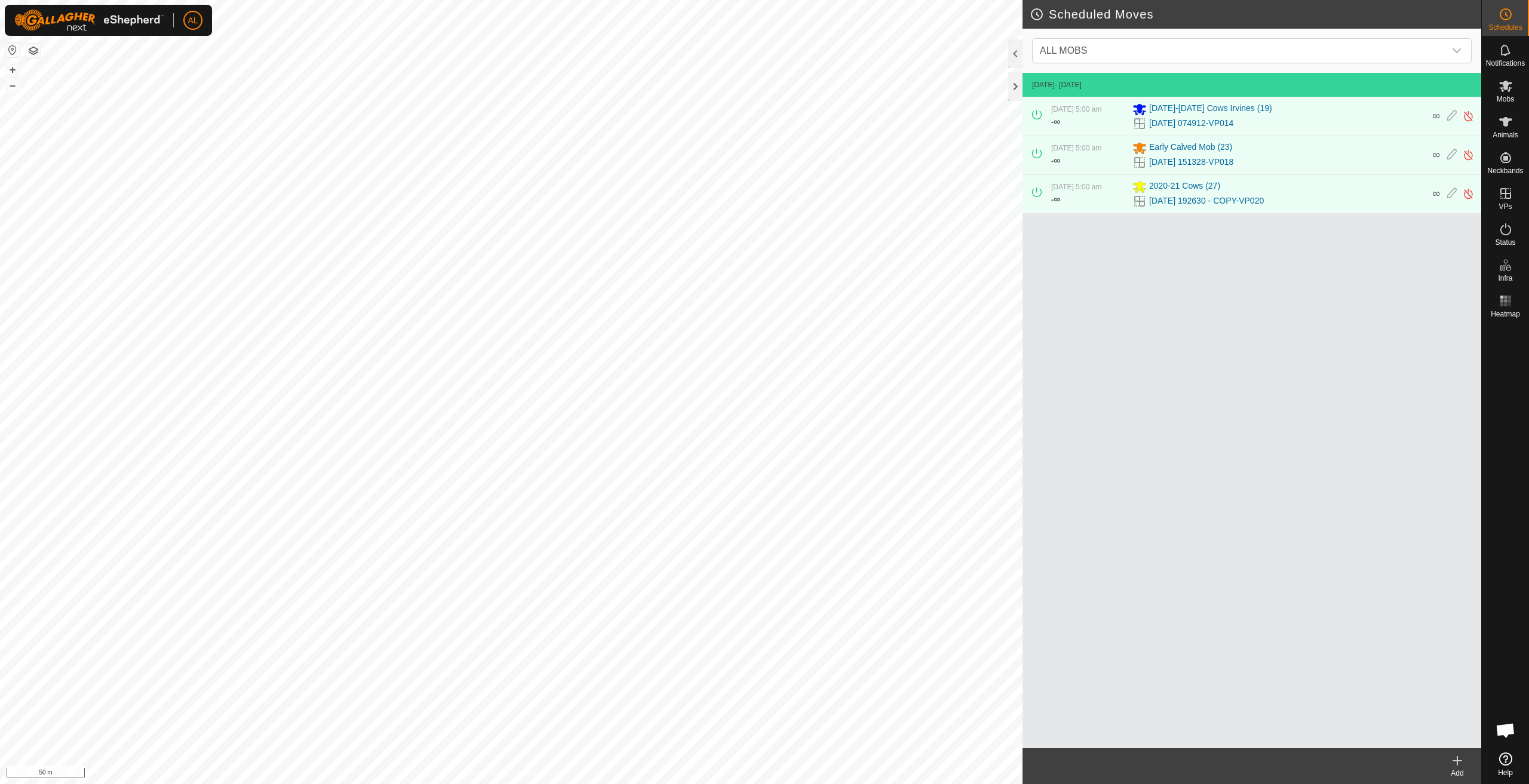
click at [1460, 768] on div "Add" at bounding box center [1457, 773] width 48 height 11
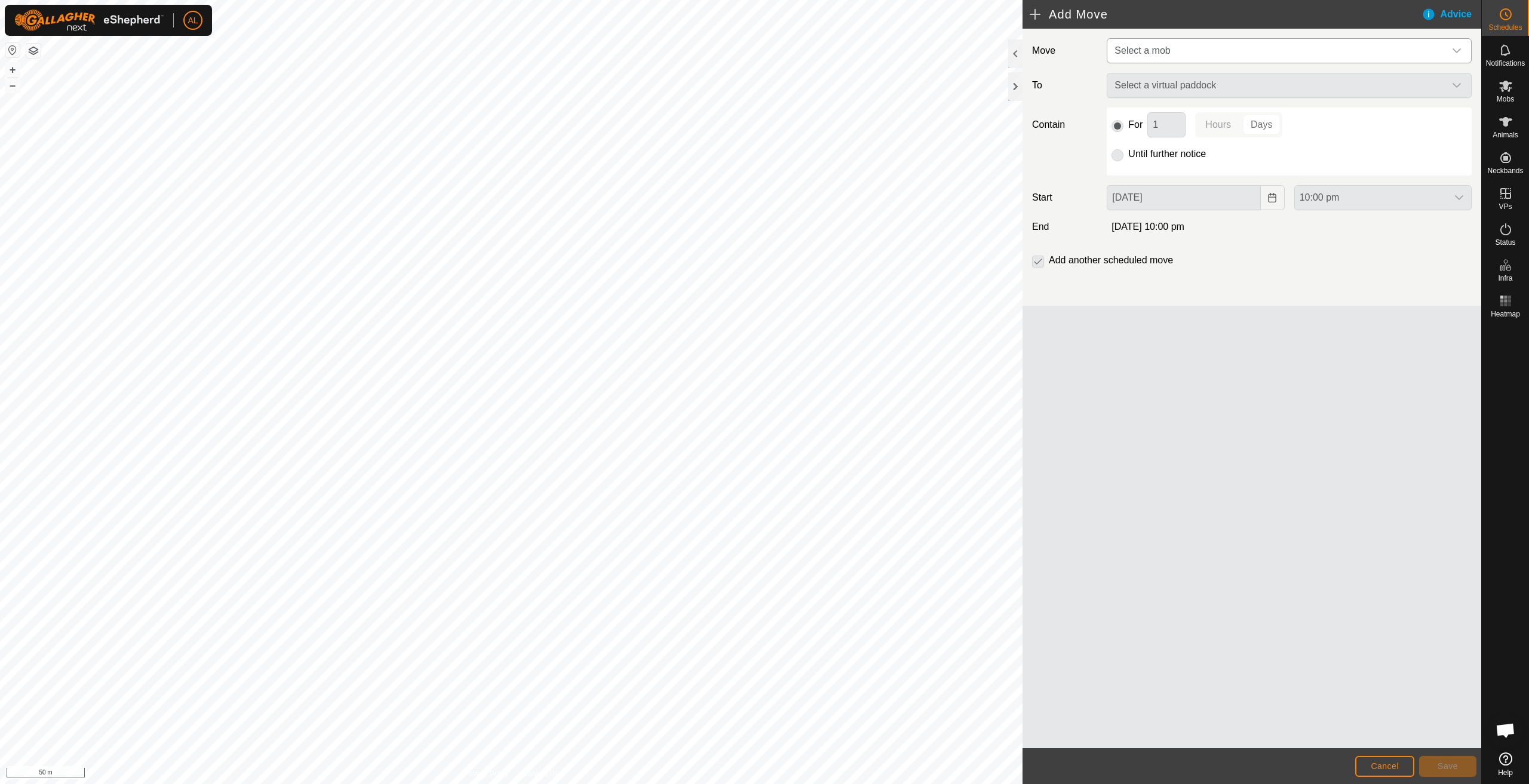
click at [1180, 57] on span "Select a mob" at bounding box center [1278, 51] width 335 height 24
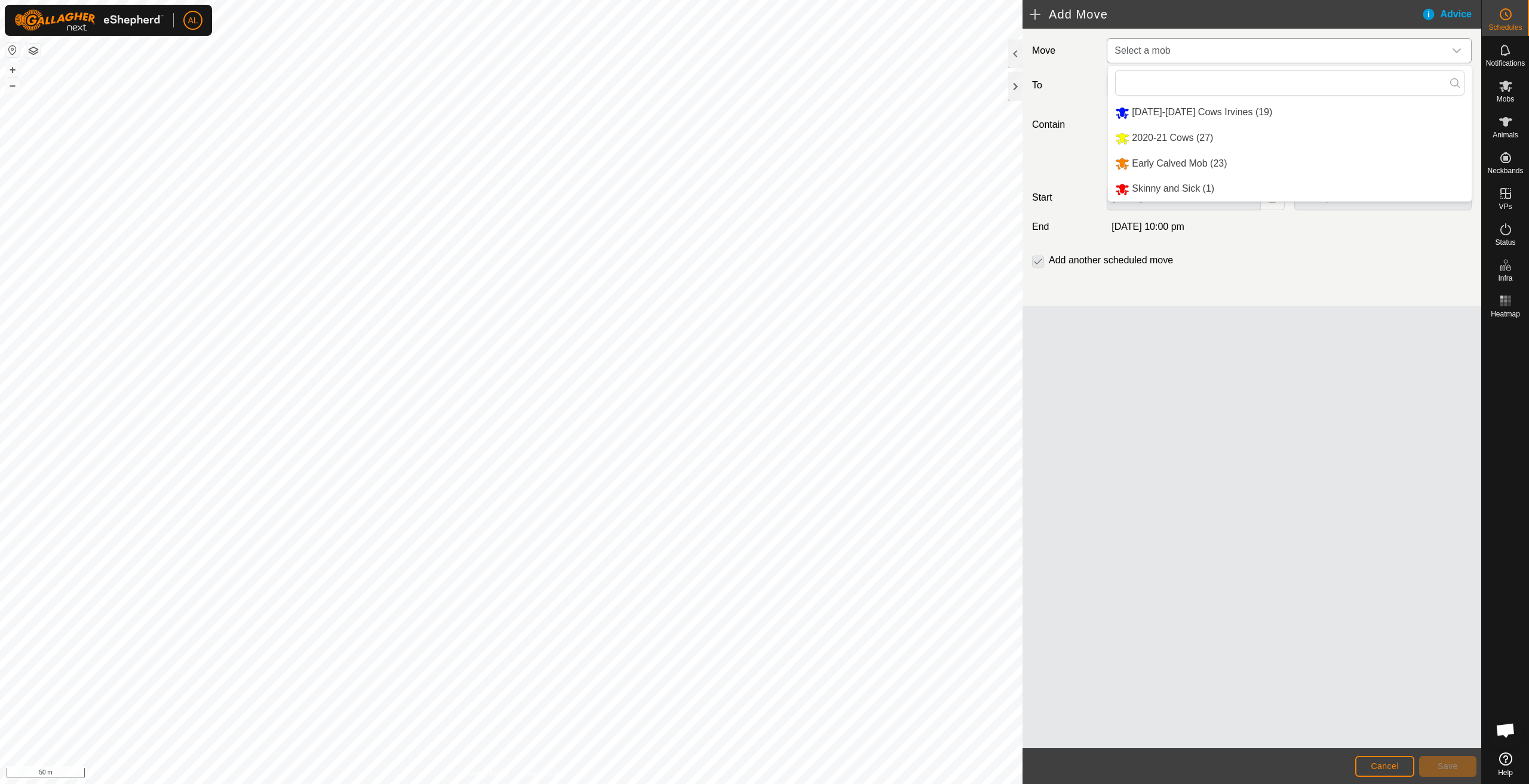
click at [1148, 105] on li "[DATE]-[DATE] Cows Irvines (19)" at bounding box center [1290, 112] width 363 height 25
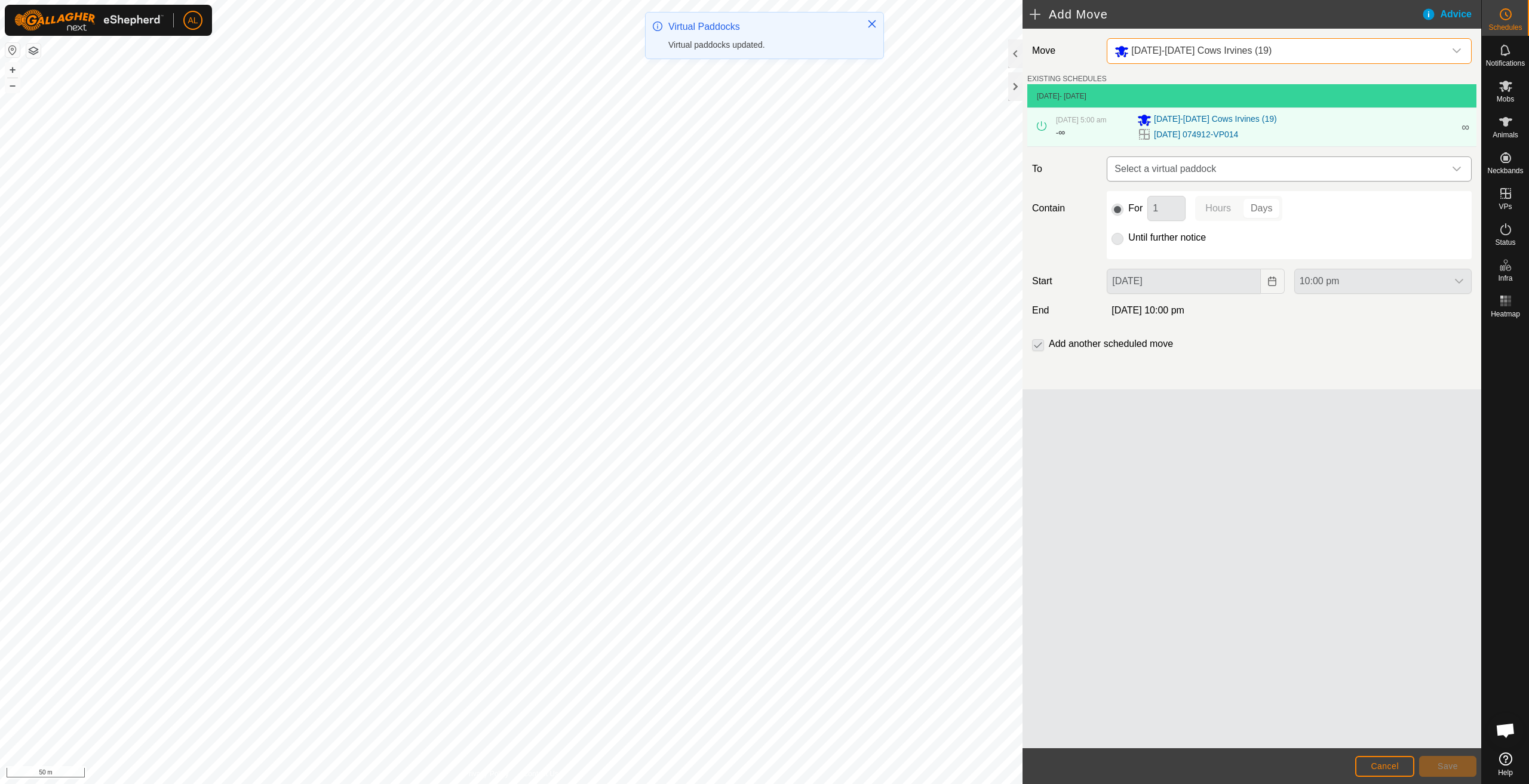
click at [1200, 175] on span "Select a virtual paddock" at bounding box center [1278, 169] width 335 height 24
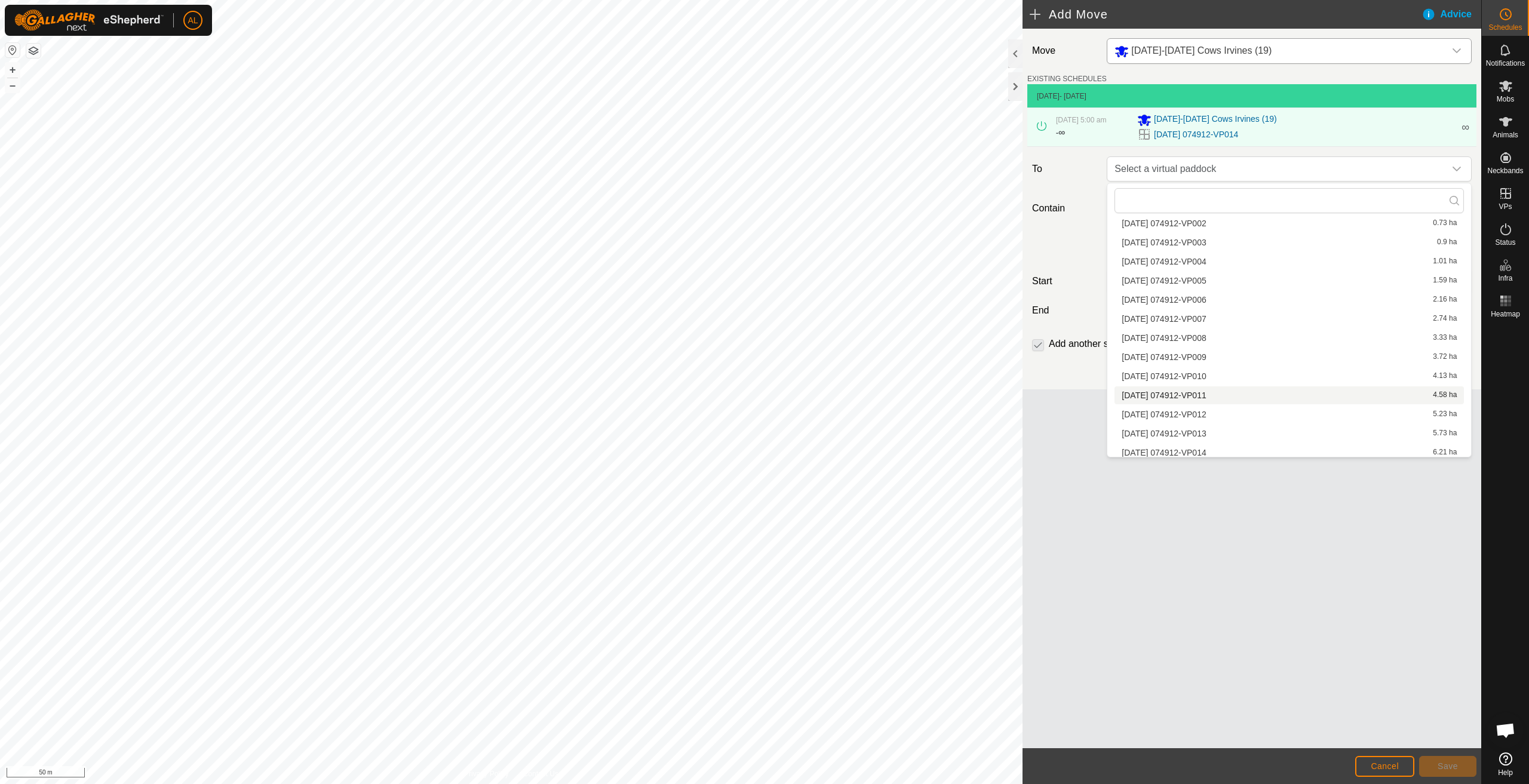
scroll to position [343, 0]
click at [1198, 442] on li "2025-08-19 074912-VP015 6.56 ha" at bounding box center [1289, 443] width 349 height 18
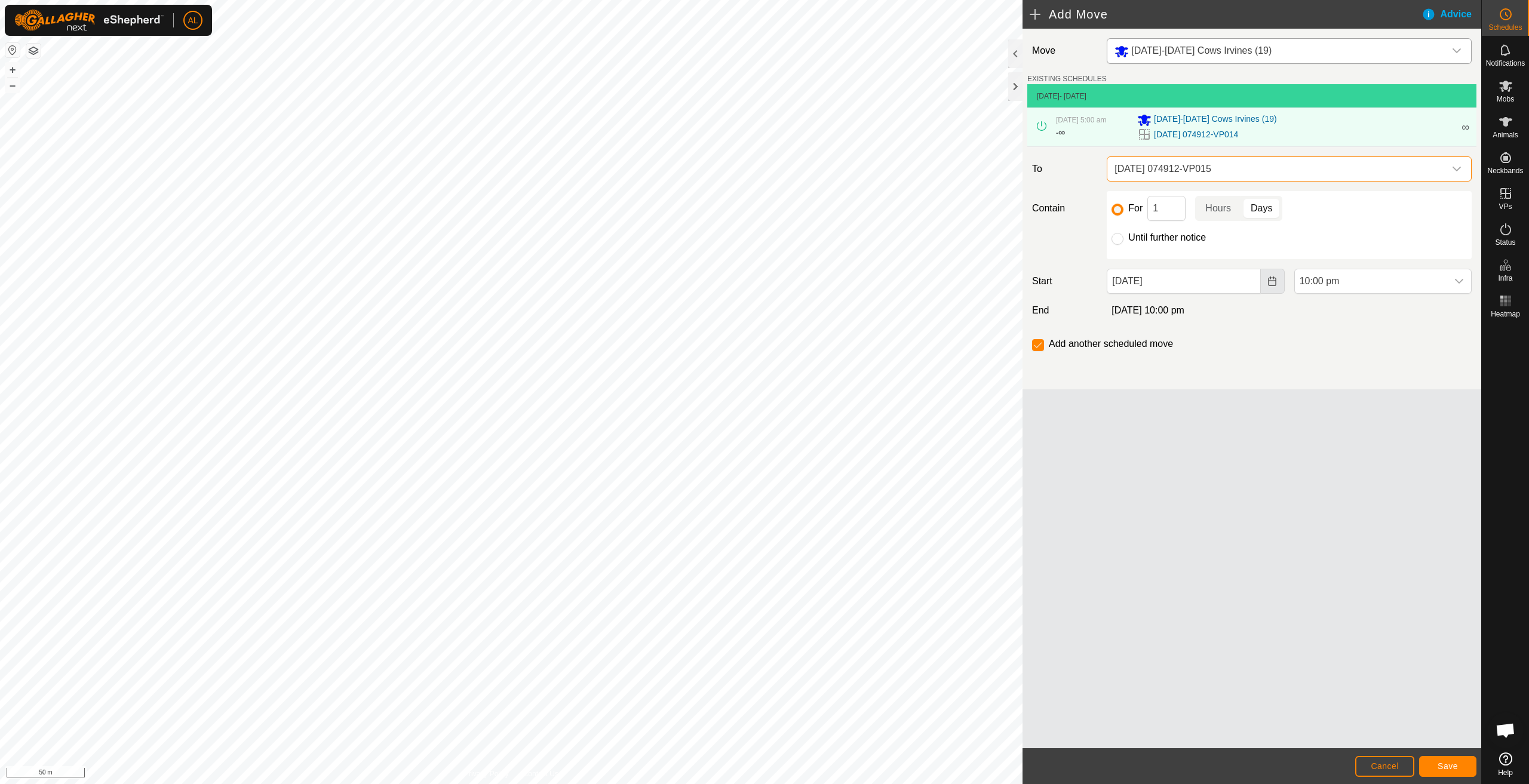
click at [1276, 280] on icon "Choose Date" at bounding box center [1272, 281] width 9 height 9
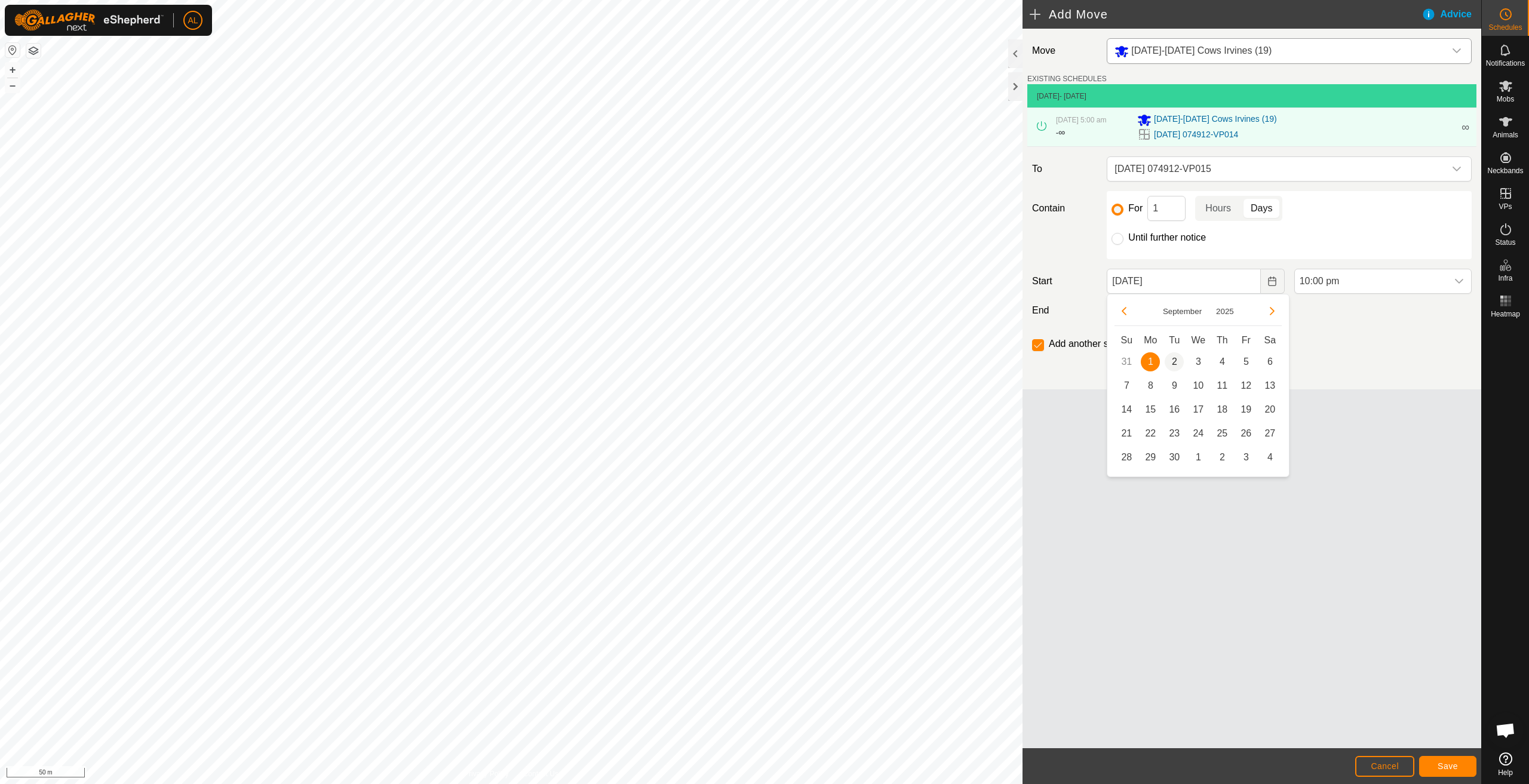
click at [1174, 365] on span "2" at bounding box center [1174, 361] width 19 height 19
type input "02 Sep, 2025"
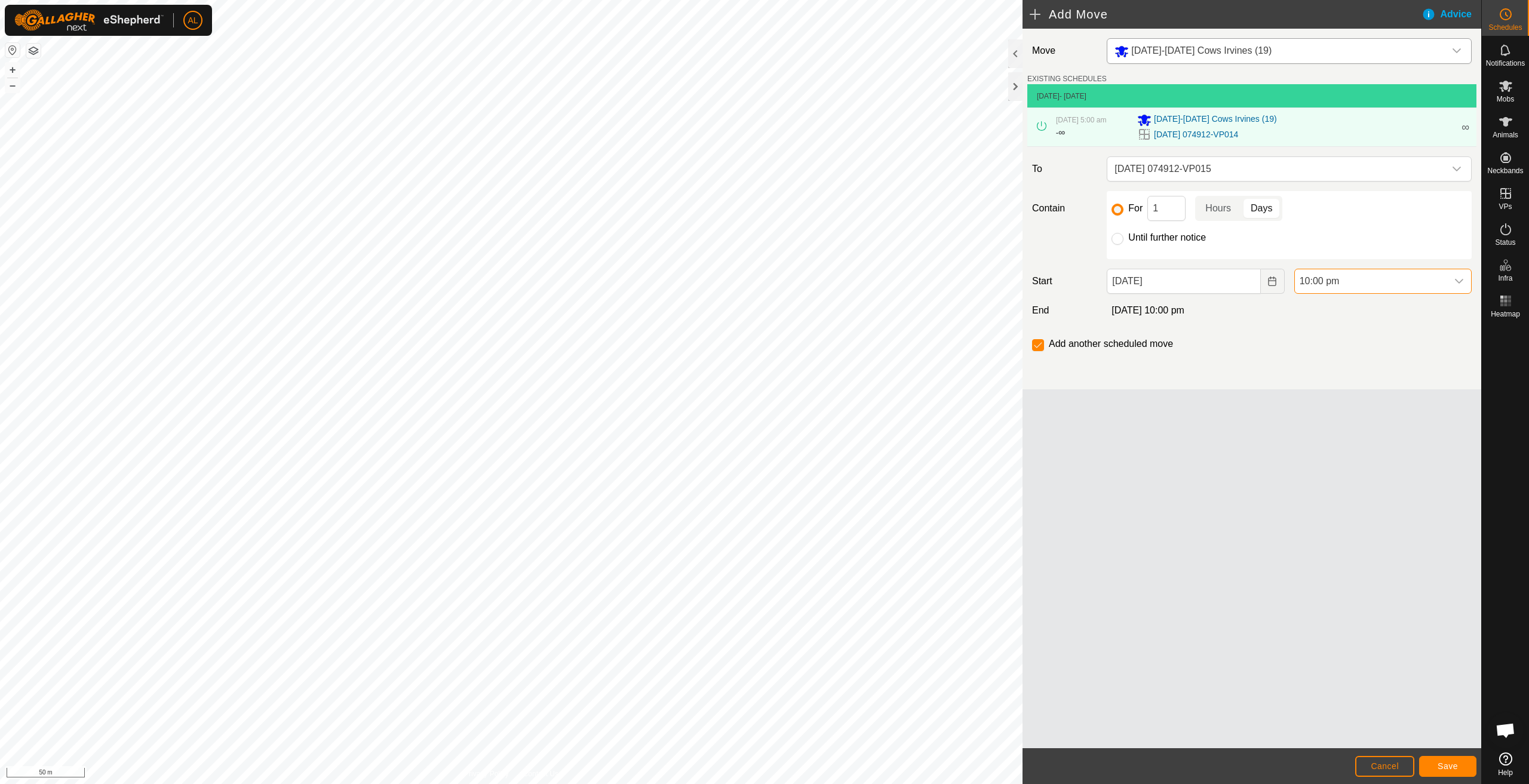
click at [1331, 291] on span "10:00 pm" at bounding box center [1371, 282] width 153 height 24
click at [1338, 333] on li "5:00 am" at bounding box center [1383, 331] width 176 height 24
click at [1449, 769] on span "Save" at bounding box center [1447, 766] width 21 height 9
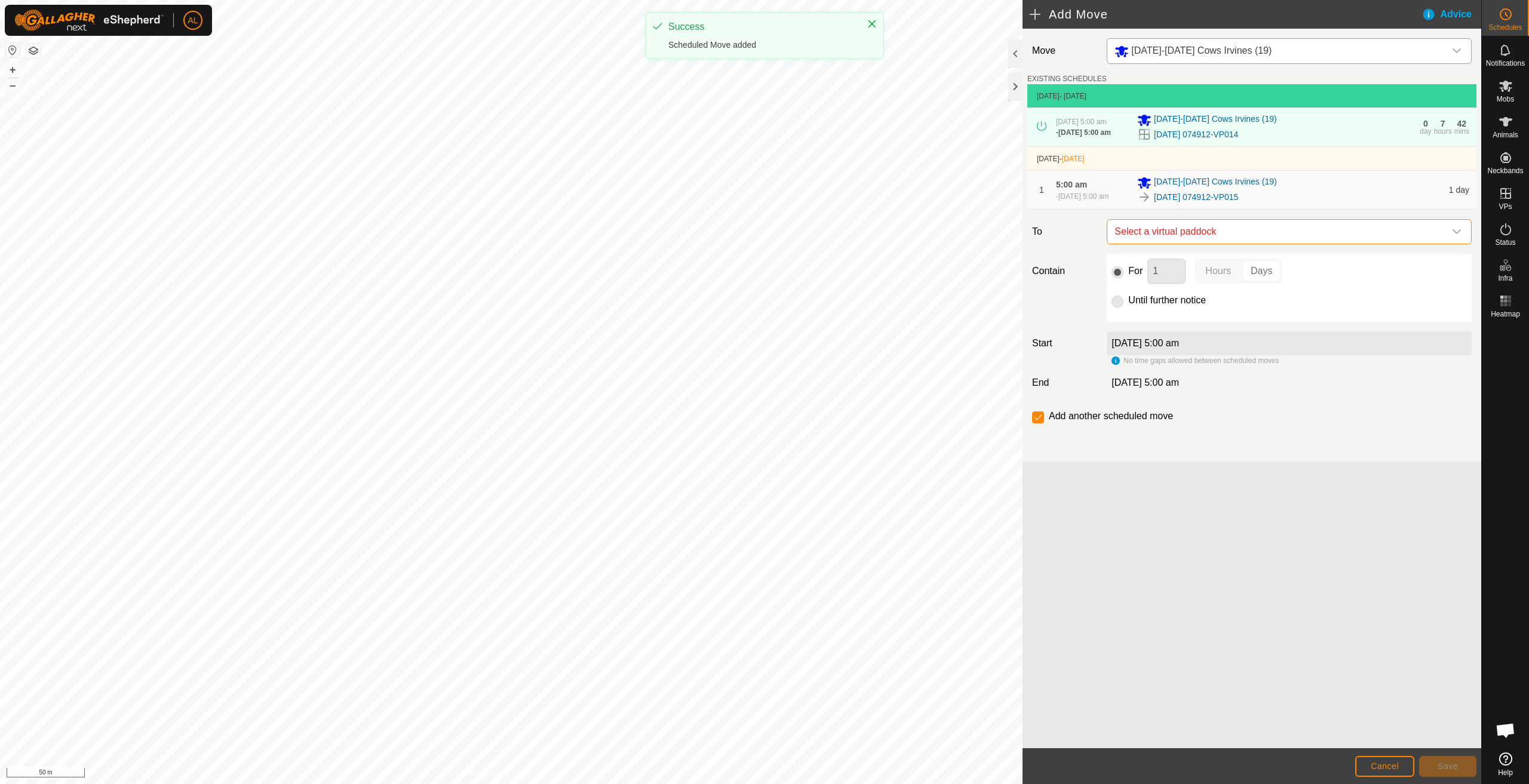
click at [1276, 240] on span "Select a virtual paddock" at bounding box center [1278, 232] width 335 height 24
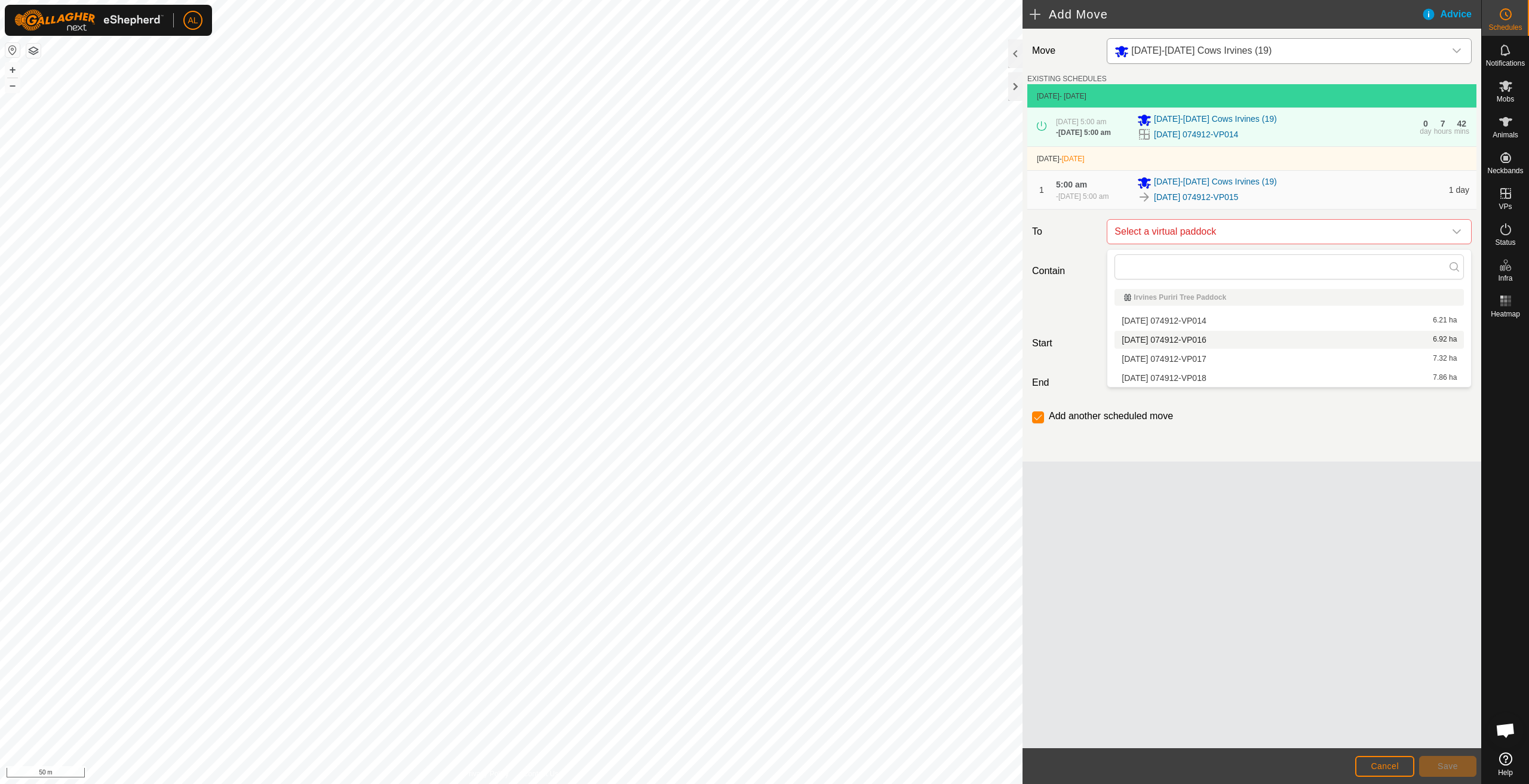
click at [1253, 336] on li "2025-08-19 074912-VP016 6.92 ha" at bounding box center [1289, 339] width 349 height 18
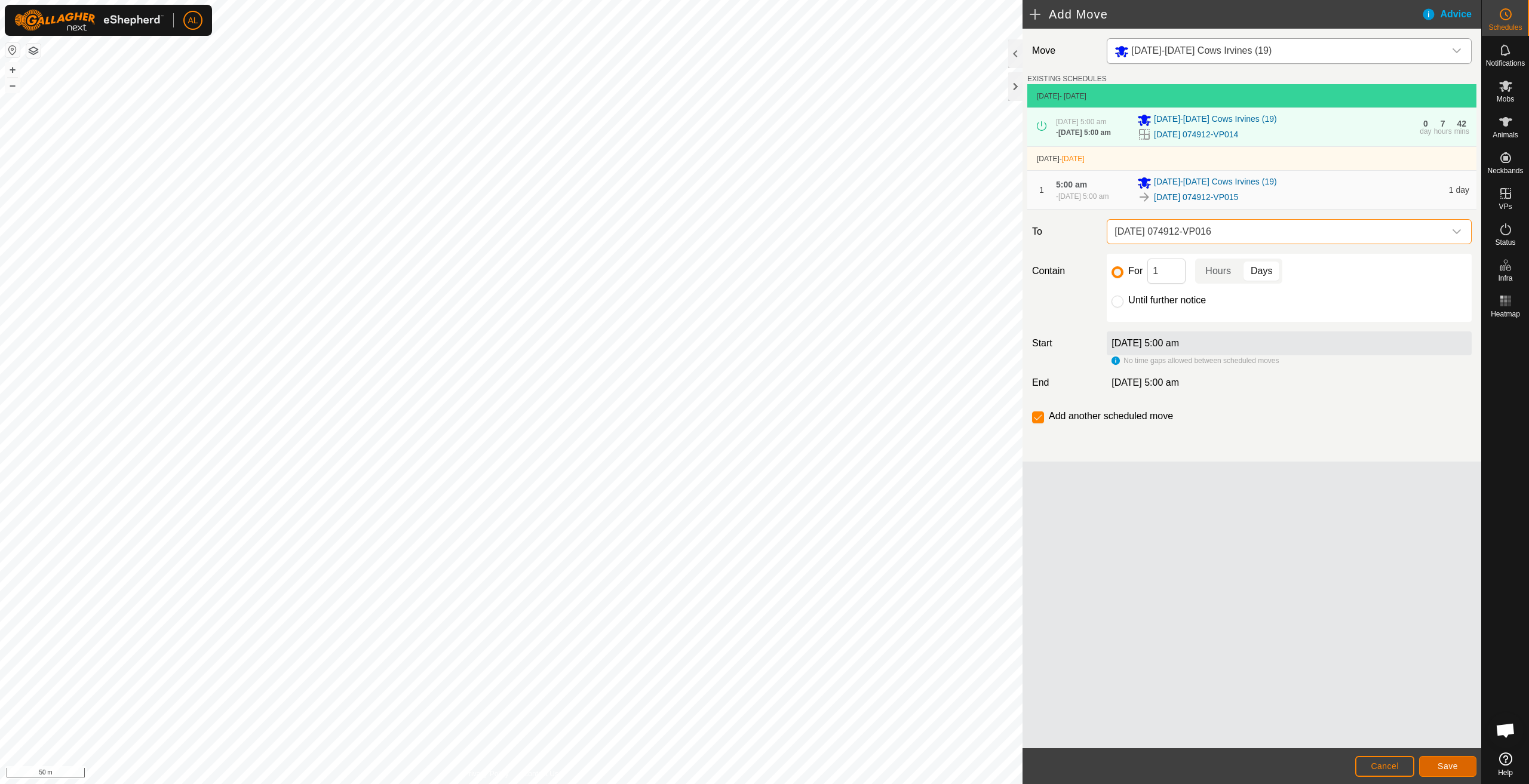
click at [1445, 765] on span "Save" at bounding box center [1447, 766] width 21 height 9
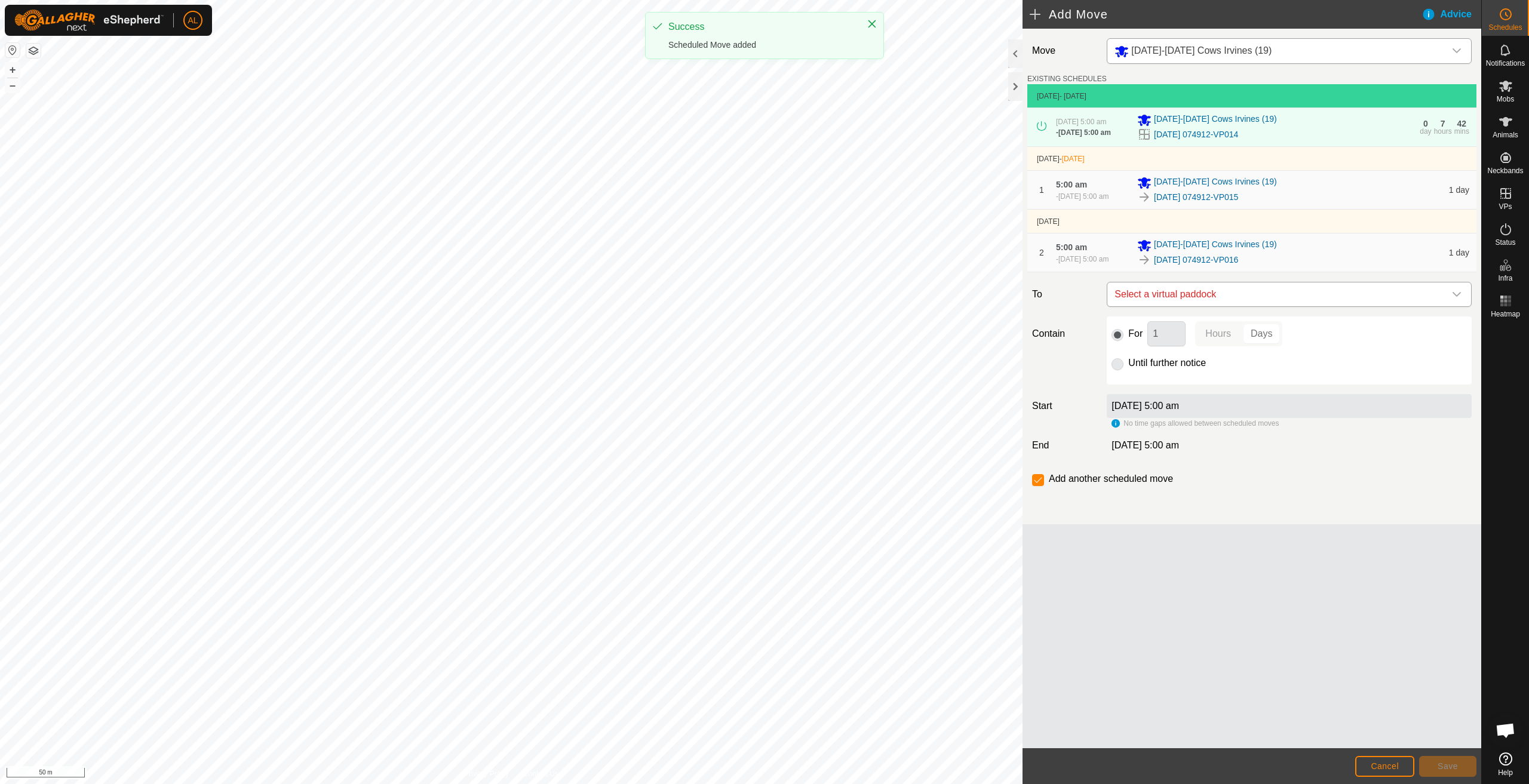
click at [1250, 295] on span "Select a virtual paddock" at bounding box center [1278, 294] width 335 height 24
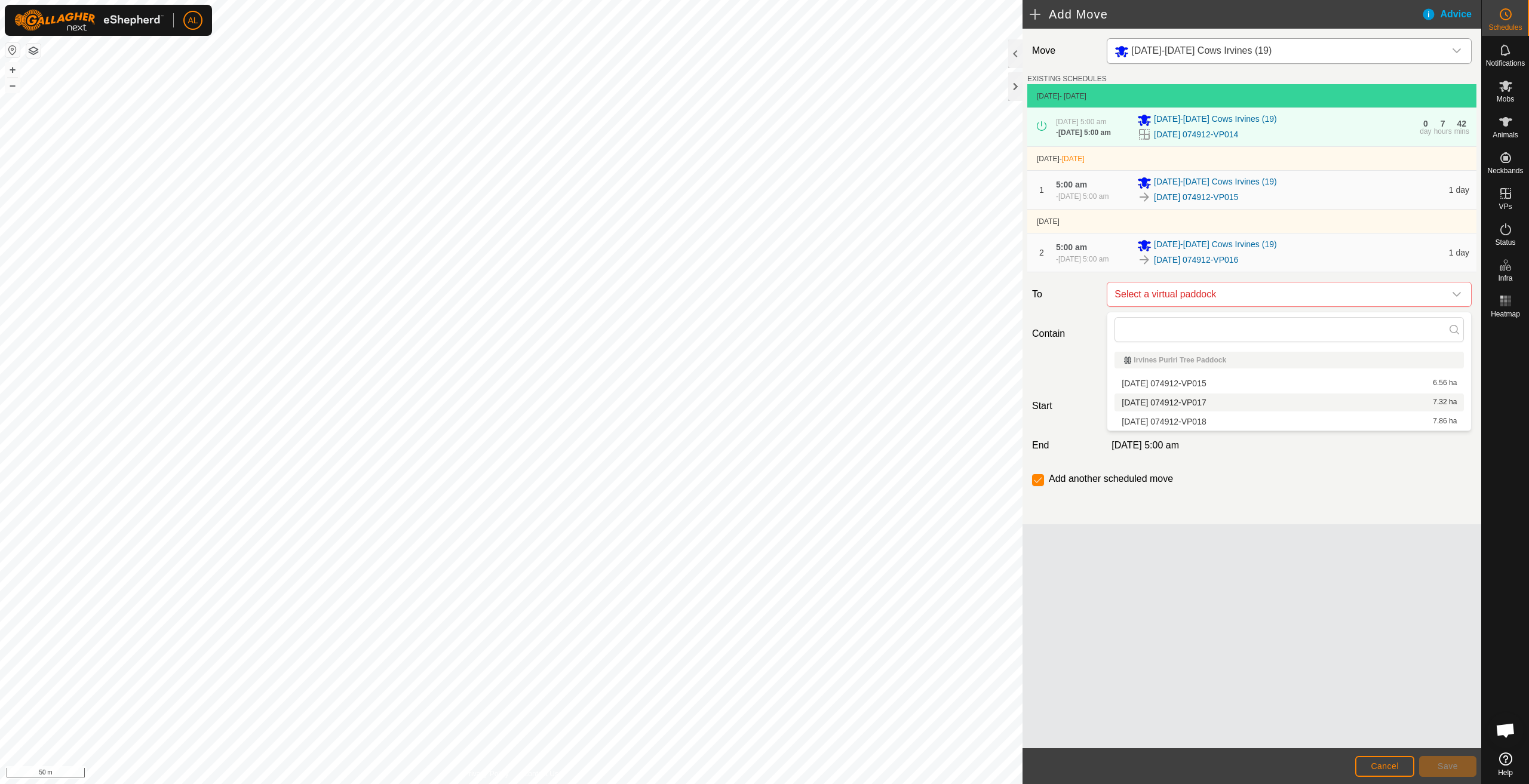
click at [1223, 405] on li "2025-08-19 074912-VP017 7.32 ha" at bounding box center [1289, 402] width 349 height 18
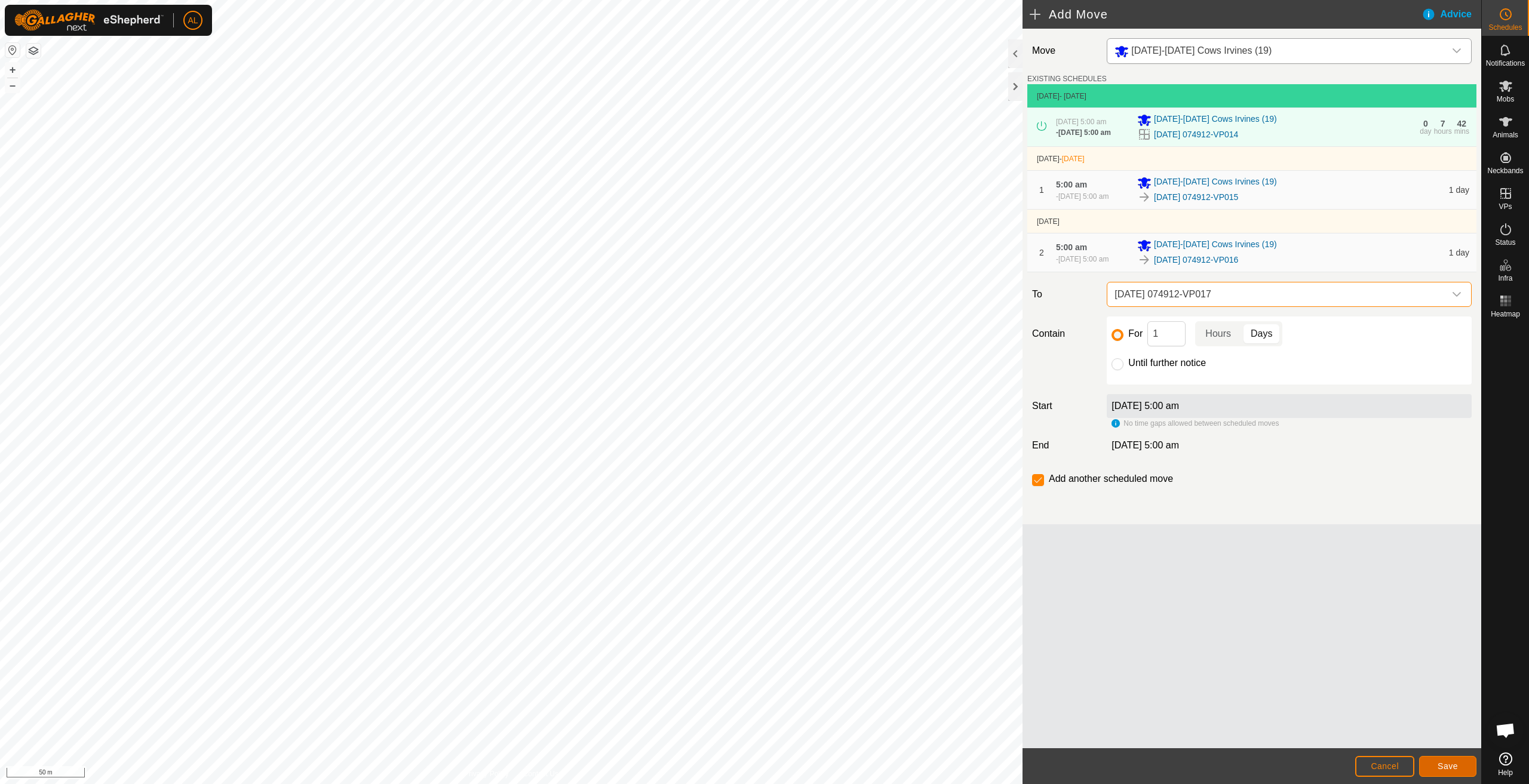
click at [1445, 766] on span "Save" at bounding box center [1447, 766] width 21 height 9
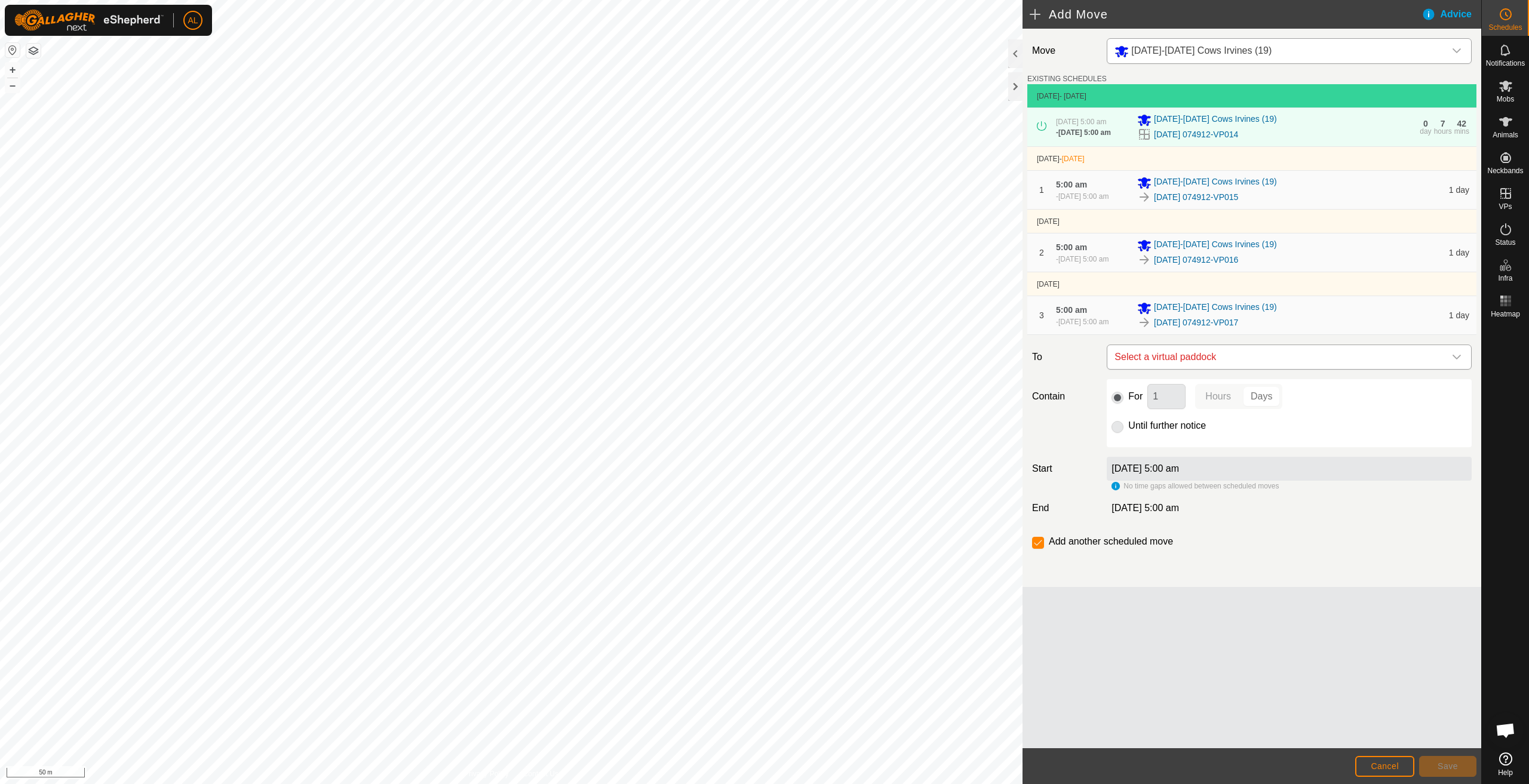
click at [1196, 363] on span "Select a virtual paddock" at bounding box center [1278, 357] width 335 height 24
click at [1210, 464] on li "2025-08-19 074912-VP018 7.86 ha" at bounding box center [1289, 465] width 349 height 18
click at [1157, 438] on div "For 1 Hours Days Until further notice" at bounding box center [1289, 413] width 365 height 68
click at [1155, 427] on label "Until further notice" at bounding box center [1167, 425] width 77 height 9
click at [1119, 431] on input "Until further notice" at bounding box center [1117, 426] width 12 height 12
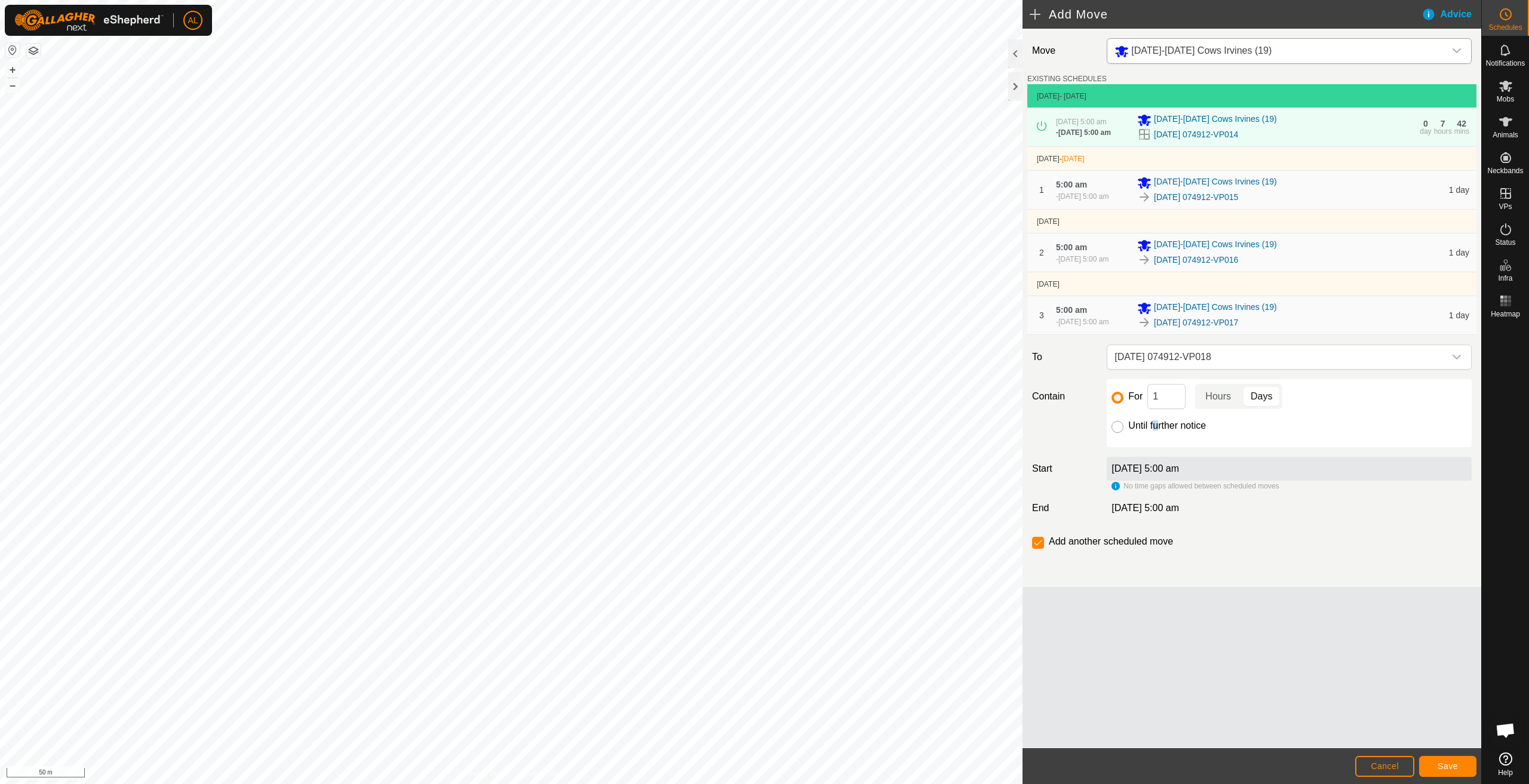
radio input "true"
checkbox input "false"
click at [1455, 769] on span "Save" at bounding box center [1447, 766] width 21 height 9
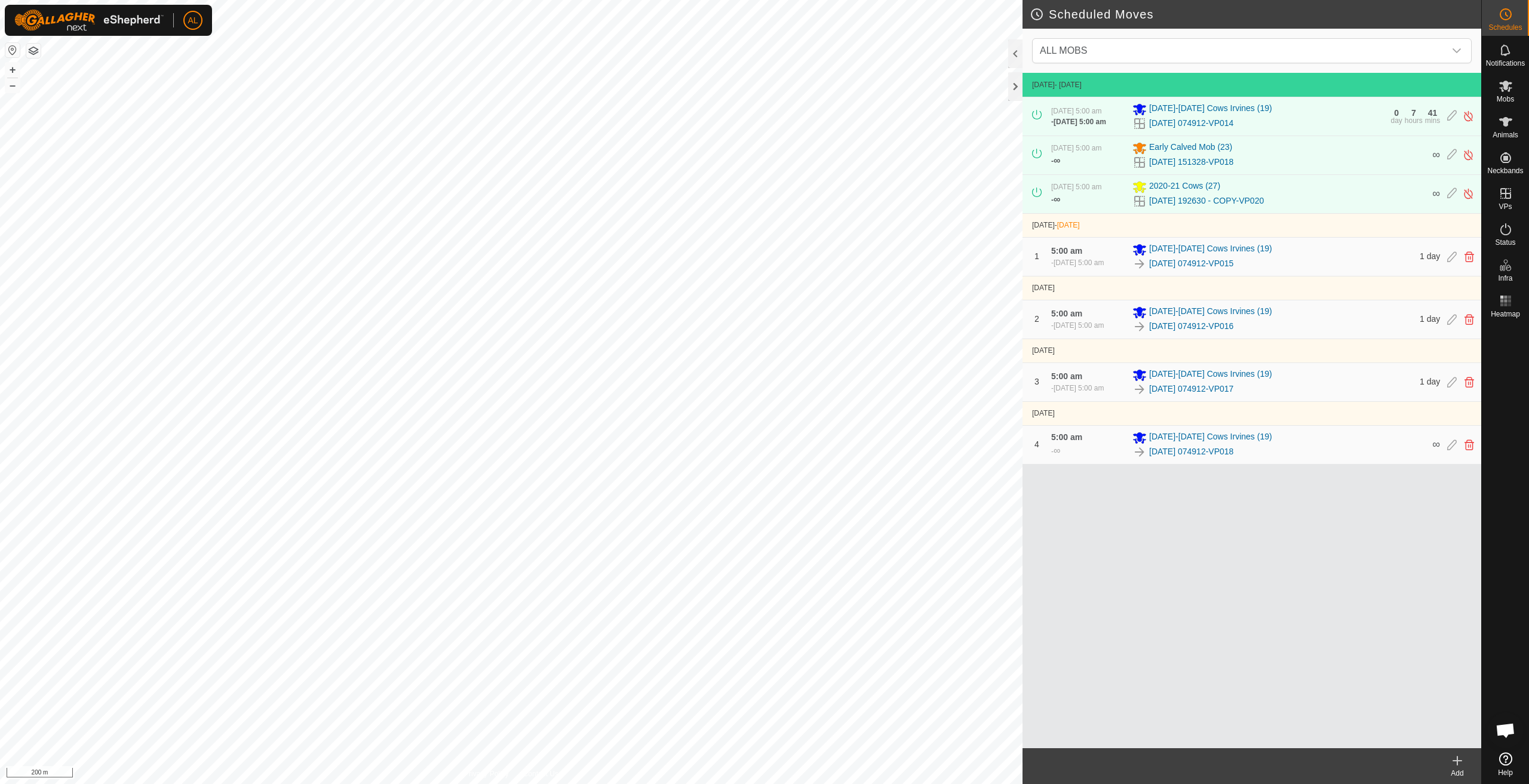
click at [1452, 761] on icon at bounding box center [1457, 761] width 14 height 14
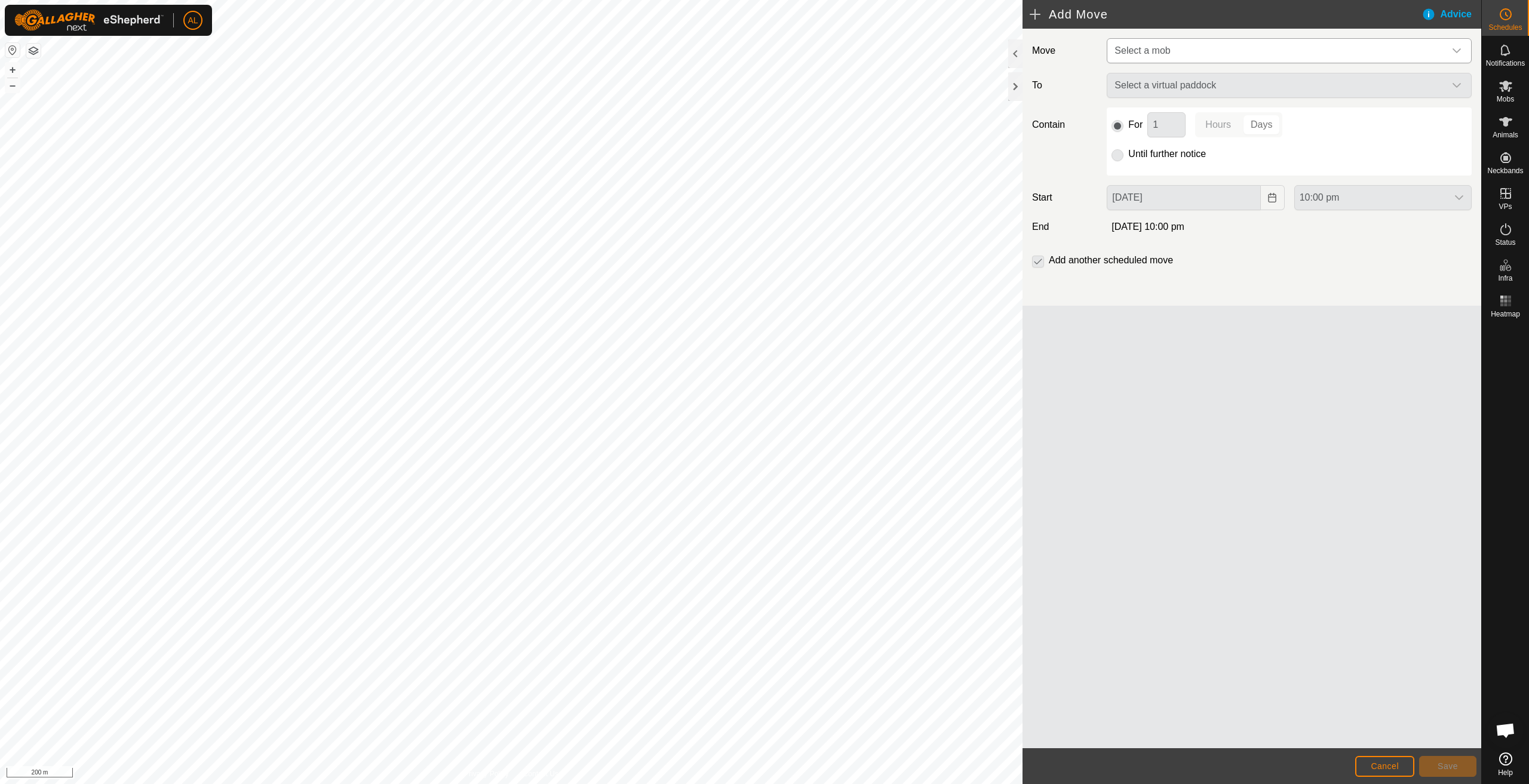
click at [1181, 60] on span "Select a mob" at bounding box center [1278, 51] width 335 height 24
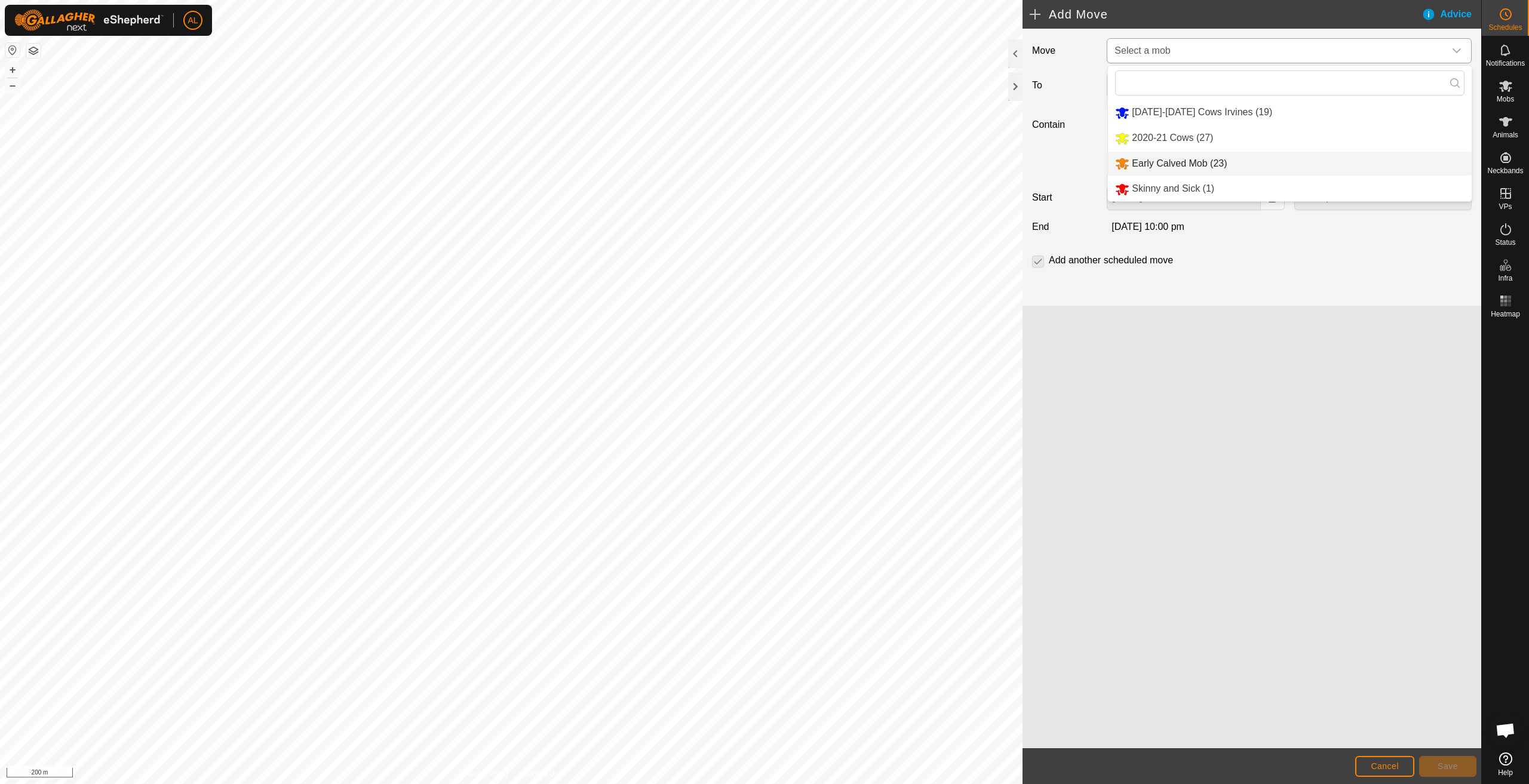
click at [1153, 166] on li "Early Calved Mob (23)" at bounding box center [1290, 164] width 363 height 25
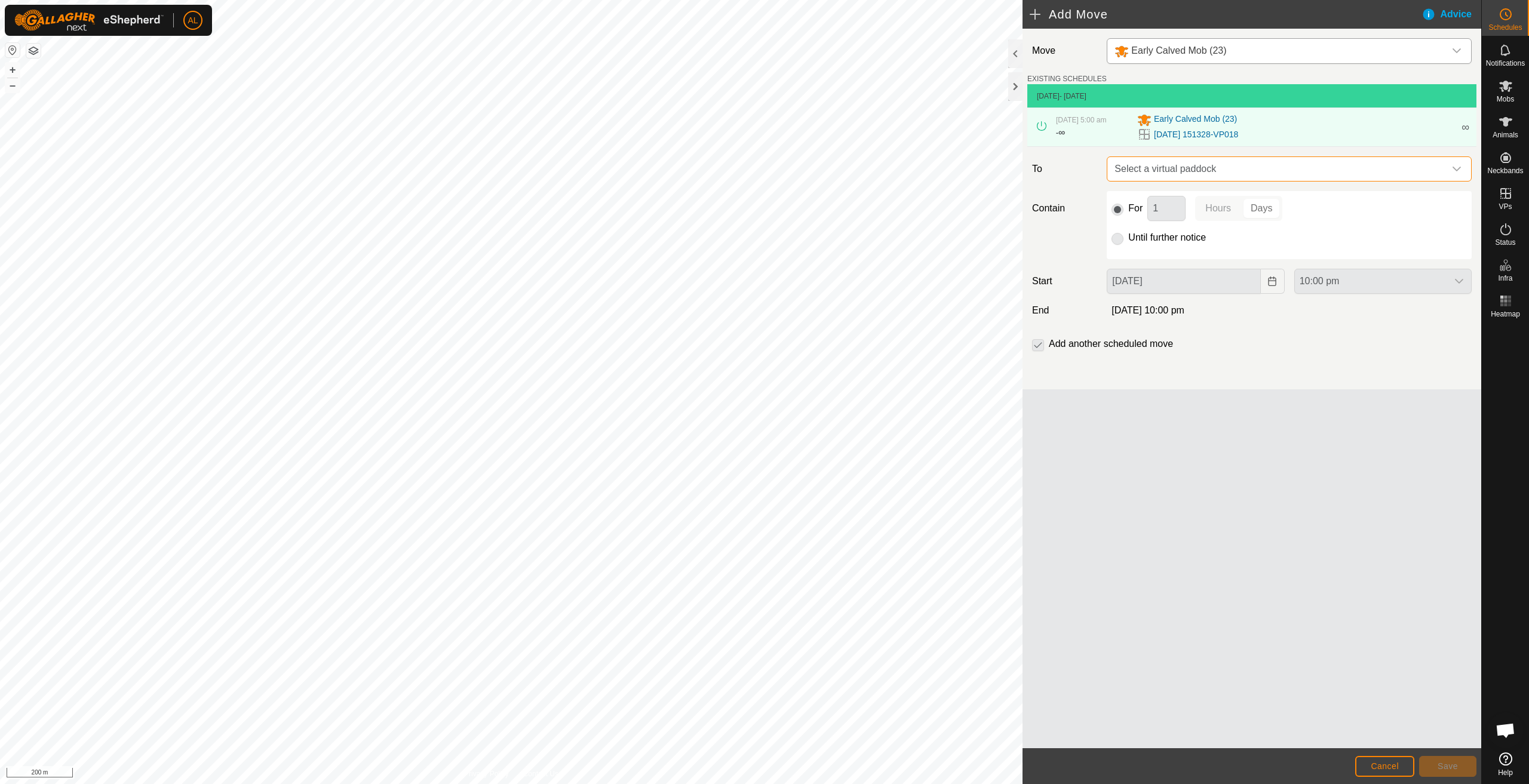
click at [1199, 165] on span "Select a virtual paddock" at bounding box center [1278, 169] width 335 height 24
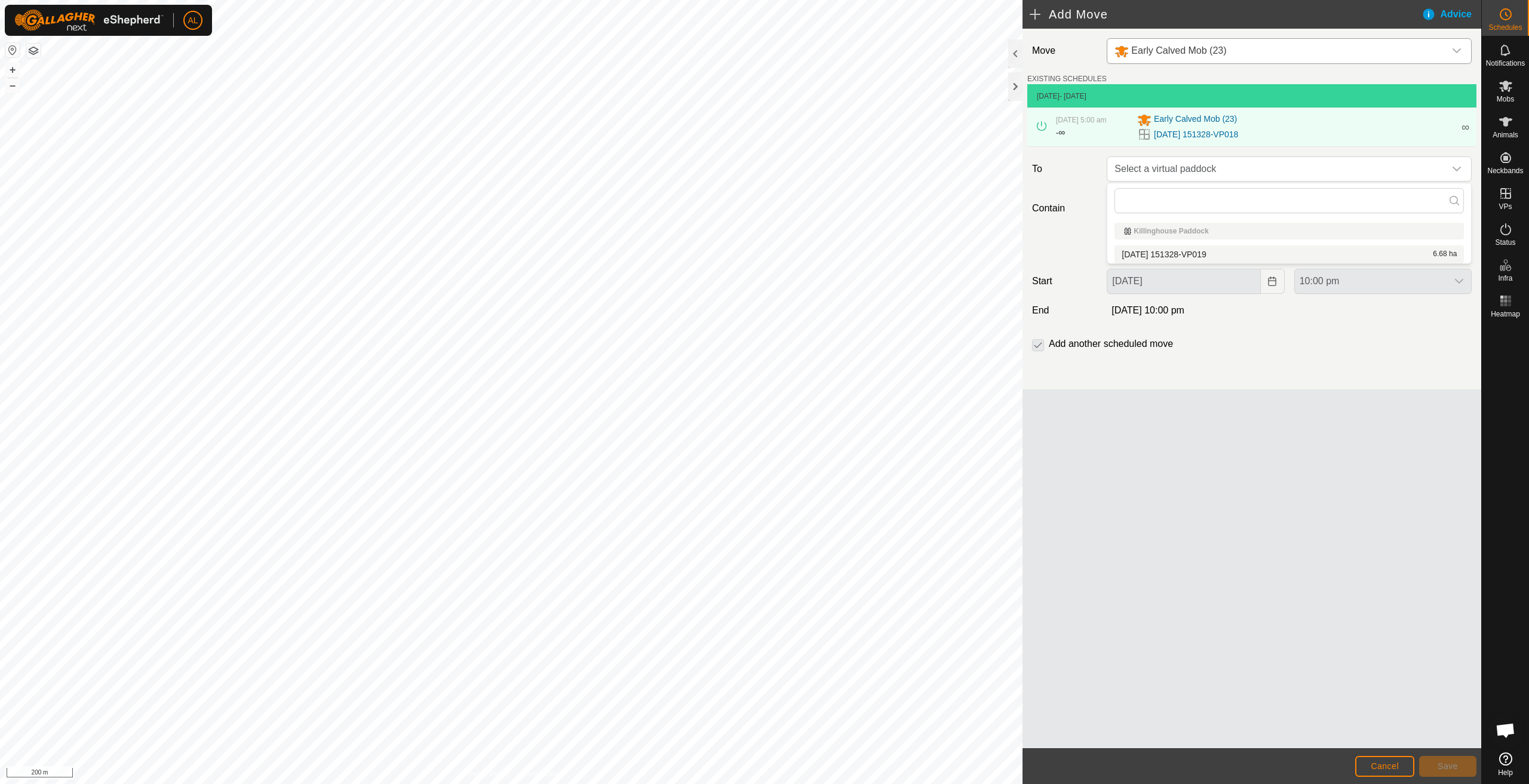
click at [1209, 251] on li "2025-08-13 151328-VP019 6.68 ha" at bounding box center [1289, 254] width 349 height 18
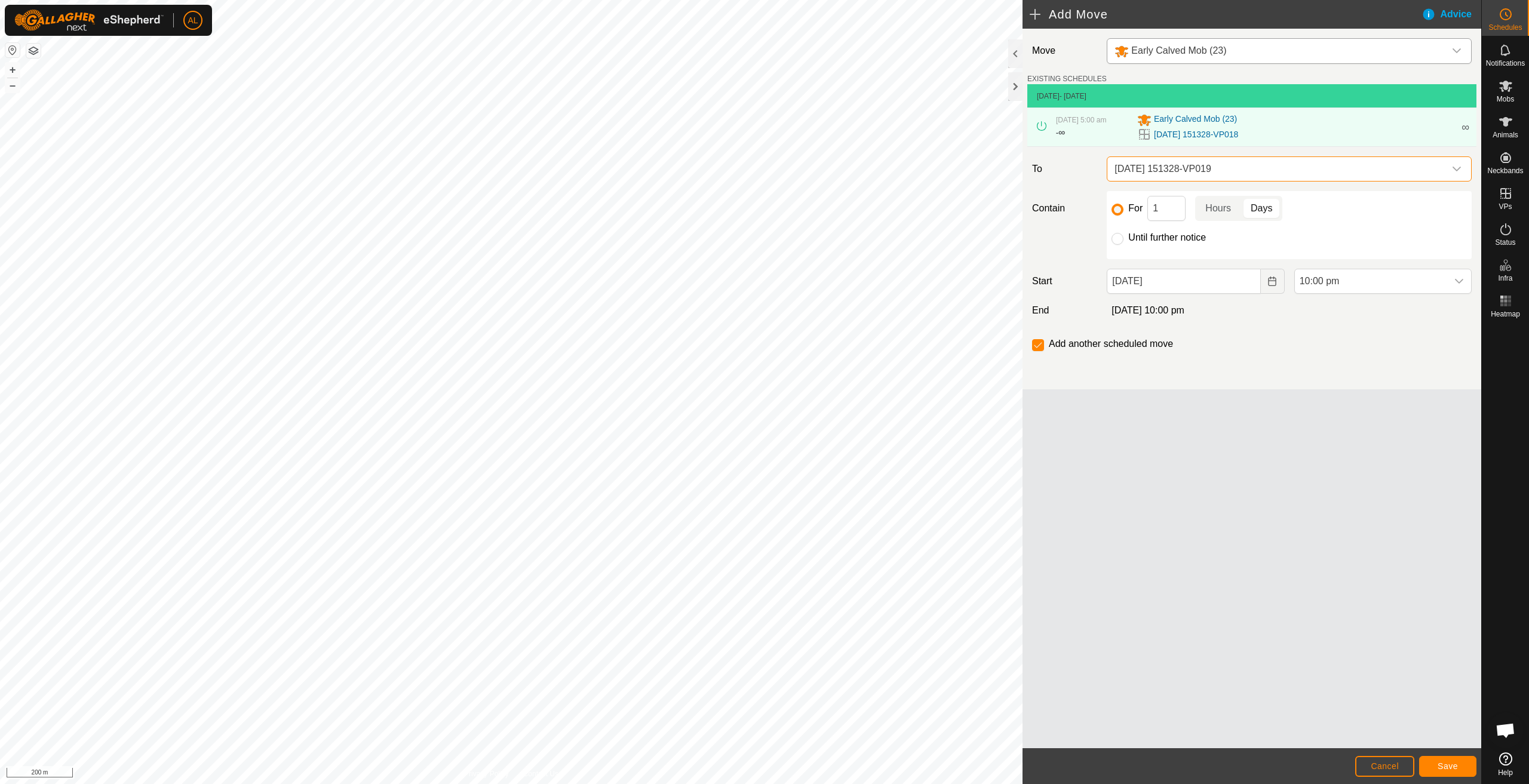
click at [1197, 233] on label "Until further notice" at bounding box center [1167, 237] width 77 height 9
click at [1124, 233] on input "Until further notice" at bounding box center [1117, 238] width 12 height 12
radio input "true"
checkbox input "false"
click at [1267, 283] on button "Choose Date" at bounding box center [1273, 281] width 24 height 25
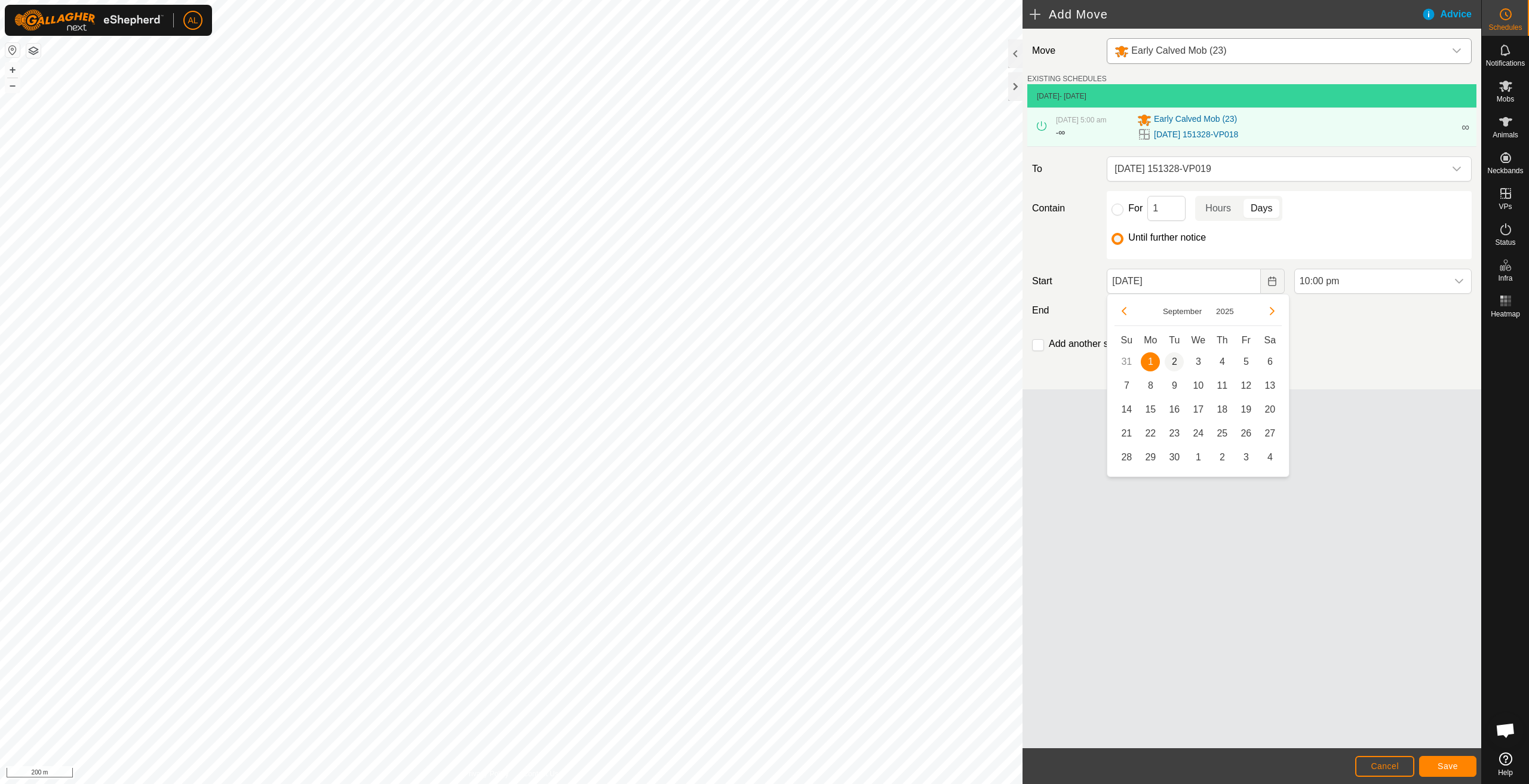
click at [1172, 362] on span "2" at bounding box center [1174, 361] width 19 height 19
type input "02 Sep, 2025"
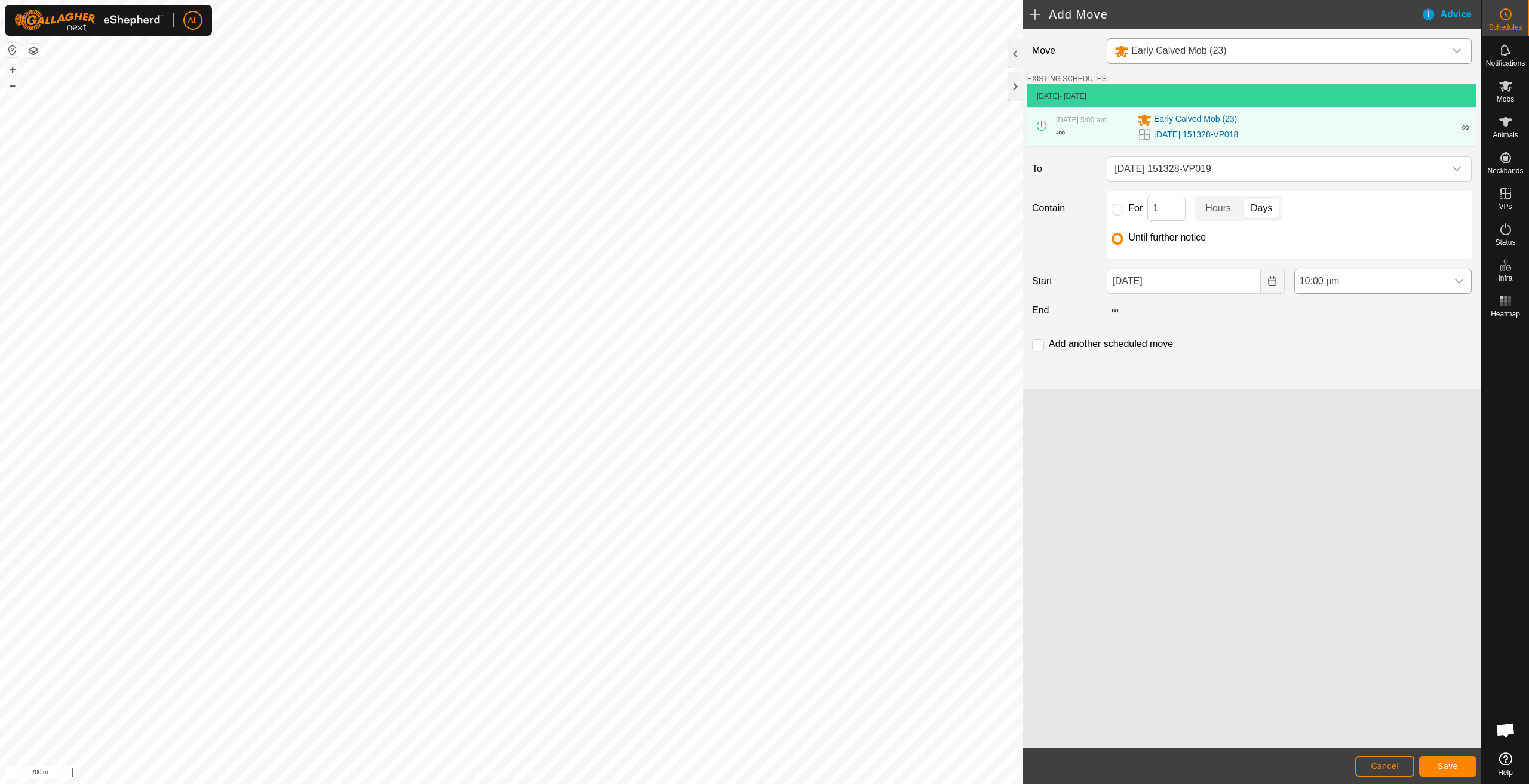
click at [1314, 285] on span "10:00 pm" at bounding box center [1371, 282] width 153 height 24
click at [1336, 342] on li "4:00 am" at bounding box center [1383, 341] width 176 height 24
click at [1438, 765] on span "Save" at bounding box center [1447, 766] width 21 height 9
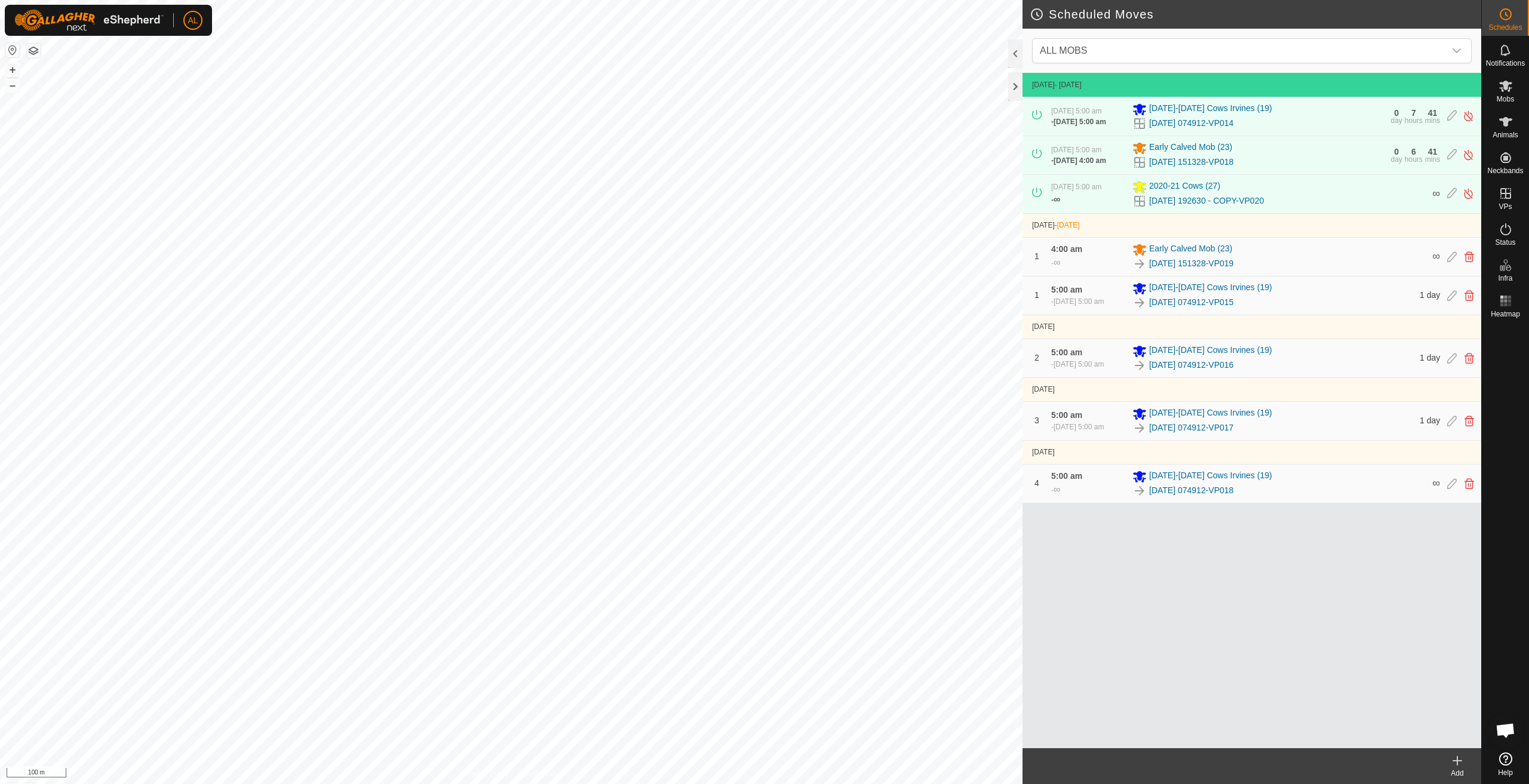
click at [1468, 772] on div "Add" at bounding box center [1457, 773] width 48 height 11
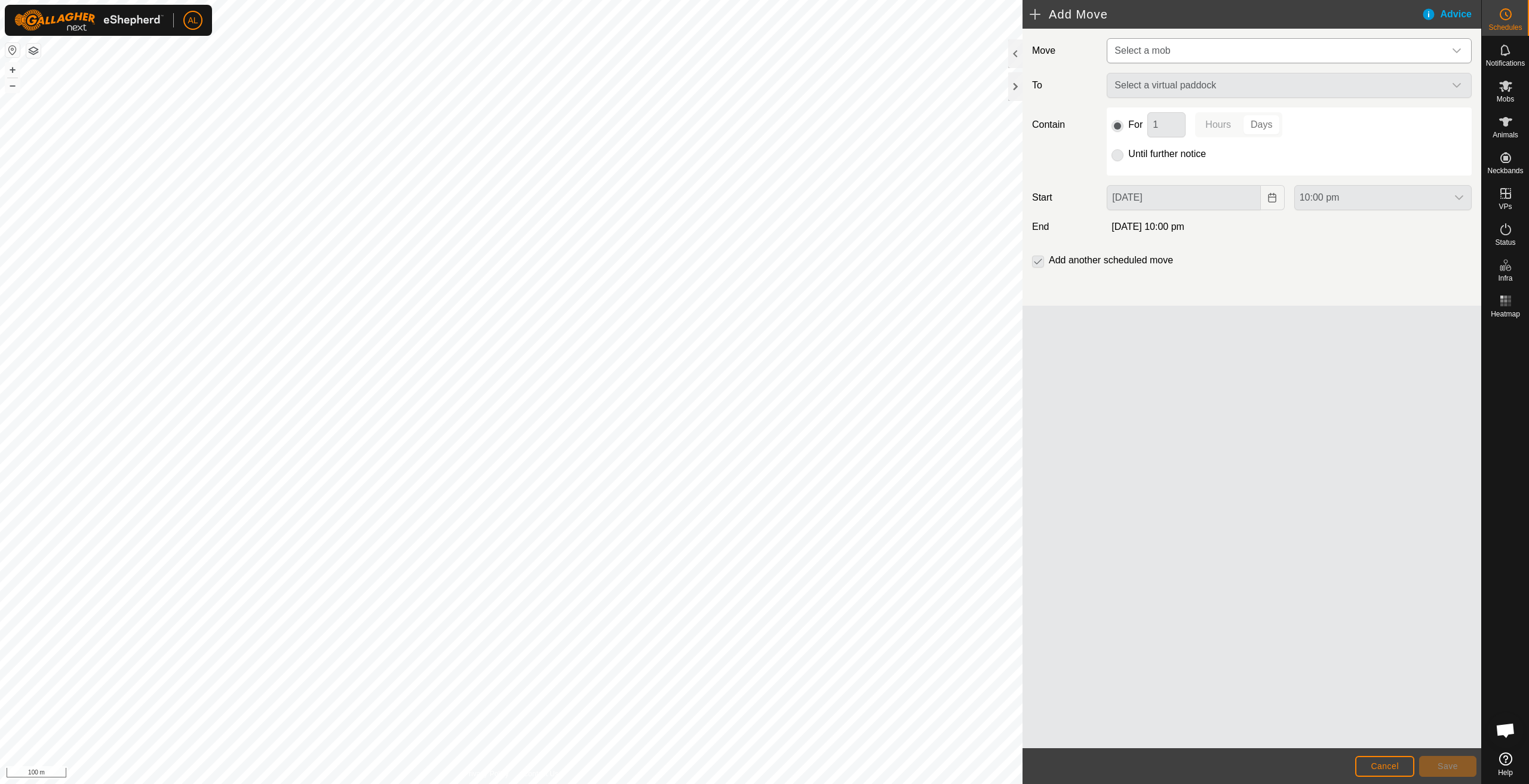
click at [1171, 58] on p-select "Select a mob" at bounding box center [1289, 50] width 365 height 25
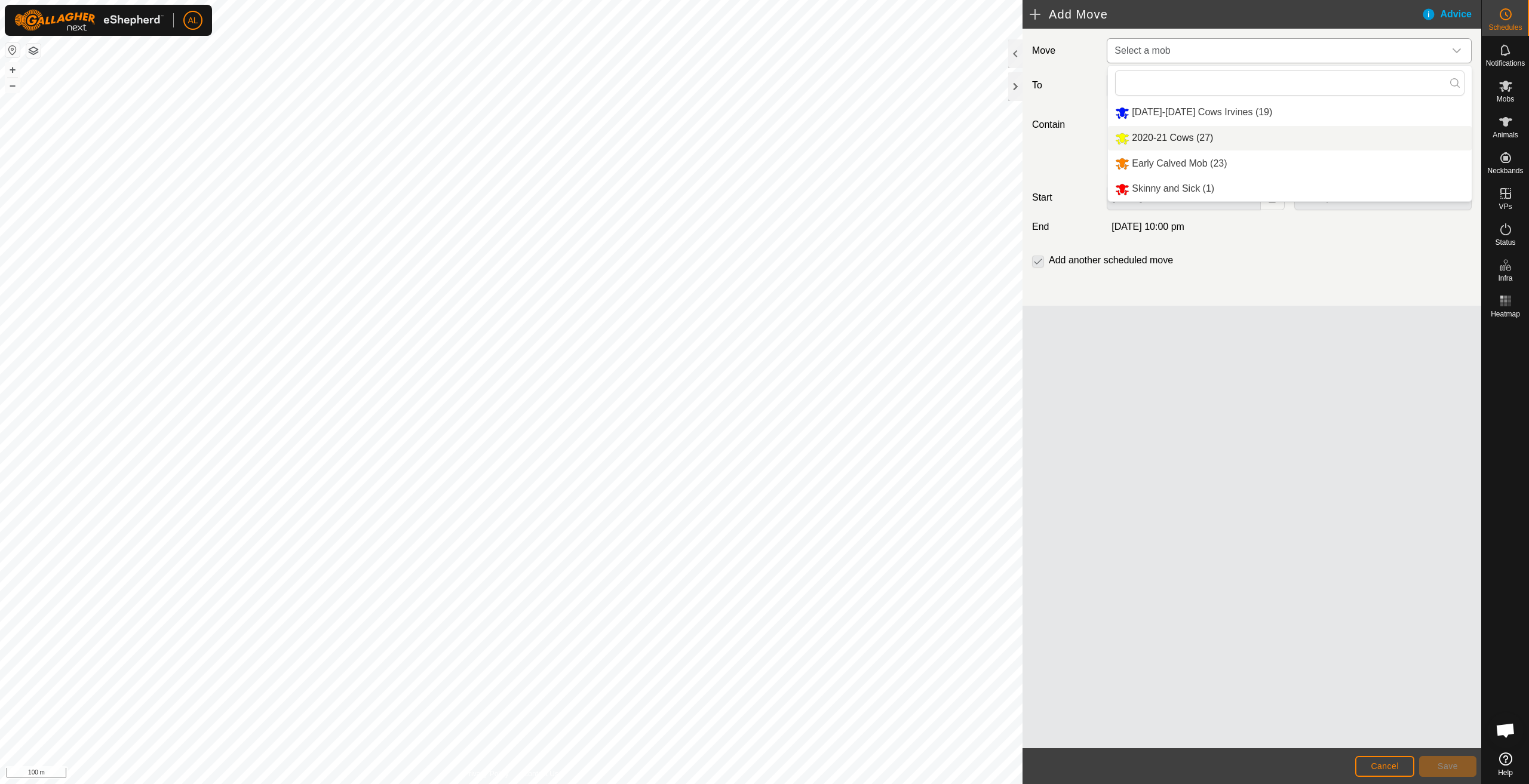
click at [1174, 140] on li "2020-21 Cows (27)" at bounding box center [1290, 138] width 363 height 25
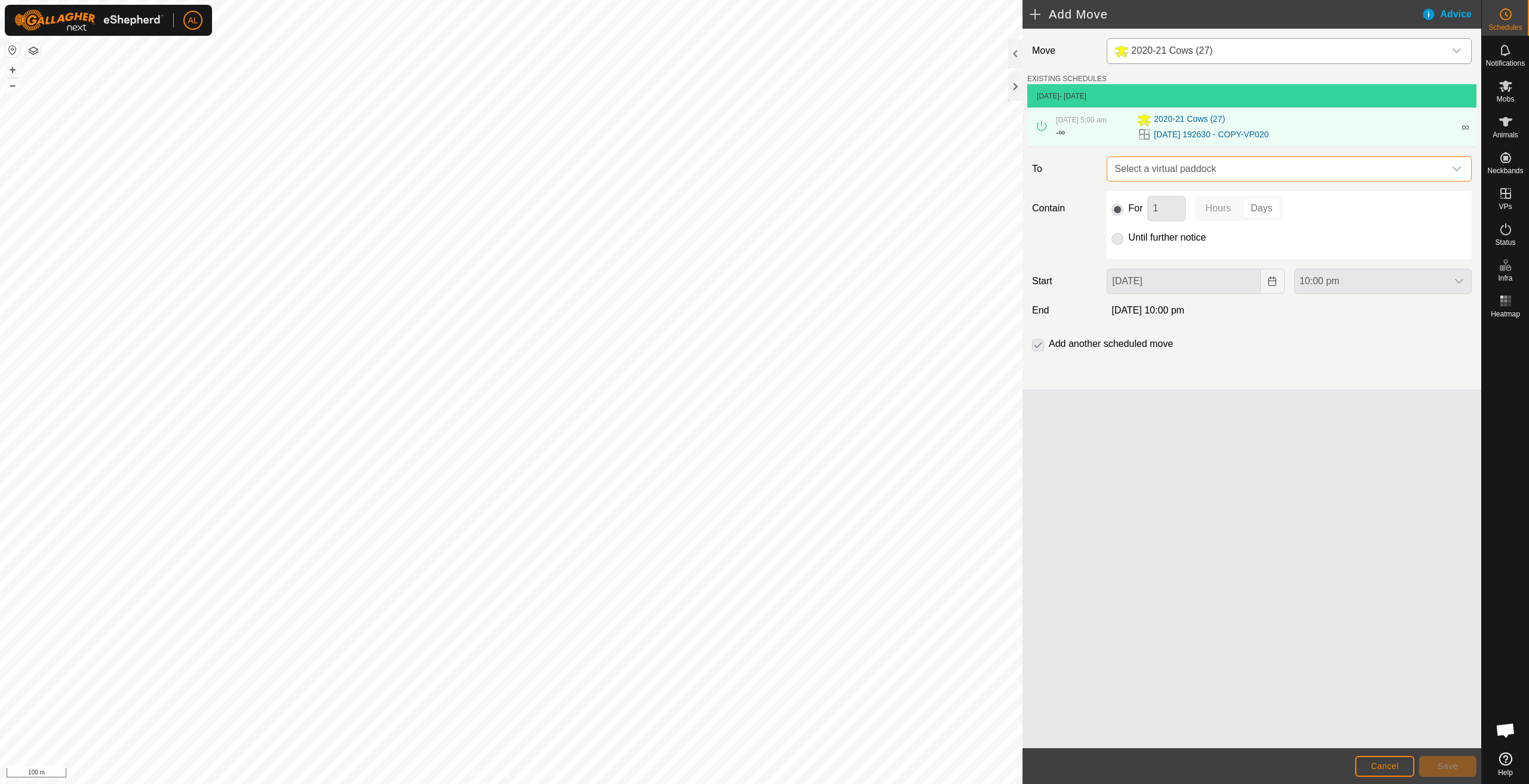
click at [1158, 172] on span "Select a virtual paddock" at bounding box center [1278, 169] width 335 height 24
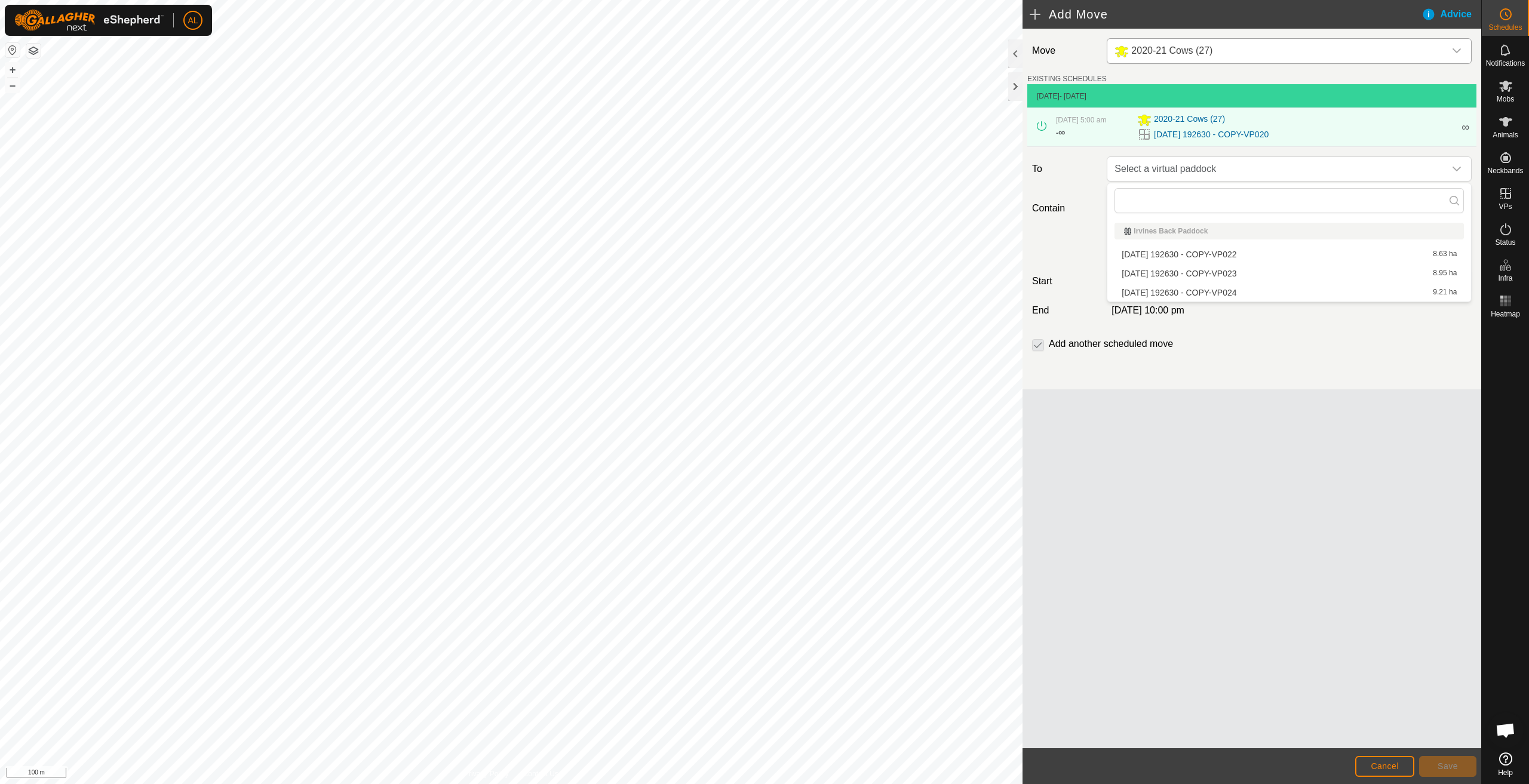
click at [1188, 257] on li "2025-08-11 192630 - COPY-VP022 8.63 ha" at bounding box center [1289, 254] width 349 height 18
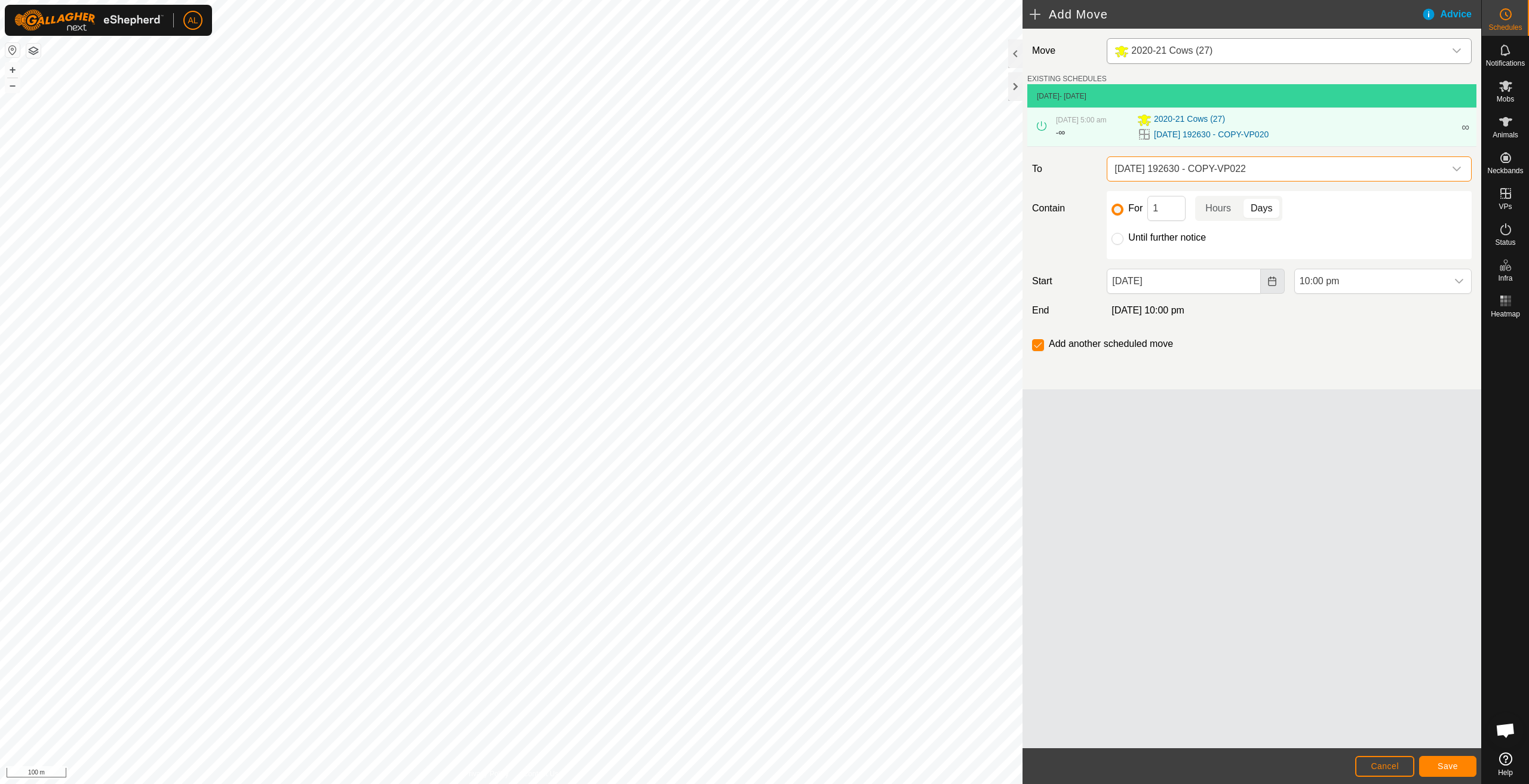
click at [1272, 286] on icon "Choose Date" at bounding box center [1272, 281] width 8 height 9
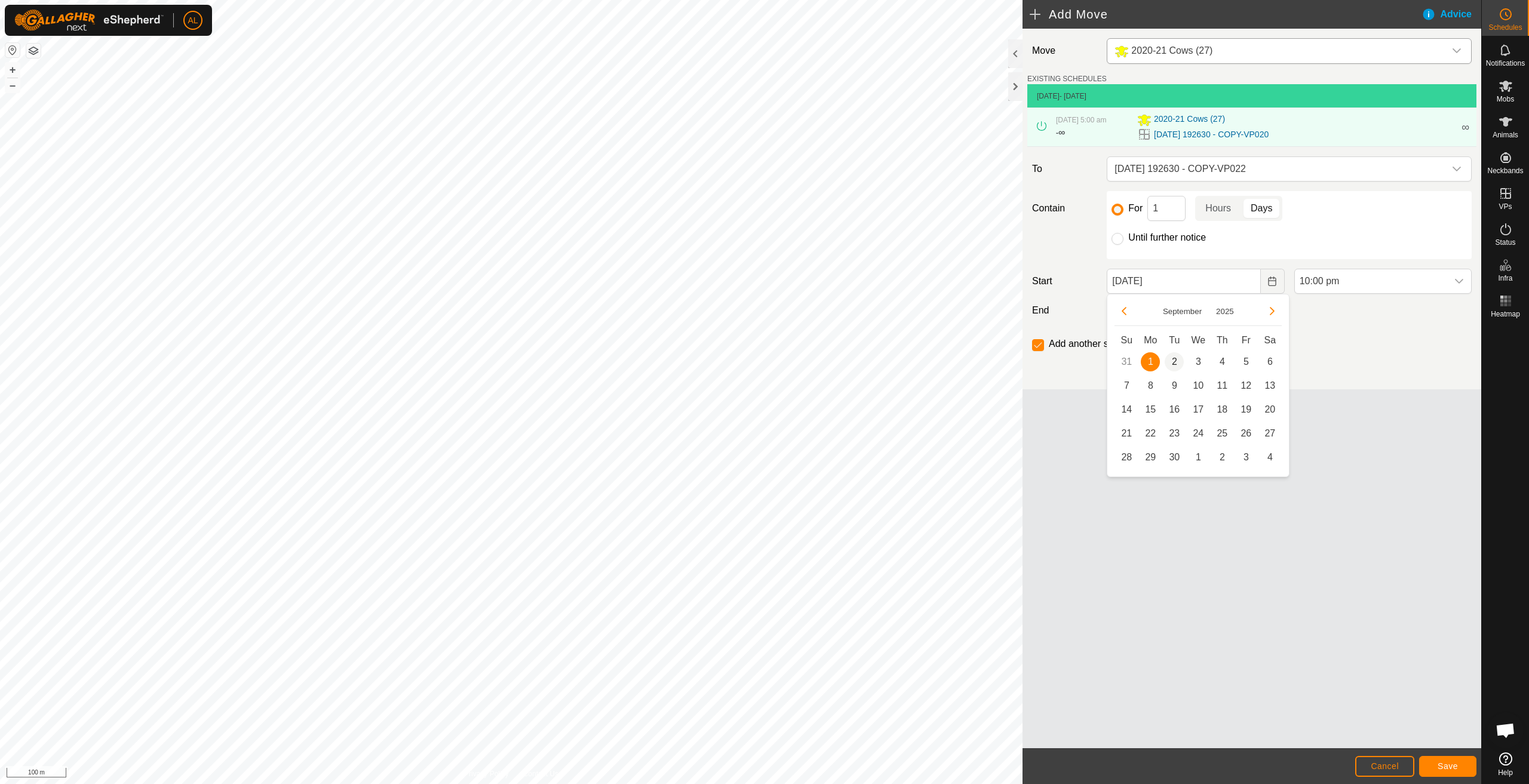
click at [1181, 360] on span "2" at bounding box center [1174, 361] width 19 height 19
type input "02 Sep, 2025"
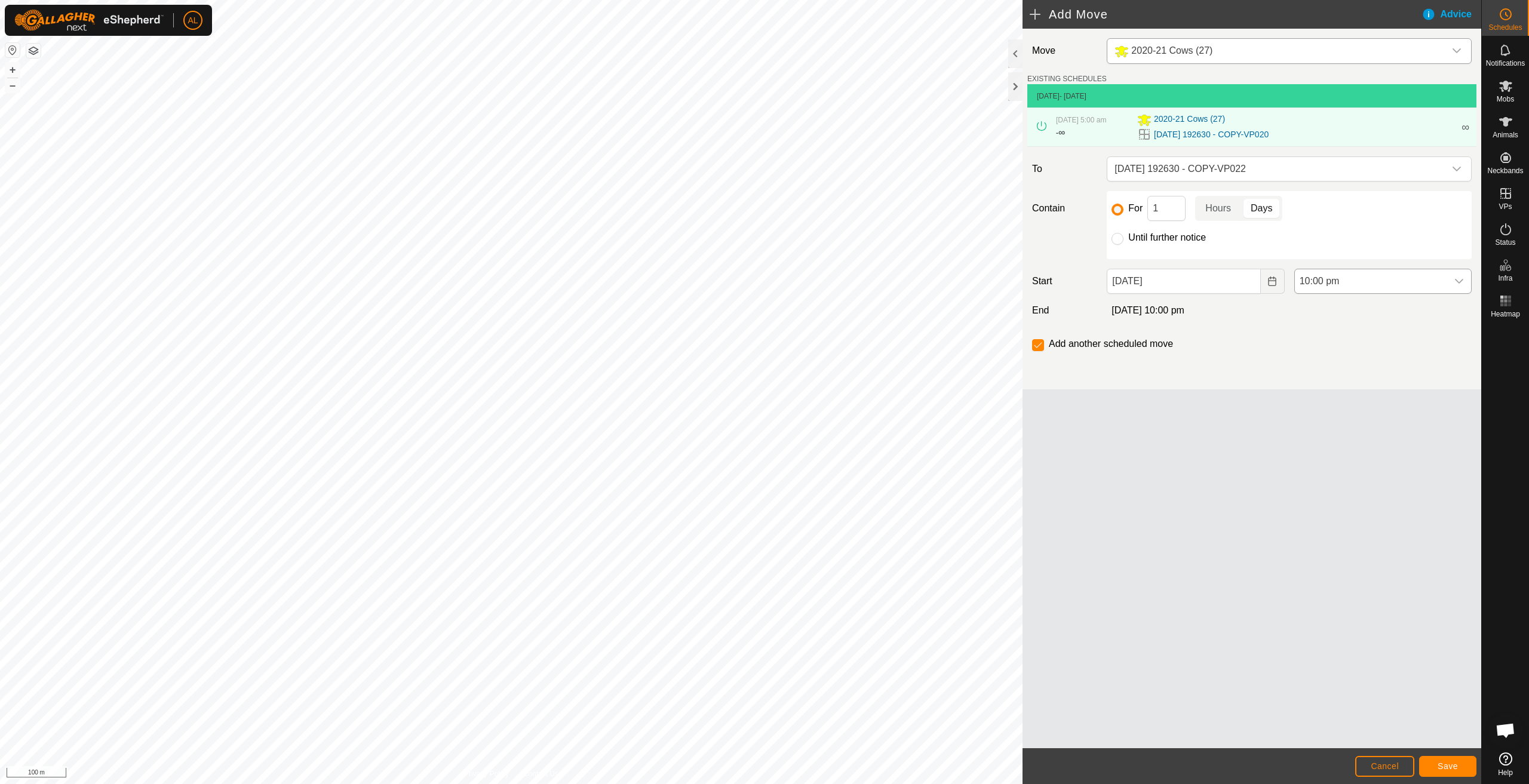
click at [1312, 288] on span "10:00 pm" at bounding box center [1371, 282] width 153 height 24
click at [1330, 384] on li "5:00 am" at bounding box center [1383, 391] width 176 height 24
click at [1457, 764] on span "Save" at bounding box center [1447, 766] width 21 height 9
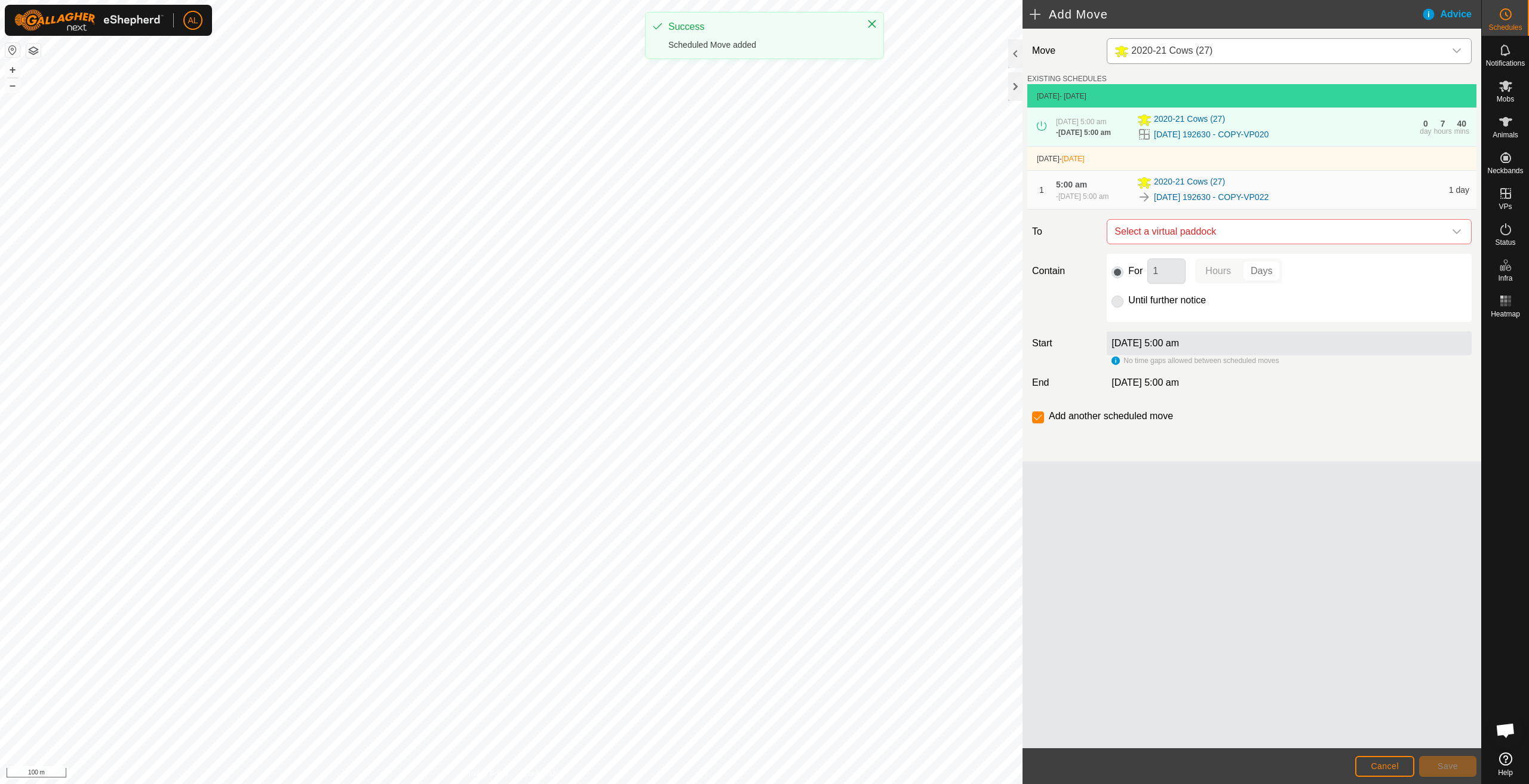
click at [1194, 171] on td "2 Sept 2025 - Tomorrow" at bounding box center [1251, 159] width 449 height 24
drag, startPoint x: 1187, startPoint y: 231, endPoint x: 1187, endPoint y: 240, distance: 9.0
click at [1187, 229] on span "Select a virtual paddock" at bounding box center [1278, 232] width 335 height 24
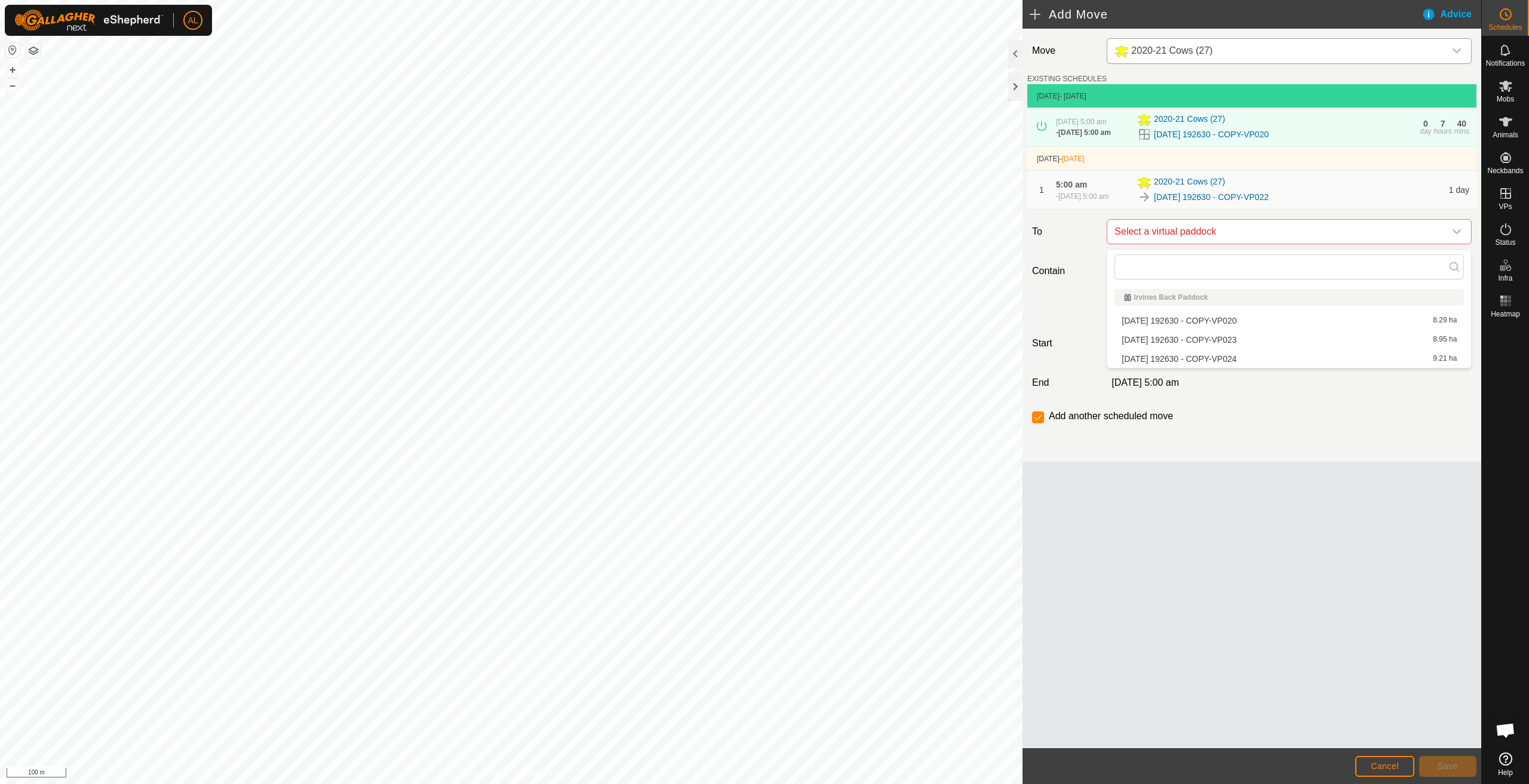
drag, startPoint x: 1178, startPoint y: 337, endPoint x: 1188, endPoint y: 329, distance: 12.8
click at [1178, 337] on li "2025-08-11 192630 - COPY-VP023 8.95 ha" at bounding box center [1289, 339] width 349 height 18
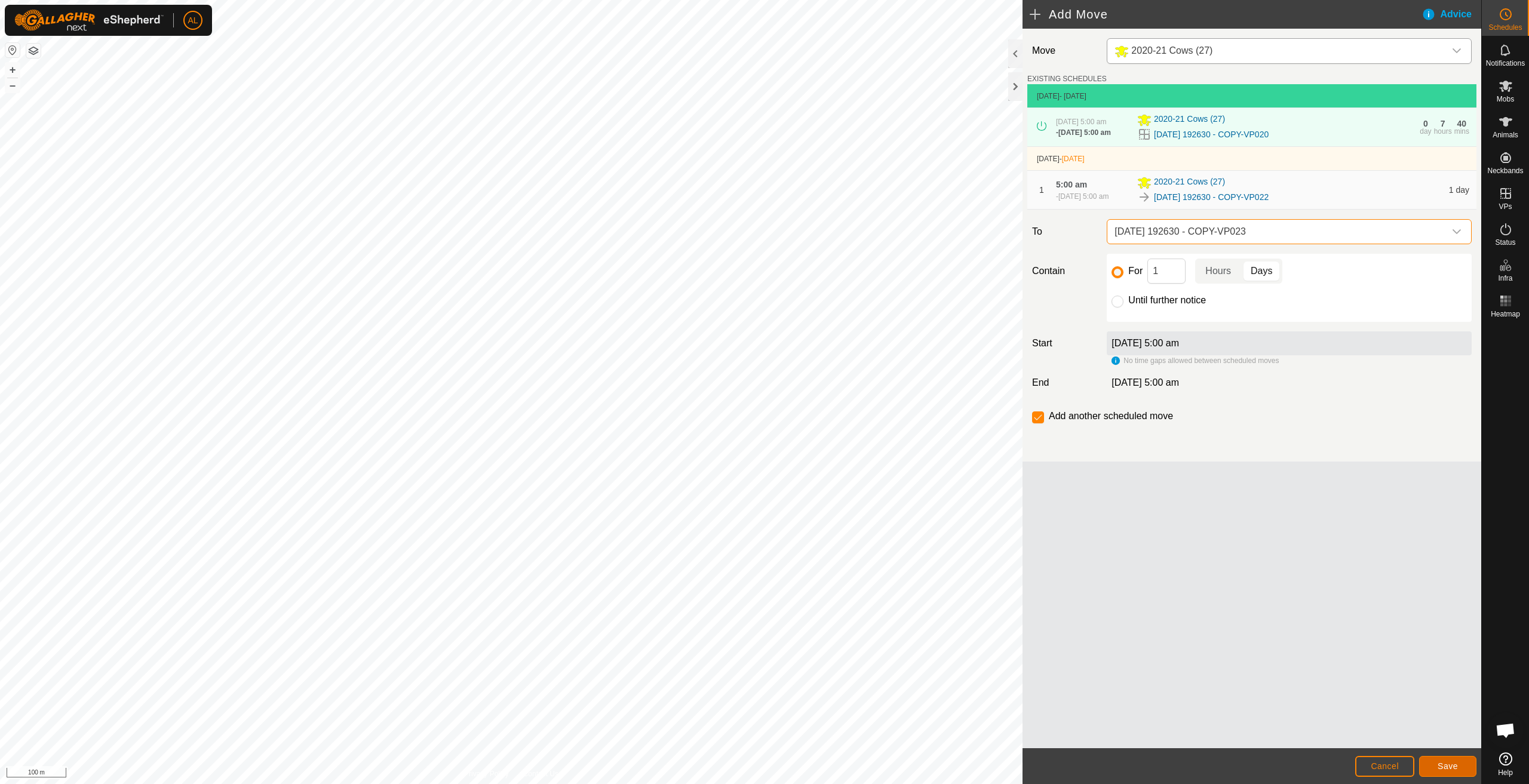
click at [1440, 762] on span "Save" at bounding box center [1447, 766] width 21 height 9
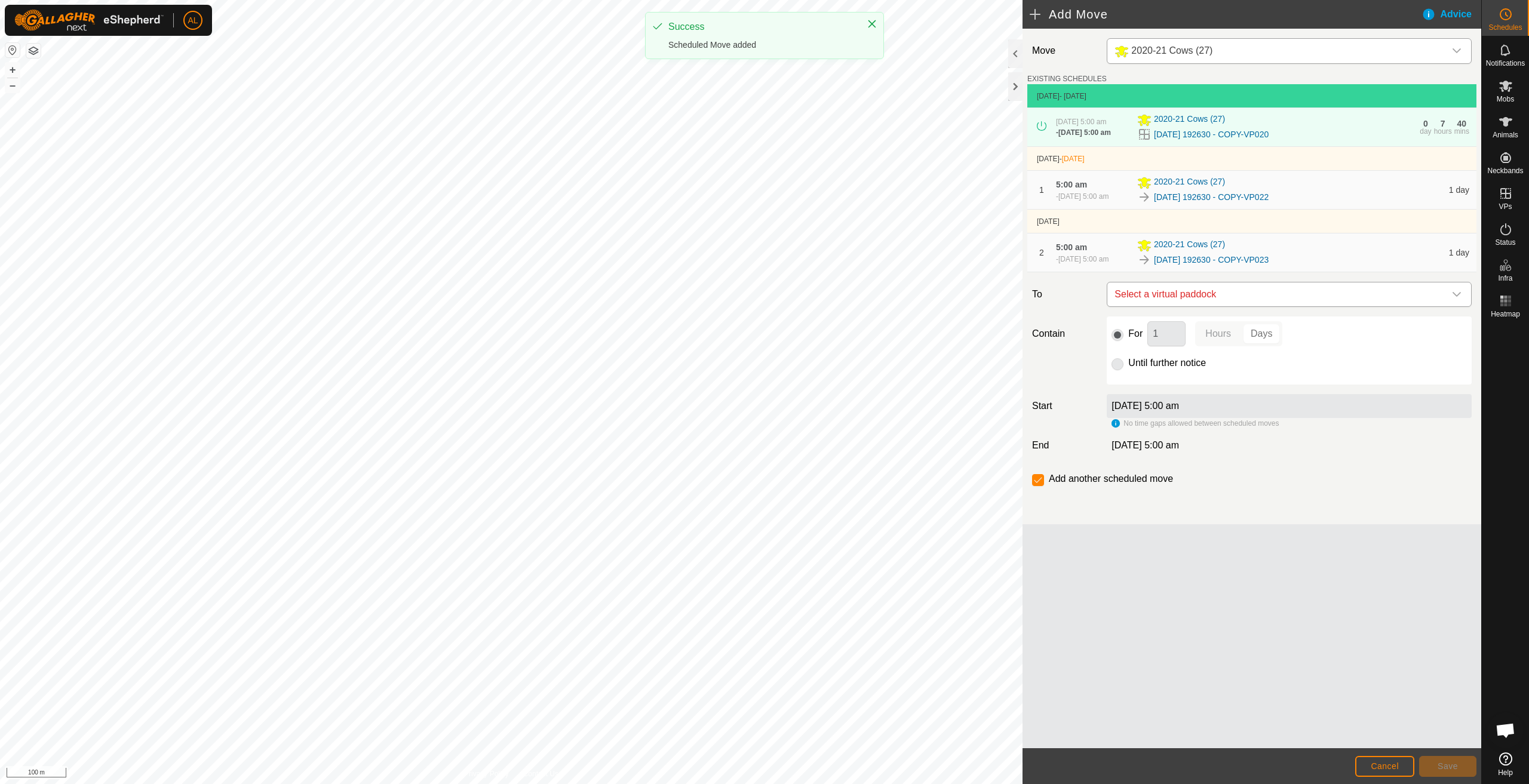
click at [1218, 303] on span "Select a virtual paddock" at bounding box center [1278, 294] width 335 height 24
click at [1175, 407] on li "2025-08-11 192630 - COPY-VP024 9.21 ha" at bounding box center [1289, 402] width 349 height 18
click at [1152, 364] on label "Until further notice" at bounding box center [1167, 363] width 77 height 9
click at [1124, 364] on input "Until further notice" at bounding box center [1117, 364] width 12 height 12
radio input "true"
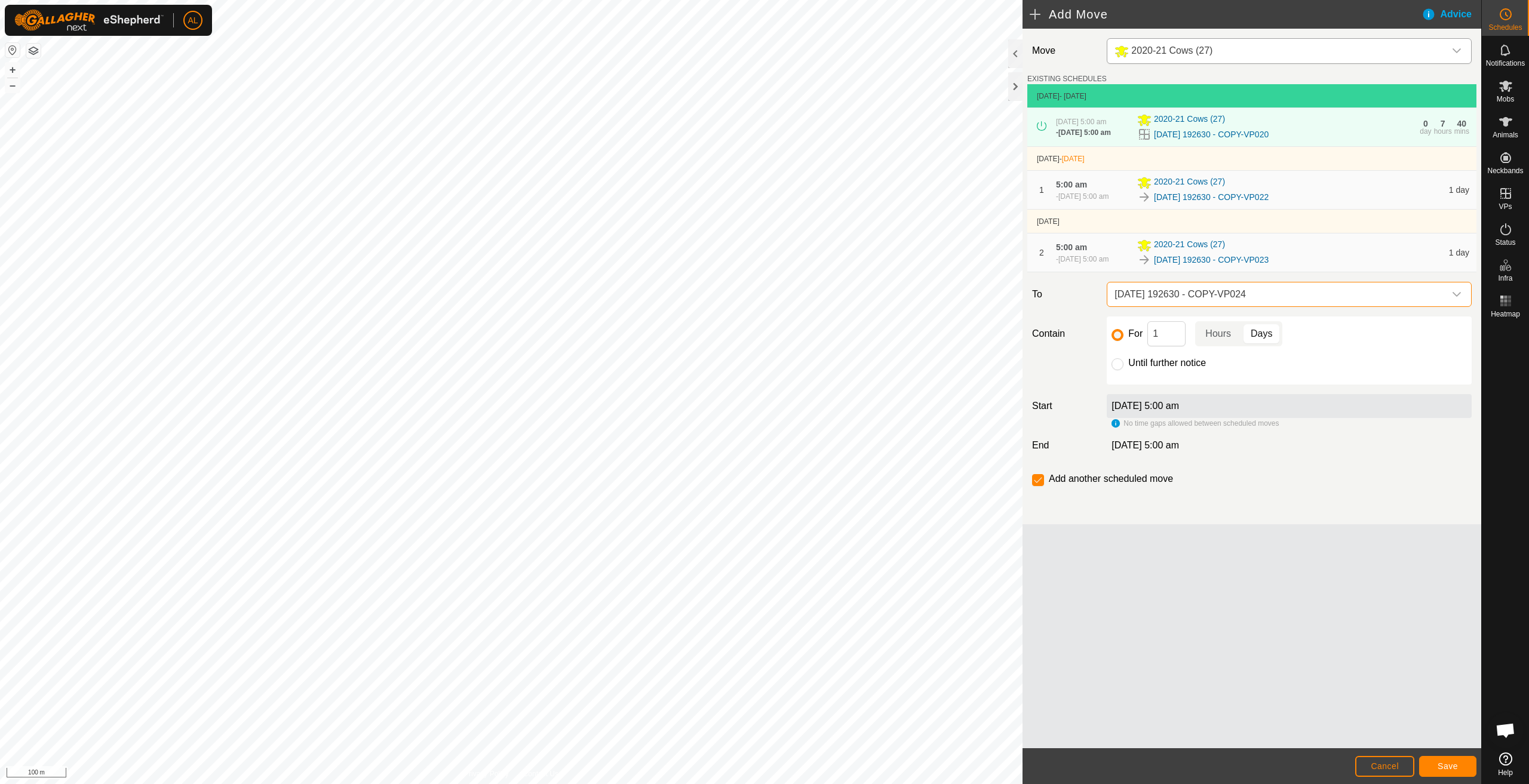
checkbox input "false"
click at [1447, 771] on button "Save" at bounding box center [1447, 766] width 57 height 21
